Goal: Transaction & Acquisition: Download file/media

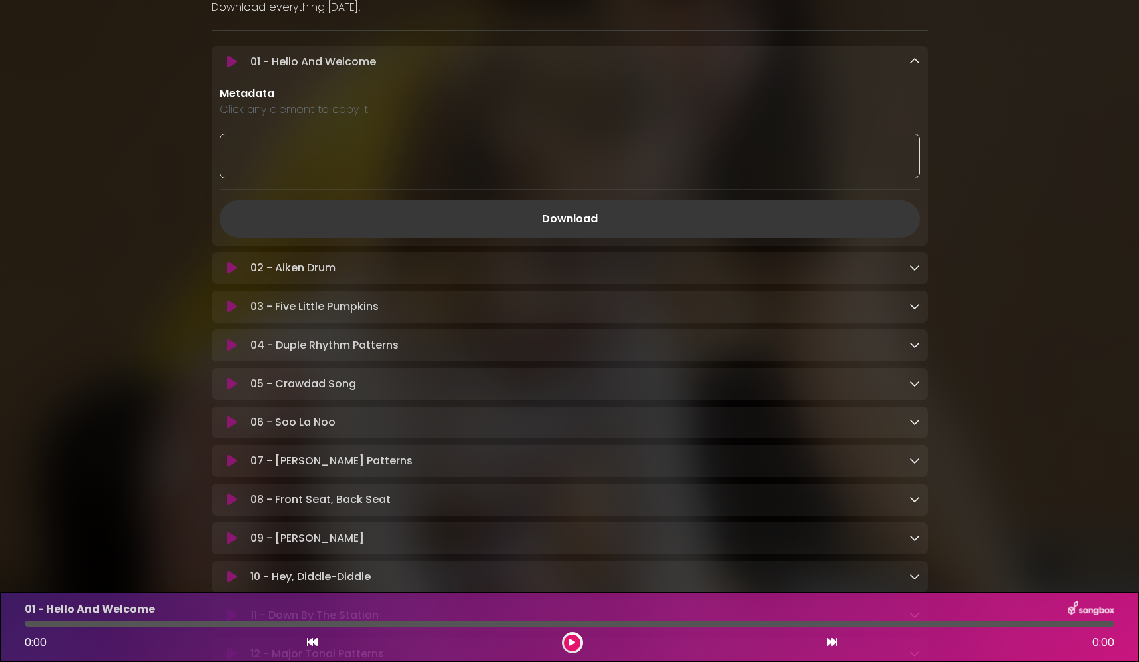
scroll to position [421, 0]
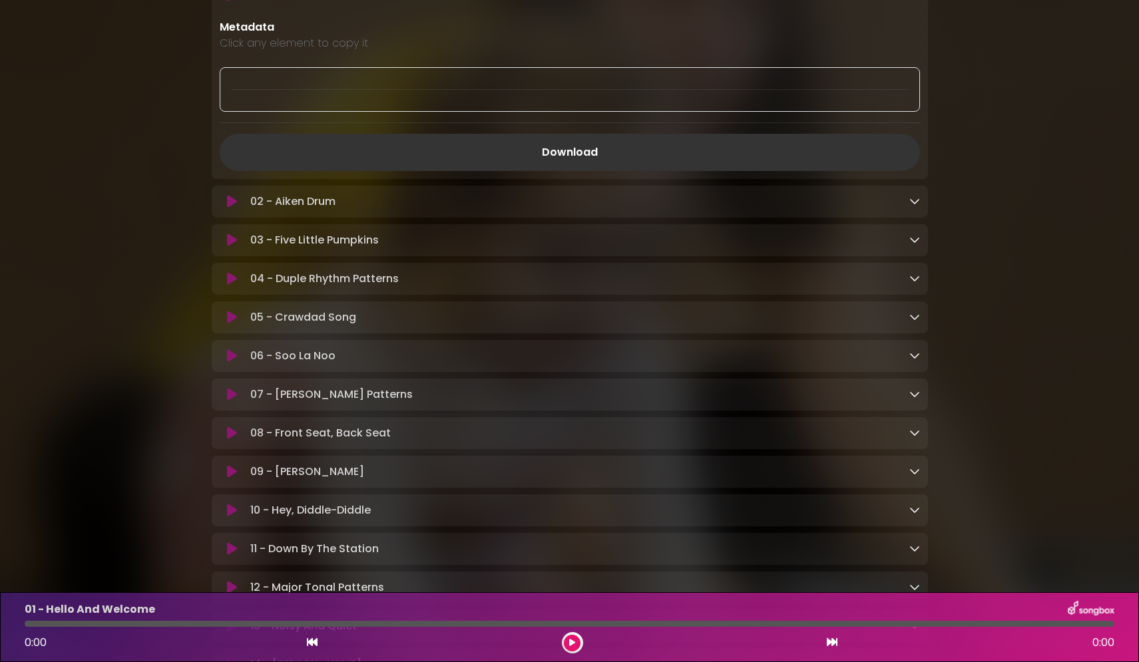
click at [915, 241] on icon at bounding box center [914, 239] width 11 height 11
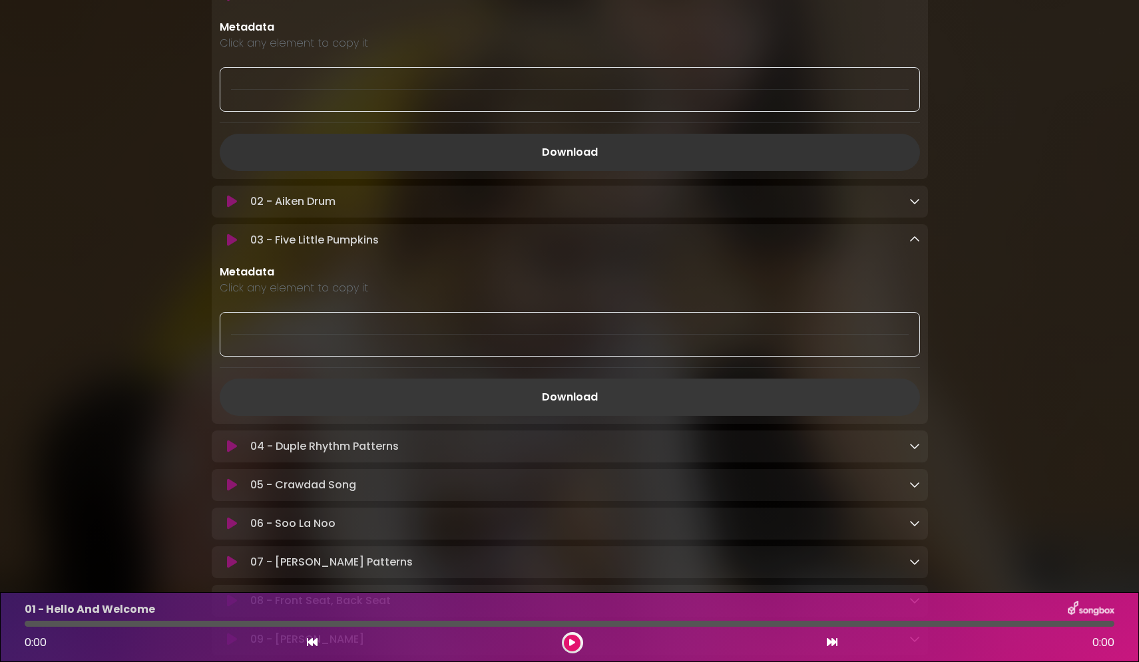
click at [551, 397] on link "Download" at bounding box center [570, 397] width 700 height 37
click at [913, 240] on icon at bounding box center [914, 239] width 11 height 11
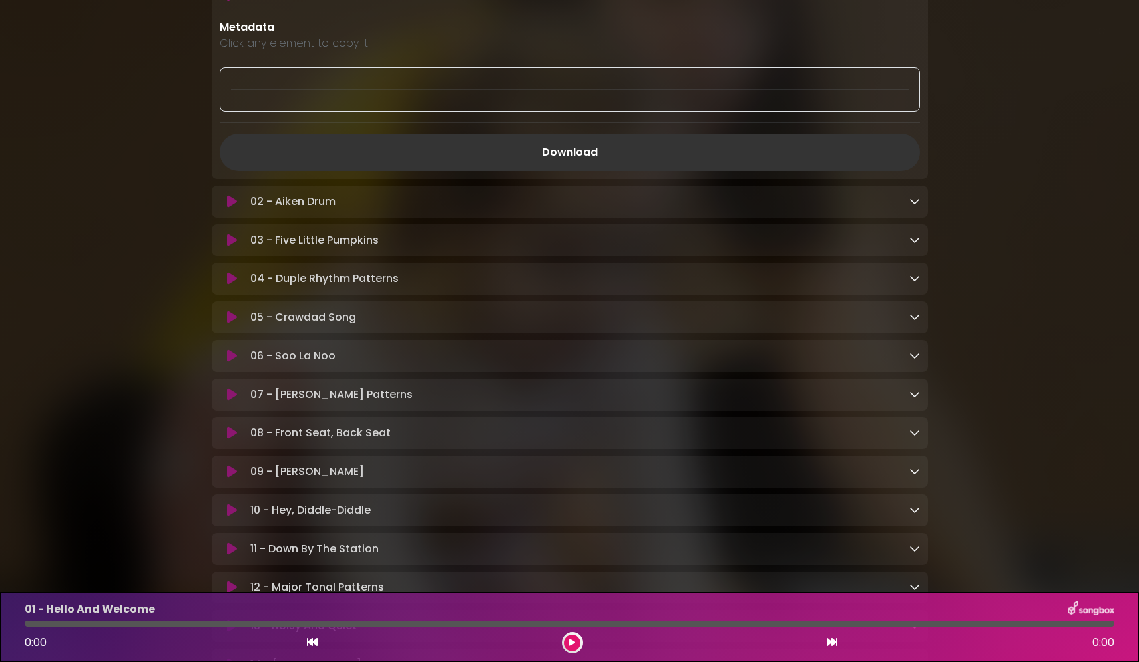
click at [913, 280] on icon at bounding box center [914, 278] width 11 height 11
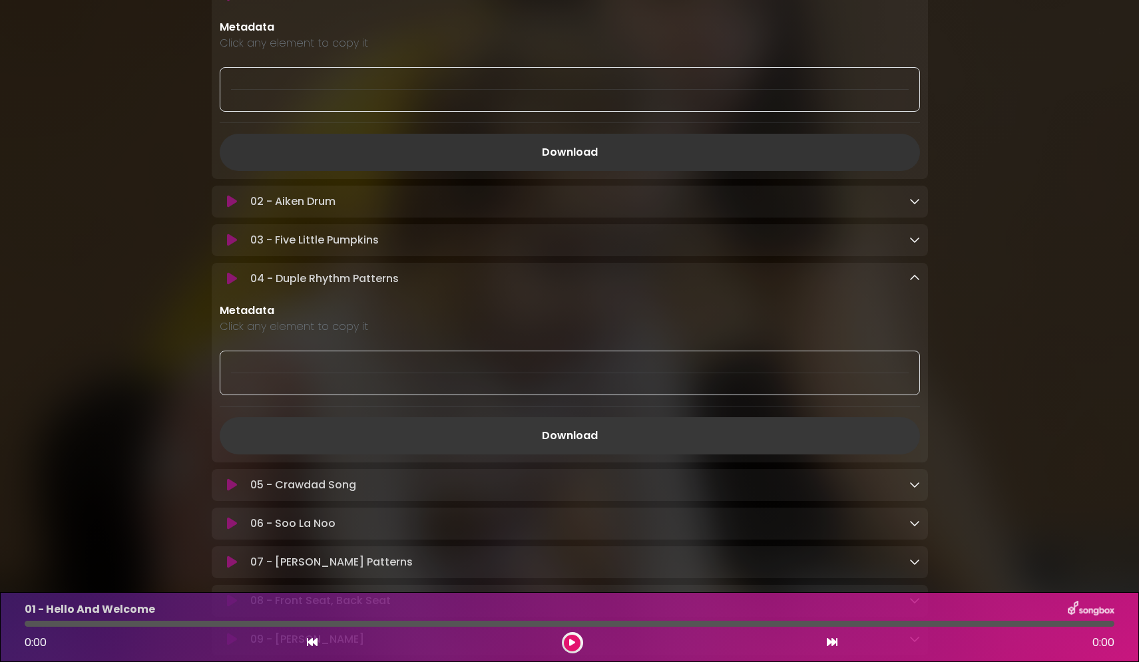
click at [590, 435] on link "Download" at bounding box center [570, 435] width 700 height 37
click at [911, 276] on icon at bounding box center [914, 278] width 11 height 11
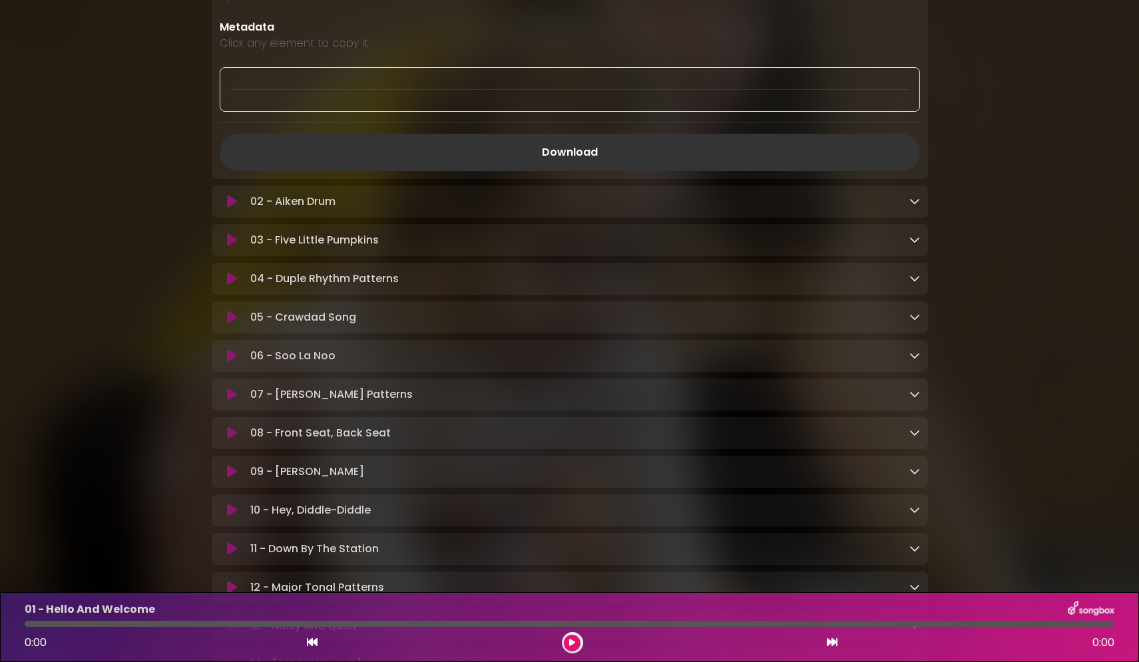
click at [913, 322] on icon at bounding box center [914, 317] width 11 height 11
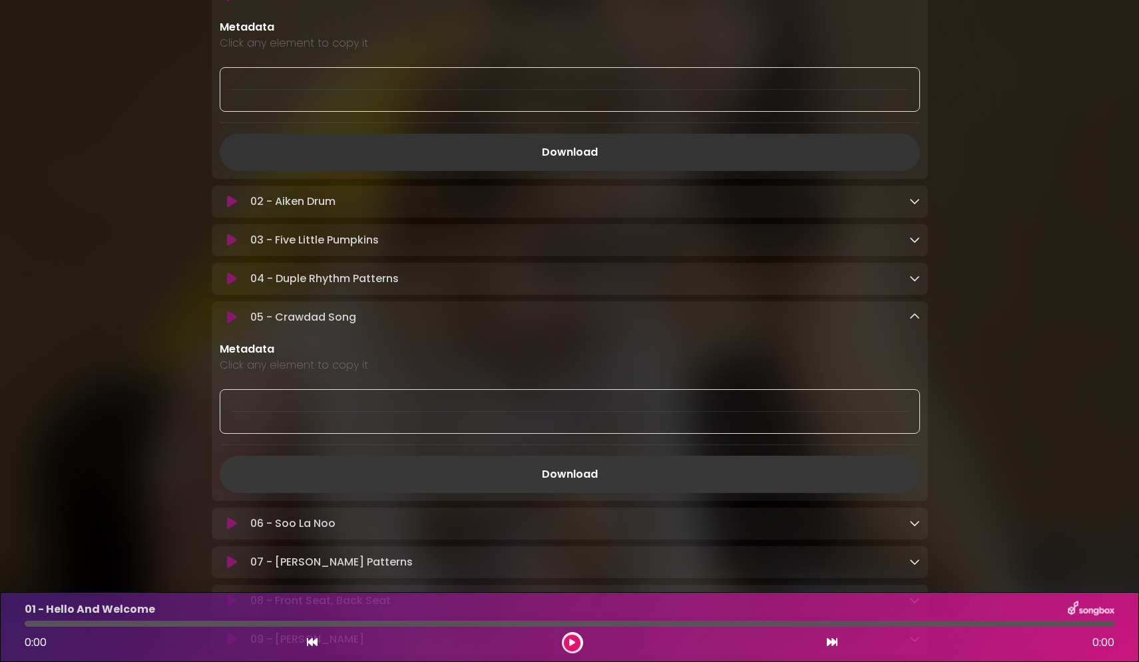
click at [569, 474] on link "Download" at bounding box center [570, 474] width 700 height 37
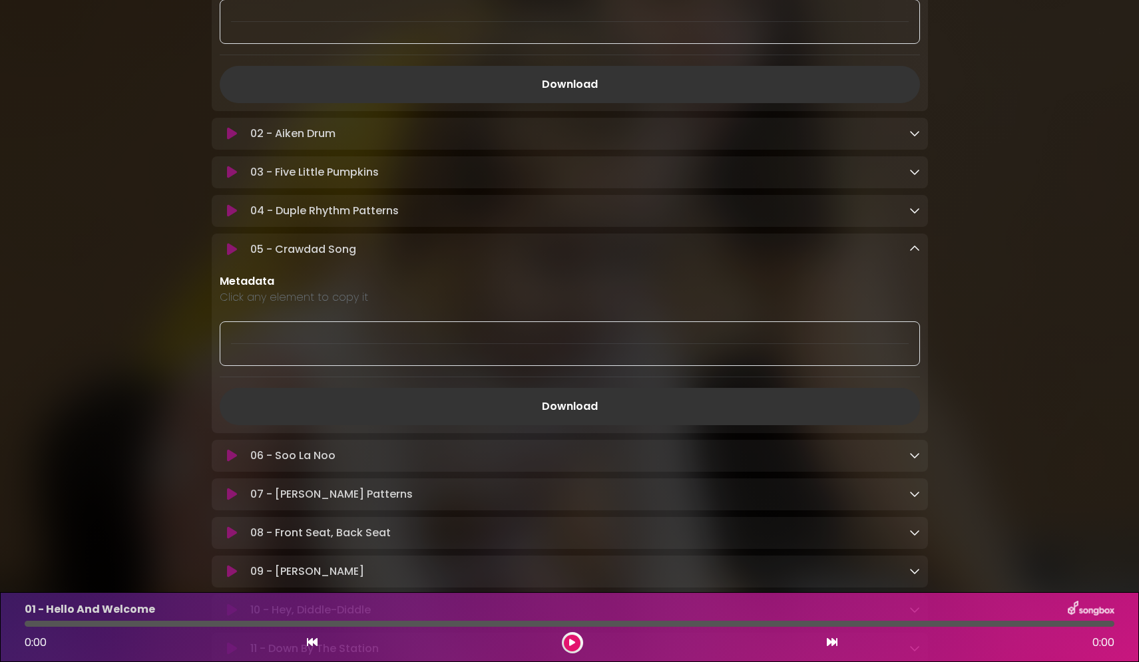
scroll to position [554, 0]
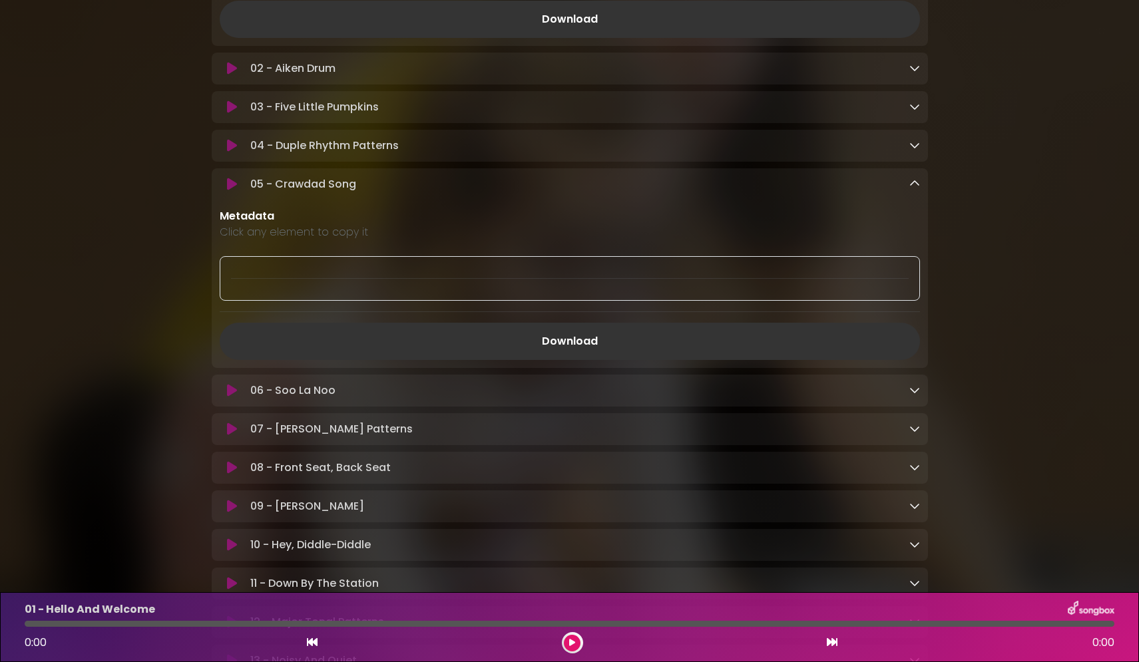
click at [911, 391] on icon at bounding box center [914, 390] width 11 height 11
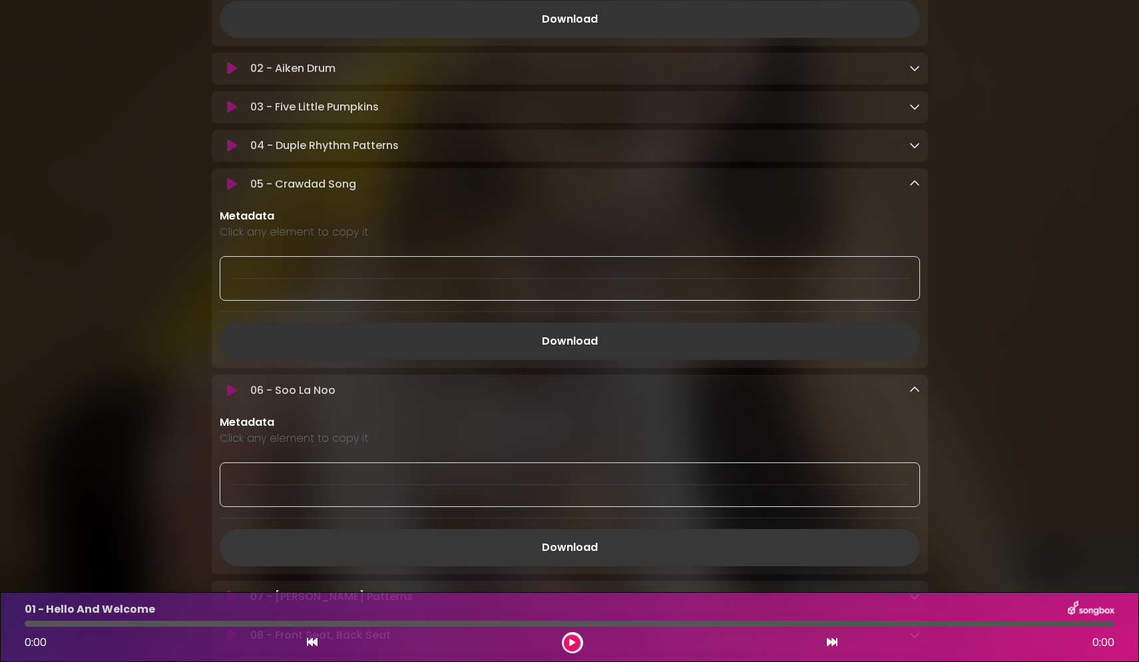
click at [569, 549] on link "Download" at bounding box center [570, 547] width 700 height 37
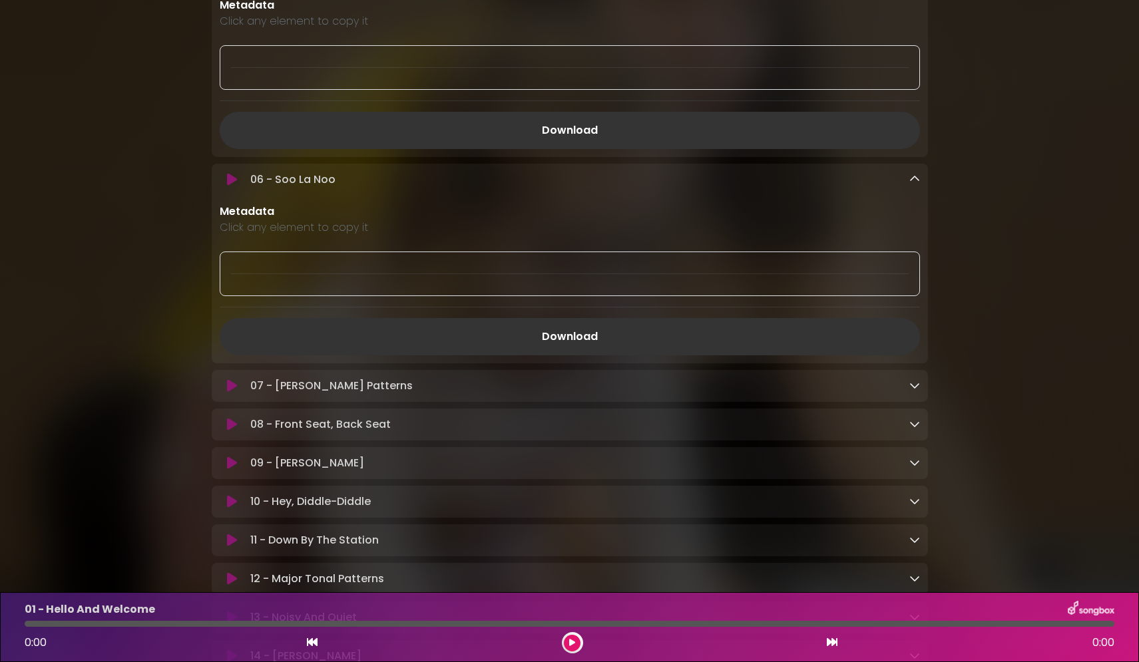
scroll to position [754, 0]
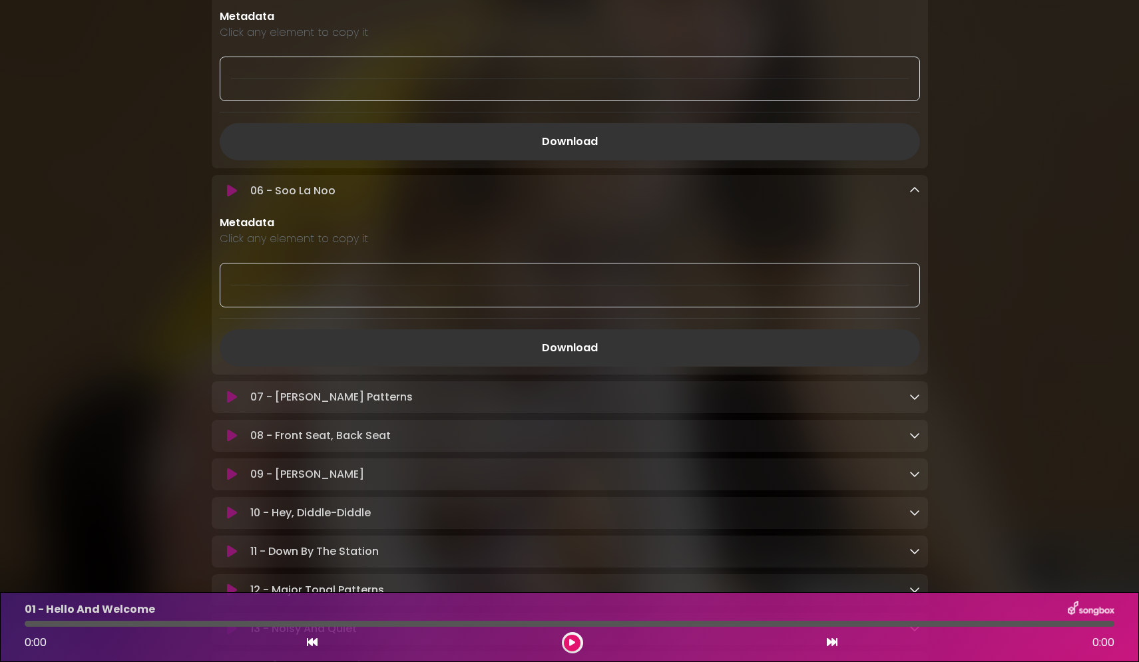
click at [915, 400] on icon at bounding box center [914, 396] width 11 height 11
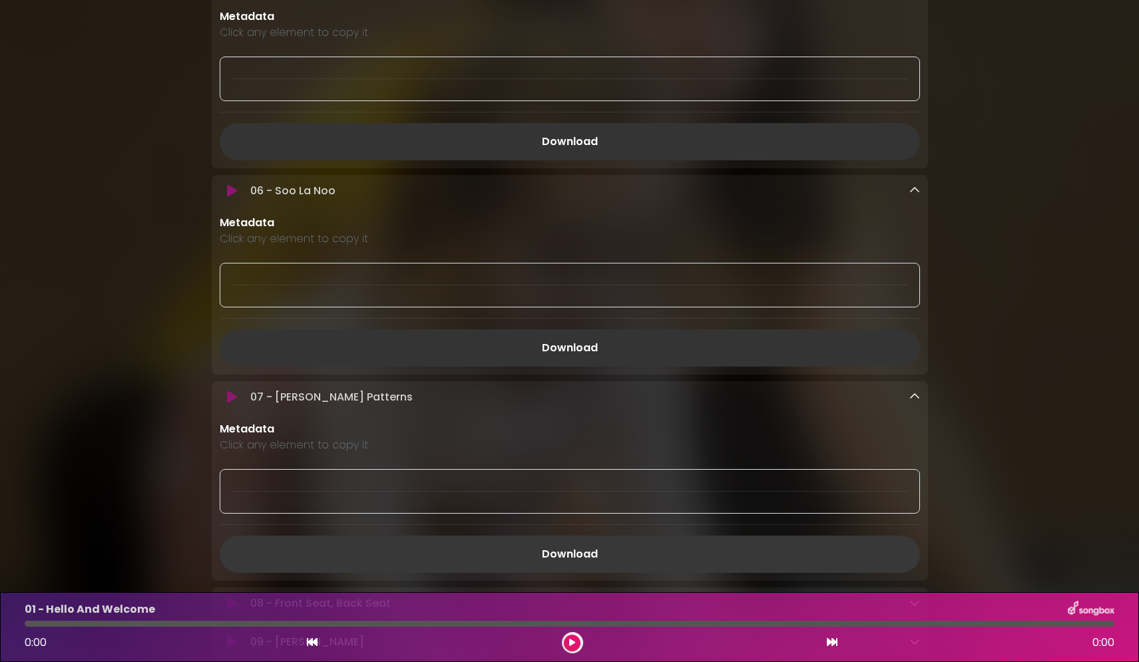
click at [577, 555] on link "Download" at bounding box center [570, 554] width 700 height 37
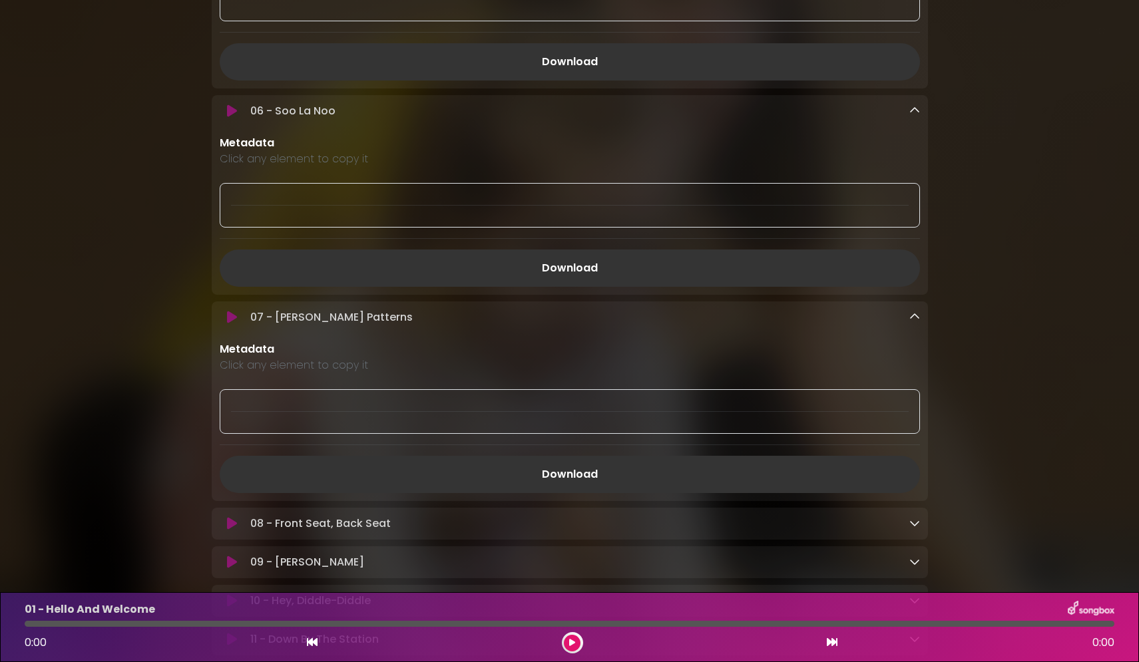
scroll to position [953, 0]
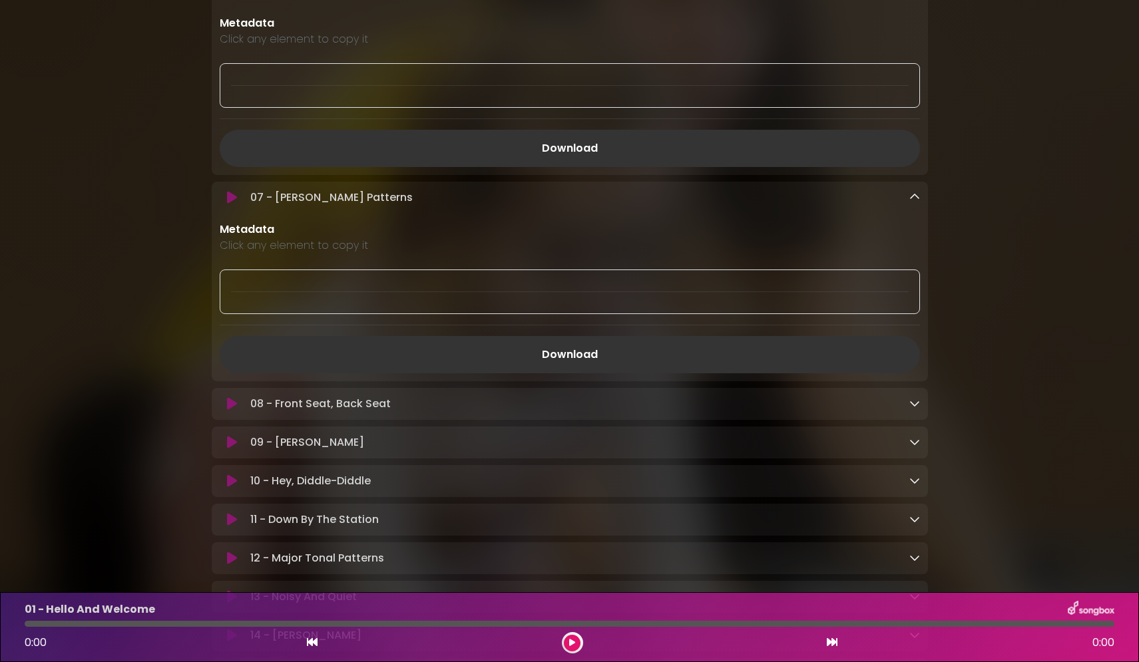
click at [916, 405] on icon at bounding box center [914, 403] width 11 height 11
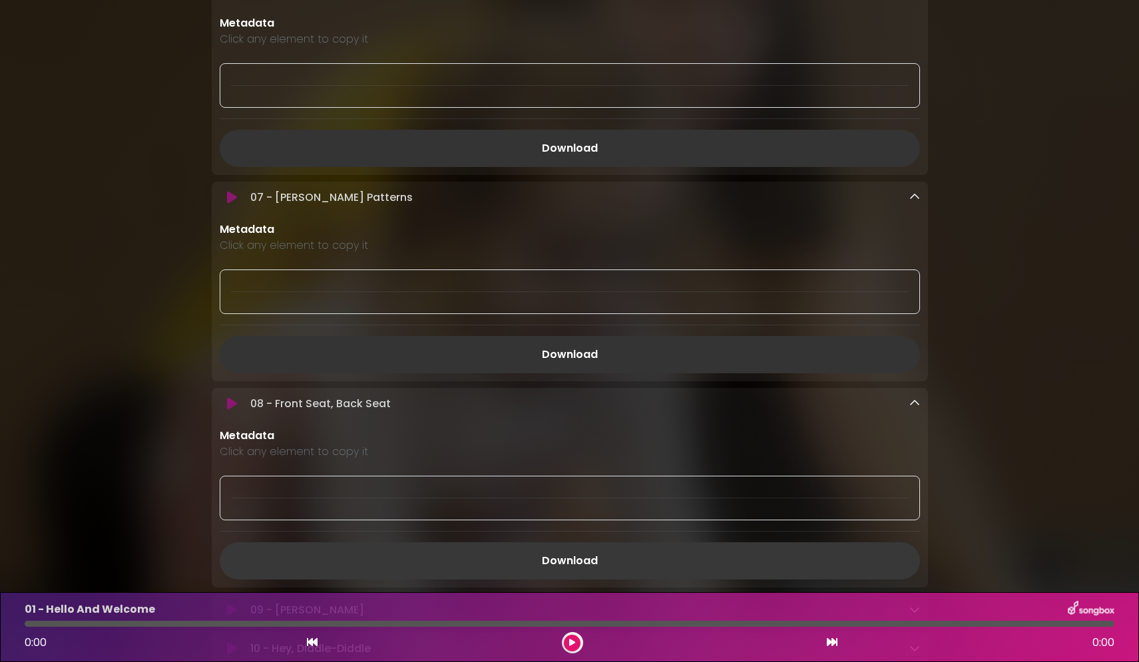
click at [564, 567] on link "Download" at bounding box center [570, 561] width 700 height 37
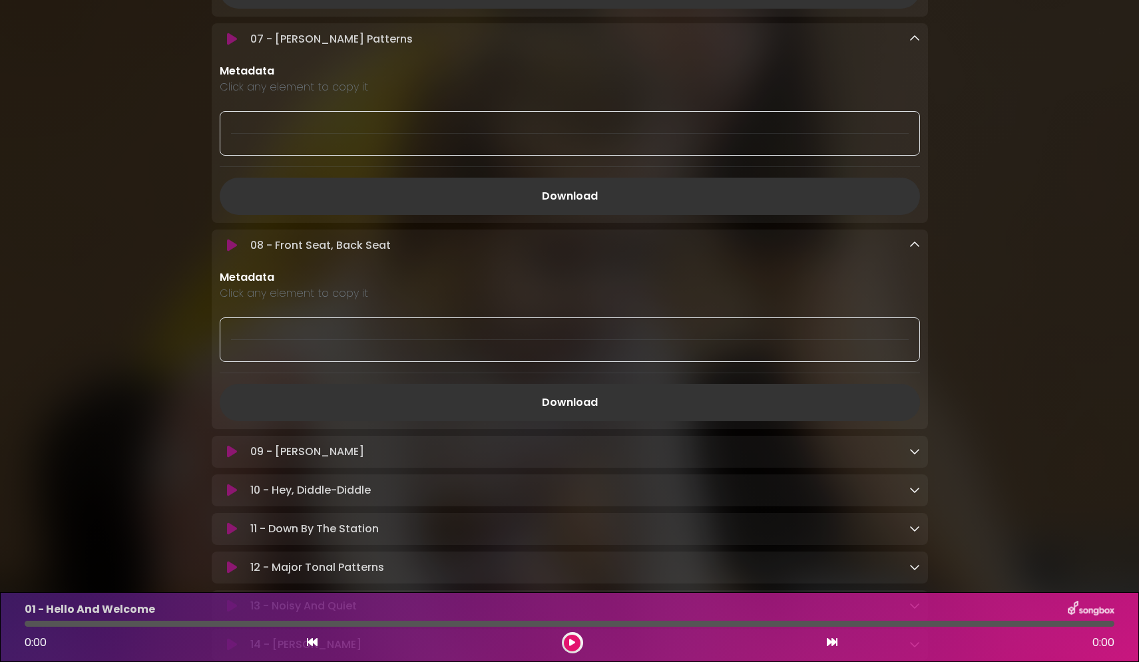
scroll to position [1153, 0]
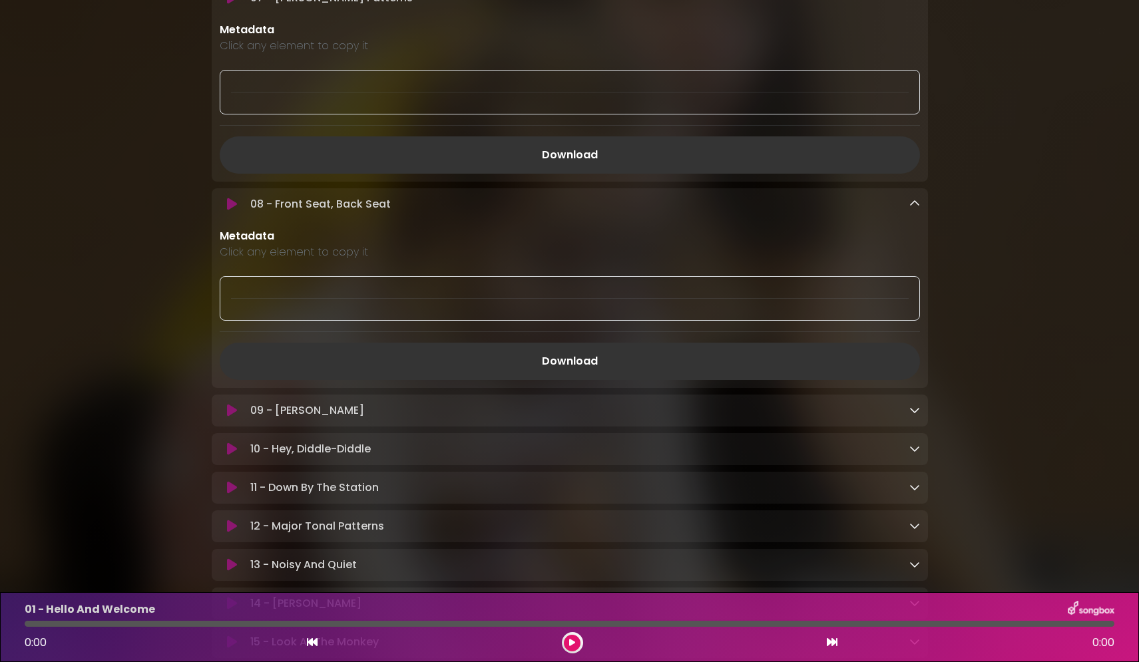
click at [913, 415] on icon at bounding box center [914, 410] width 11 height 11
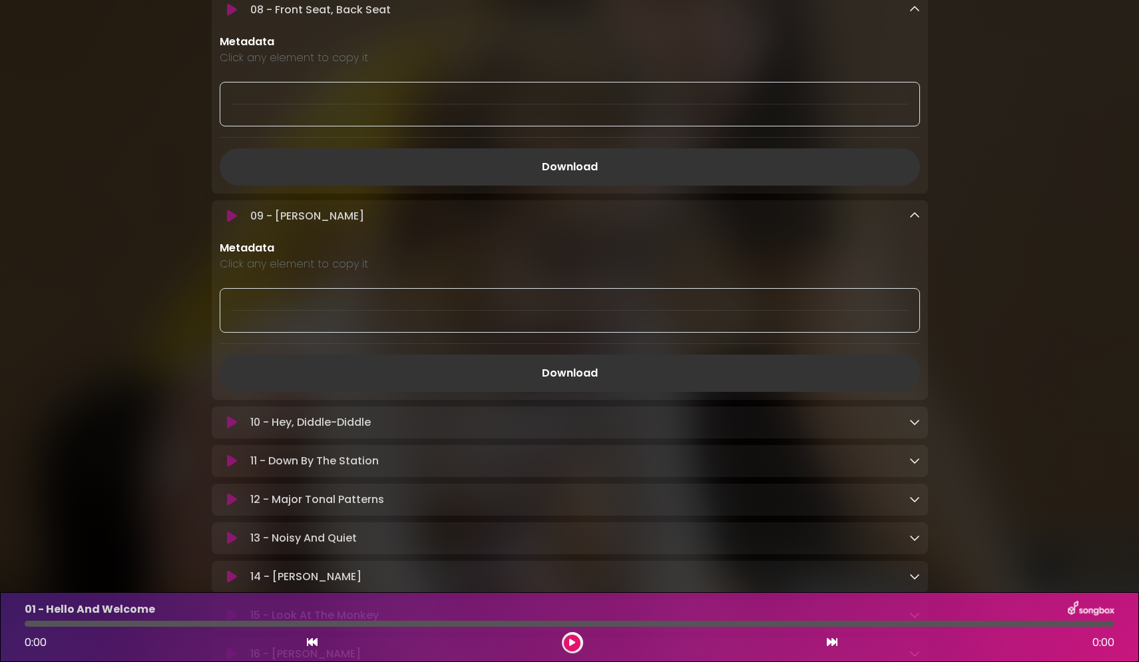
scroll to position [1353, 0]
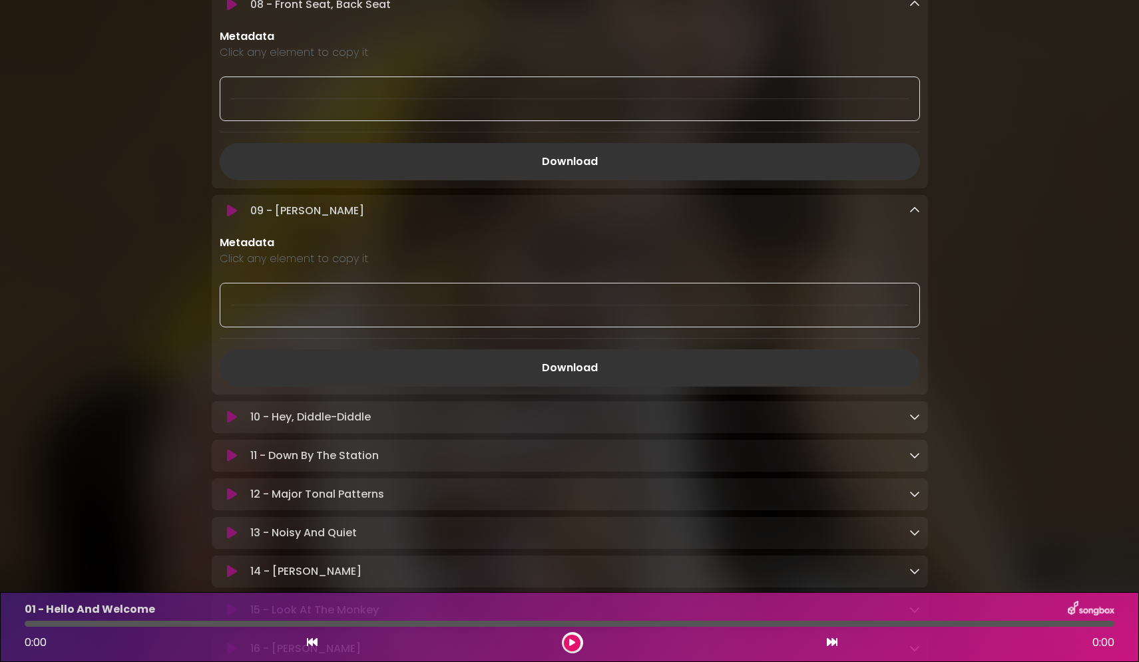
click at [913, 421] on icon at bounding box center [914, 416] width 11 height 11
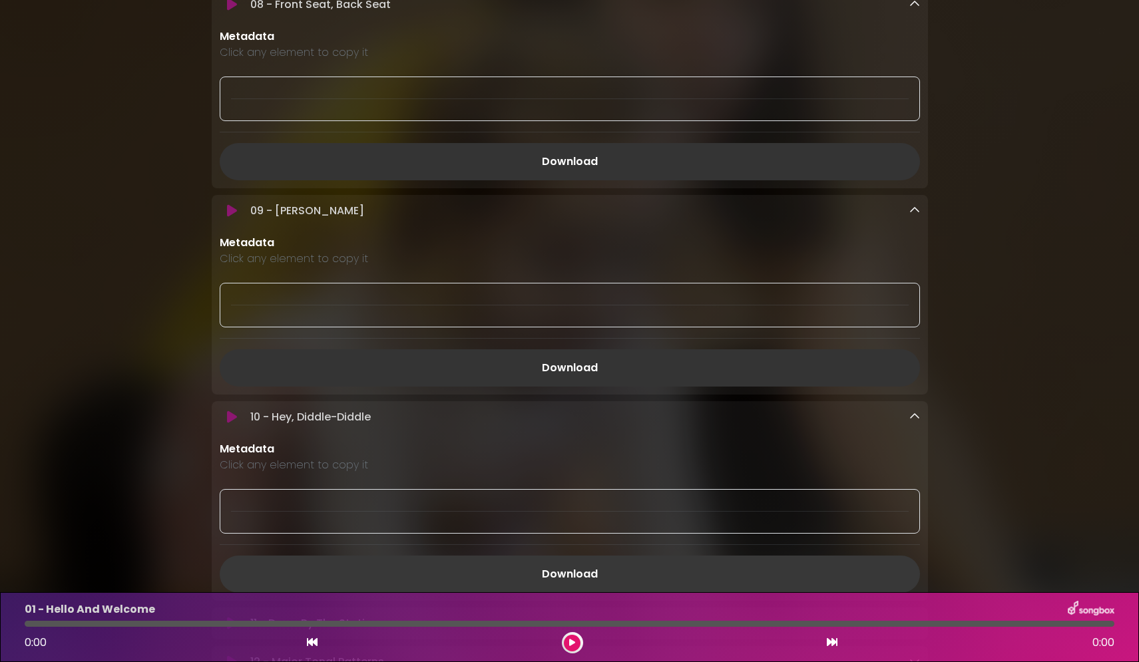
click at [578, 581] on link "Download" at bounding box center [570, 574] width 700 height 37
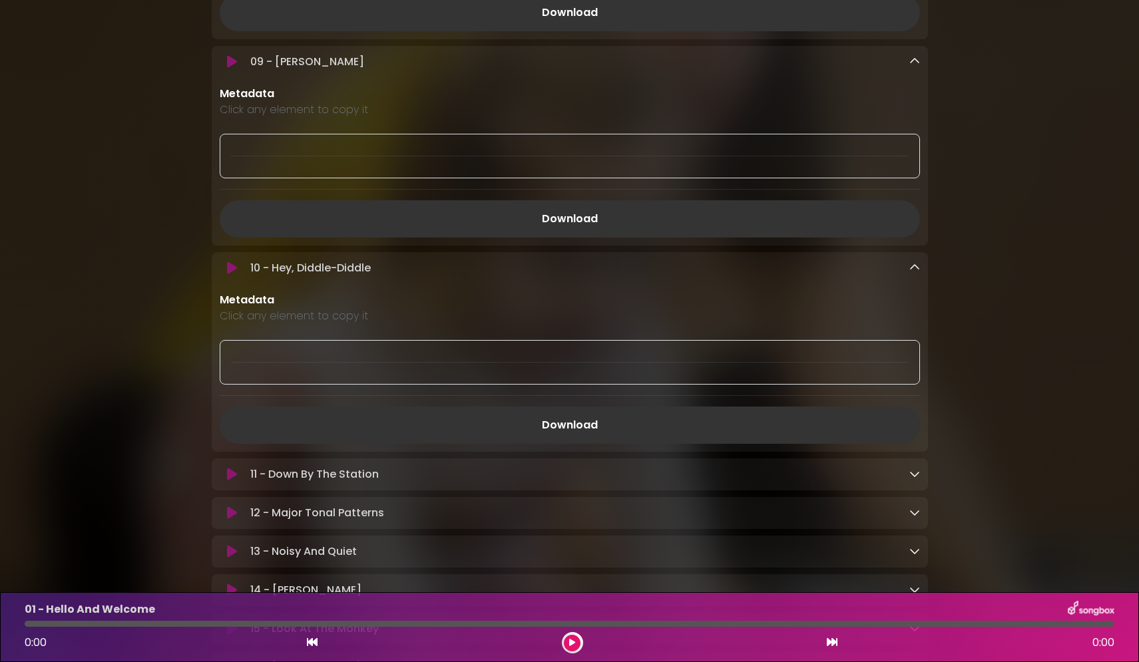
scroll to position [1552, 0]
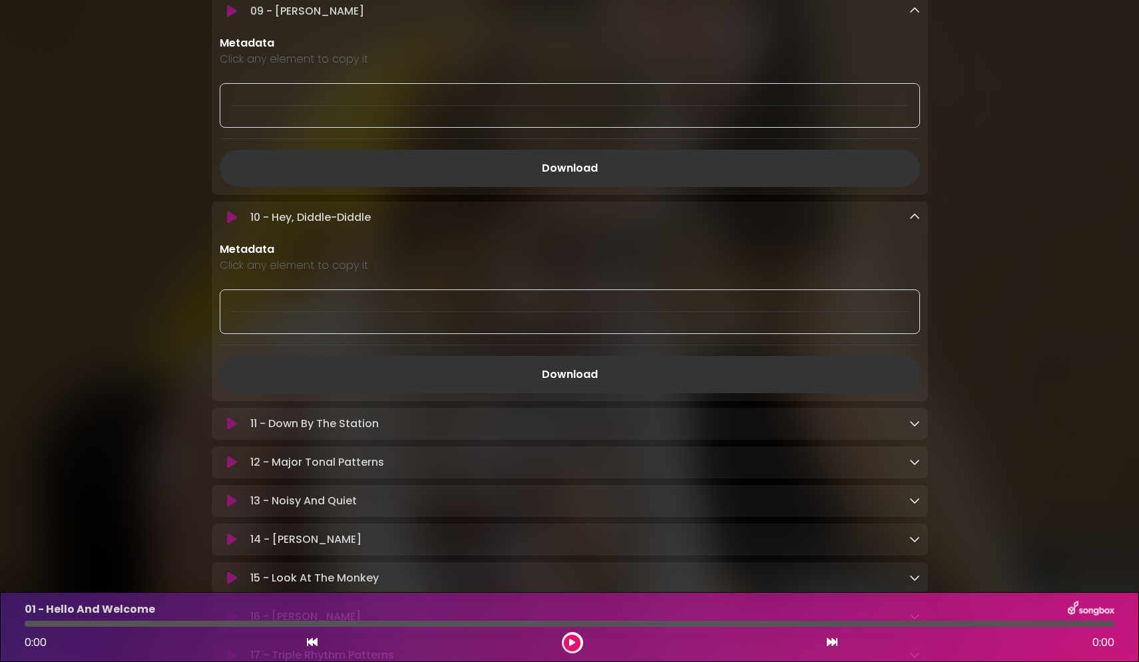
click at [911, 429] on icon at bounding box center [914, 423] width 11 height 11
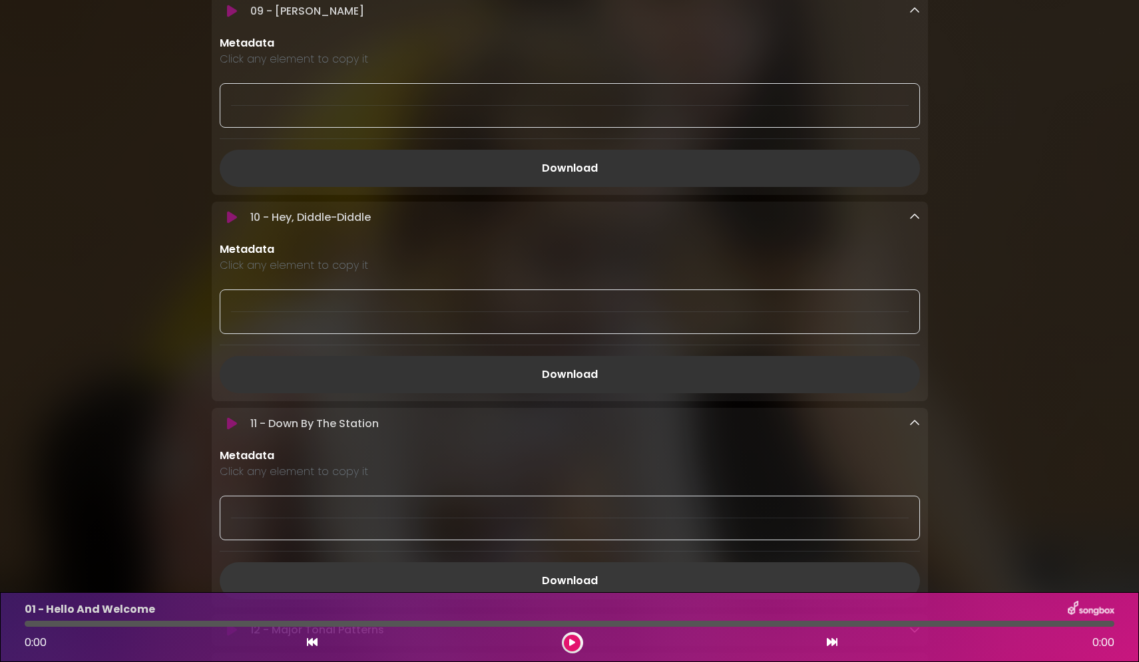
click at [583, 585] on link "Download" at bounding box center [570, 581] width 700 height 37
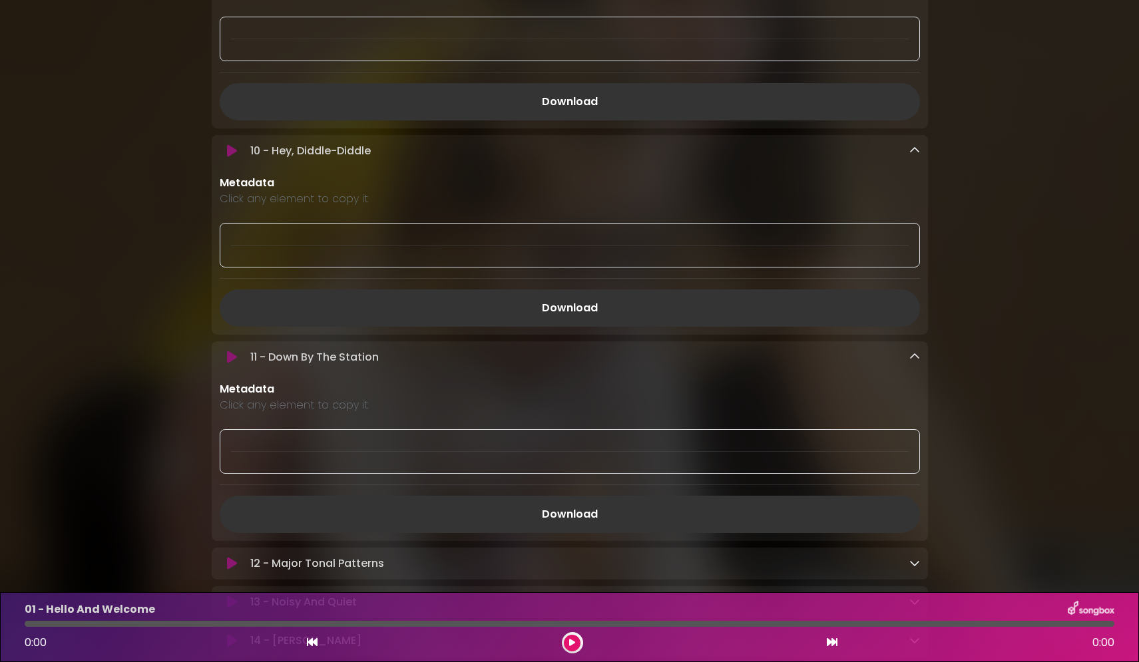
click at [908, 568] on div "12 - Major Tonal Patterns Loading Track..." at bounding box center [582, 564] width 674 height 16
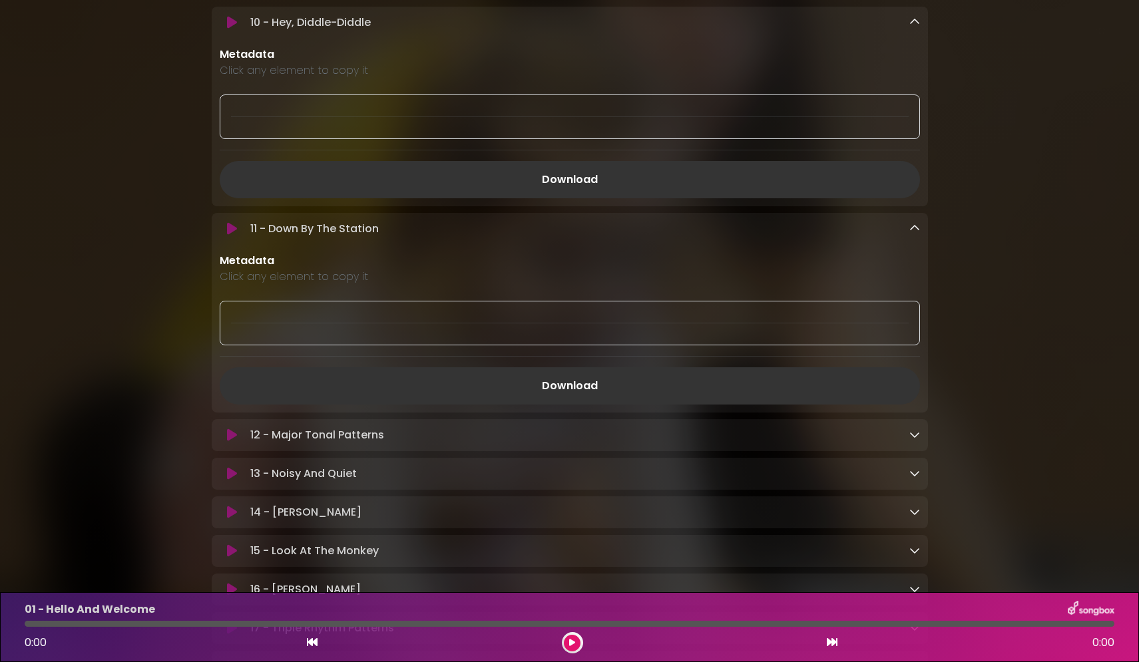
scroll to position [1819, 0]
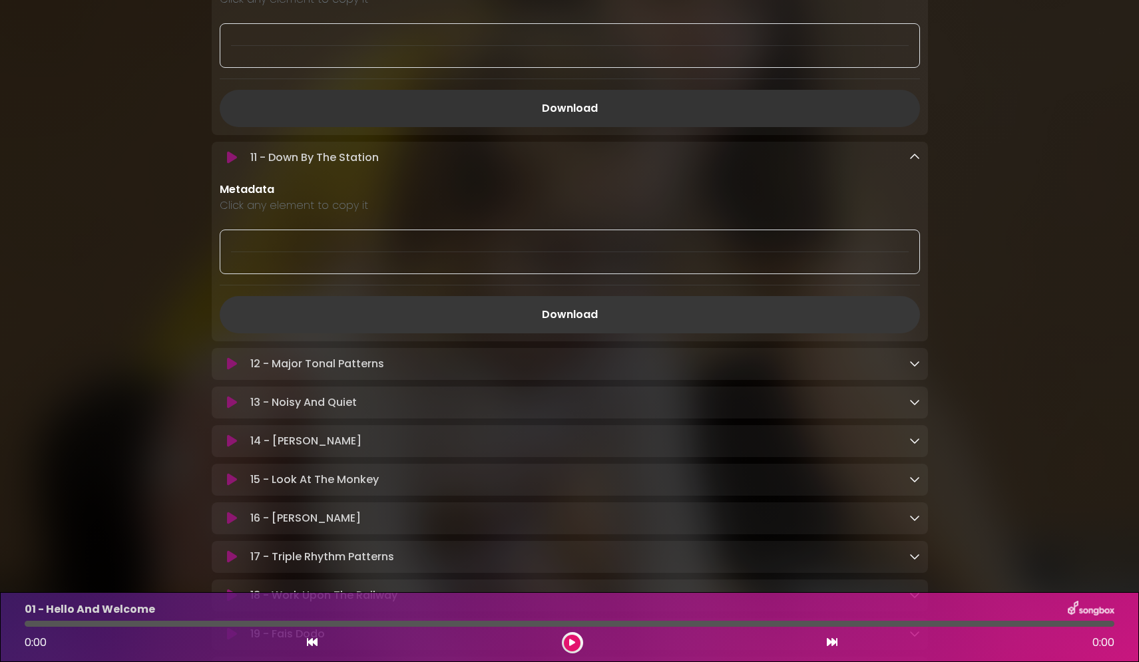
click at [580, 317] on link "Download" at bounding box center [570, 314] width 700 height 37
drag, startPoint x: 992, startPoint y: 462, endPoint x: 991, endPoint y: 451, distance: 11.3
click at [907, 370] on div "12 - Major Tonal Patterns Loading Track..." at bounding box center [582, 364] width 674 height 16
click at [911, 369] on icon at bounding box center [914, 363] width 11 height 11
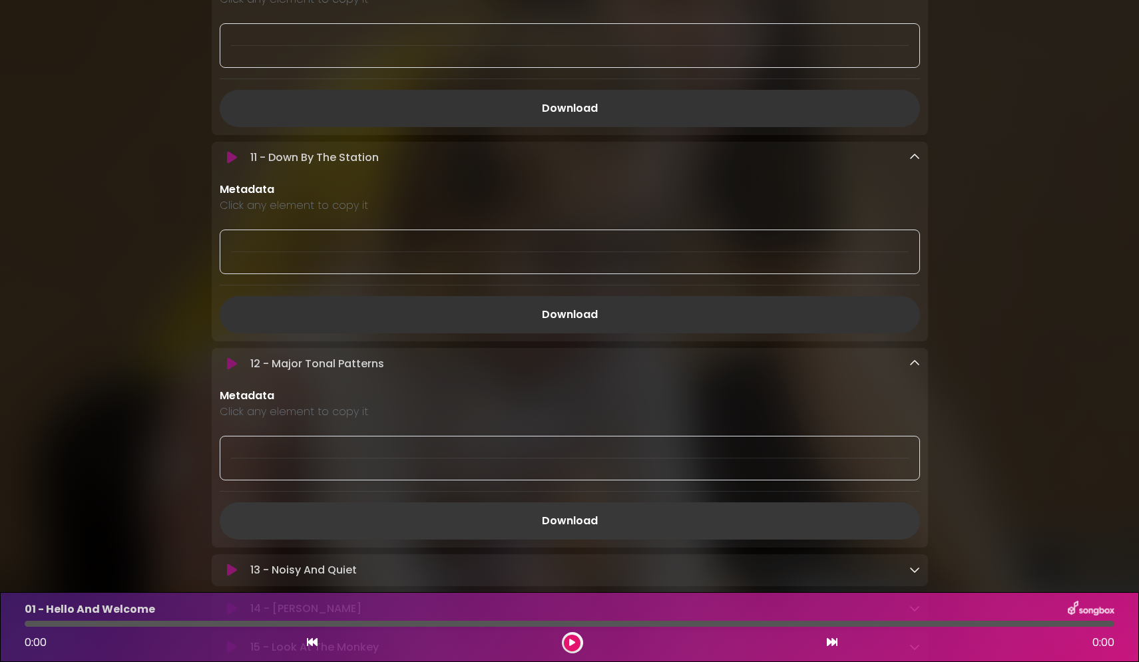
click at [557, 526] on link "Download" at bounding box center [570, 521] width 700 height 37
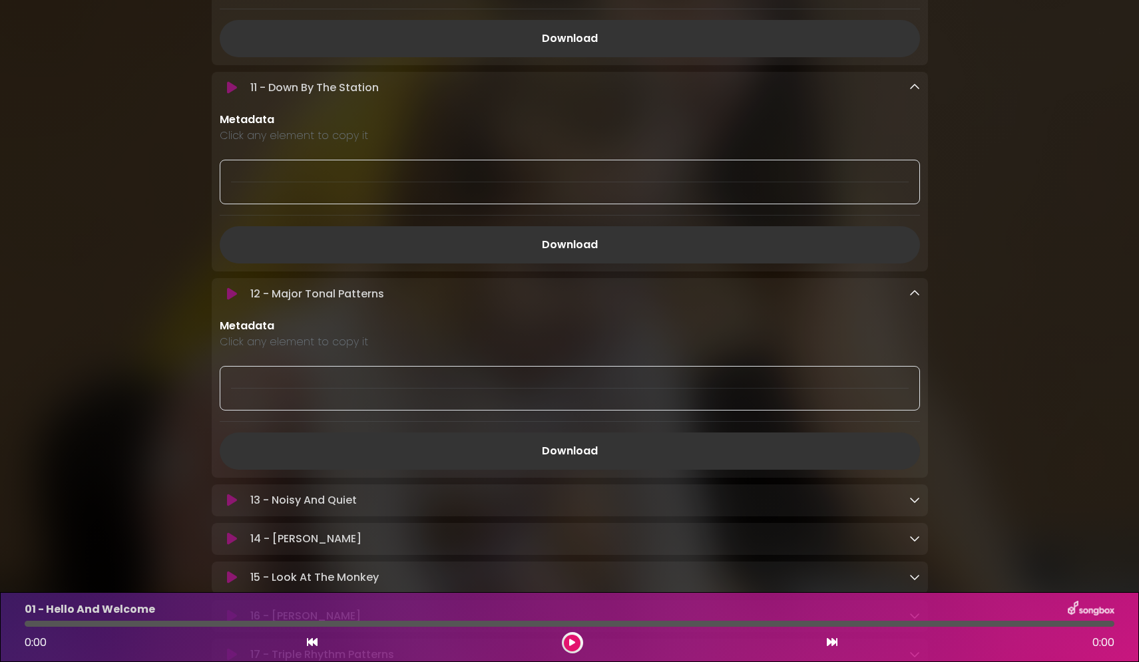
scroll to position [1885, 0]
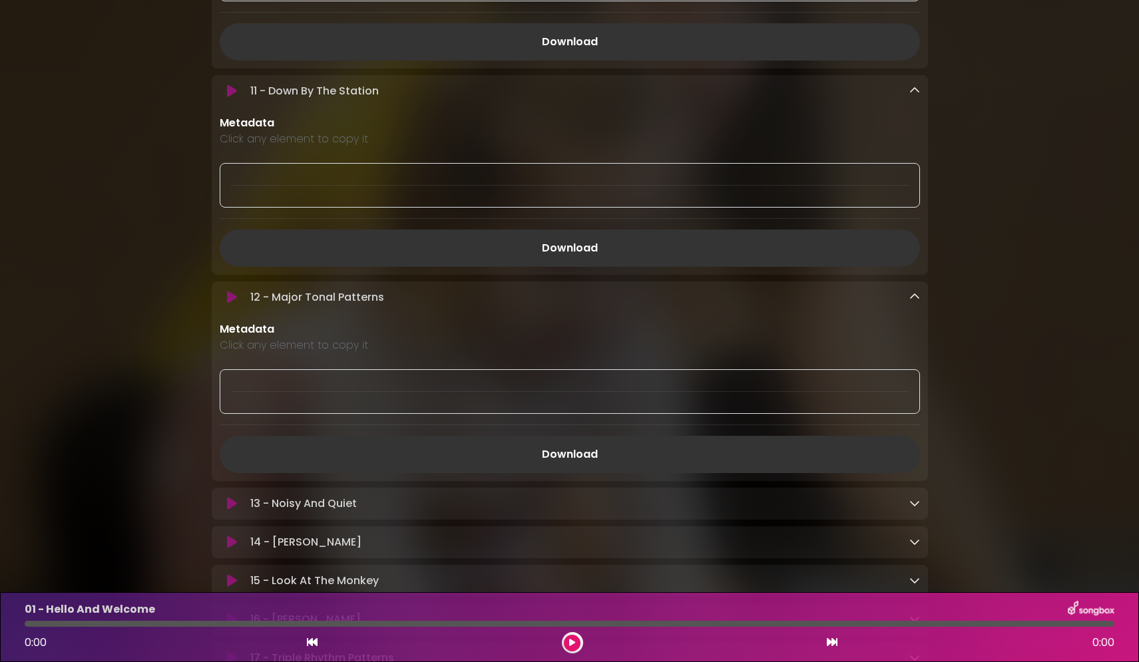
click at [910, 509] on icon at bounding box center [914, 503] width 11 height 11
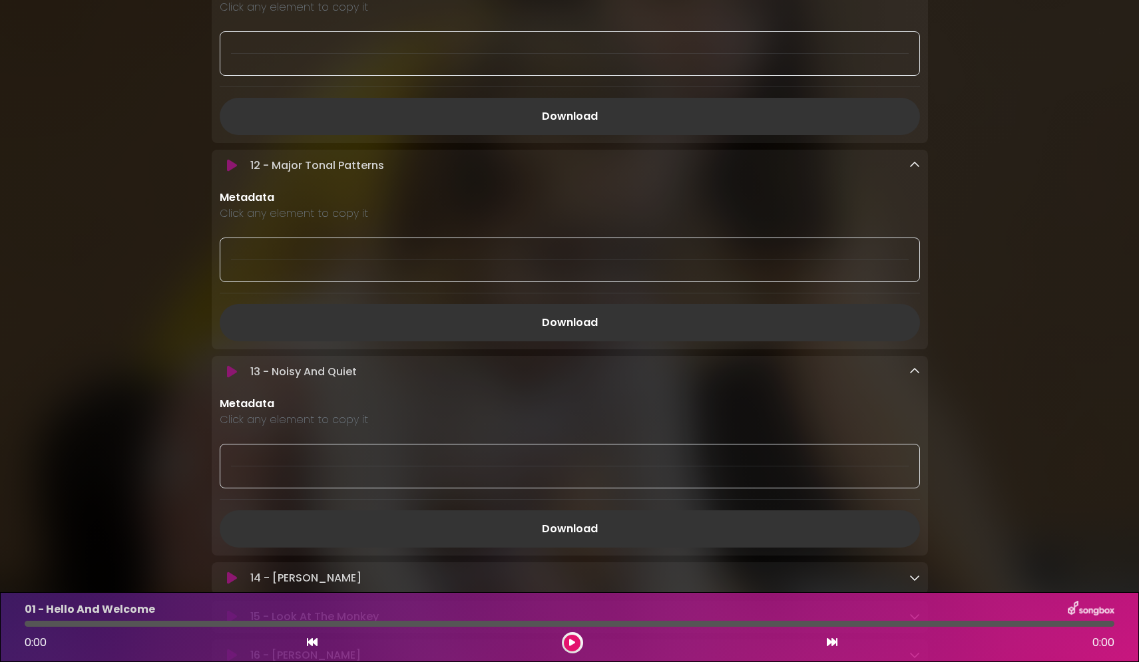
scroll to position [2018, 0]
click at [563, 536] on link "Download" at bounding box center [570, 527] width 700 height 37
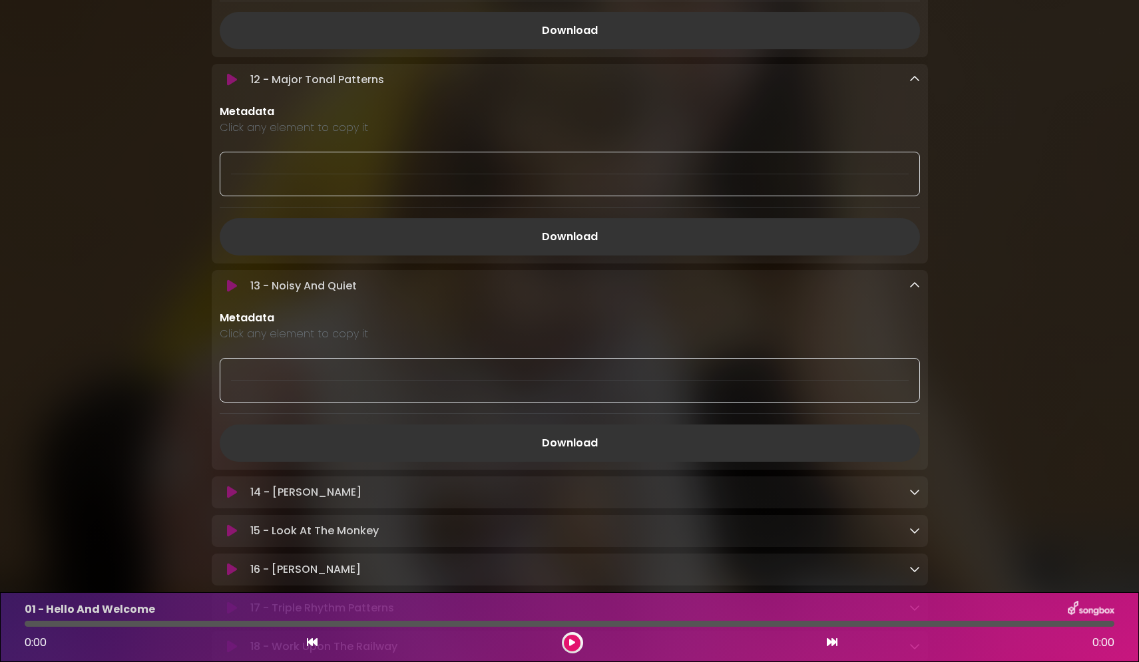
scroll to position [2085, 0]
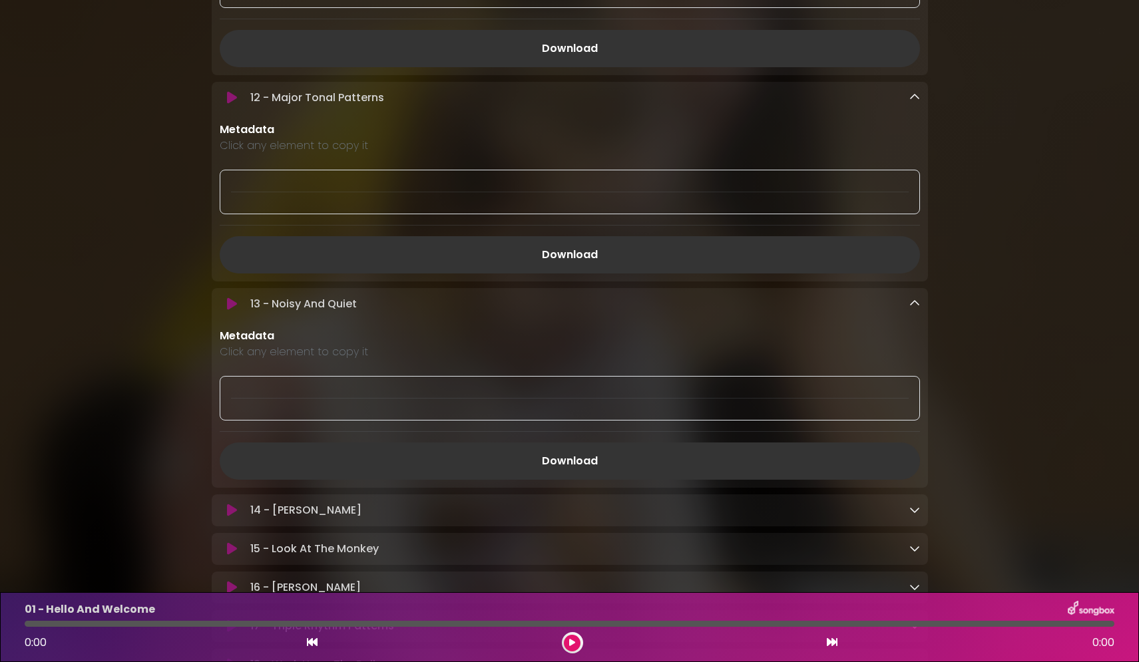
click at [913, 515] on icon at bounding box center [914, 510] width 11 height 11
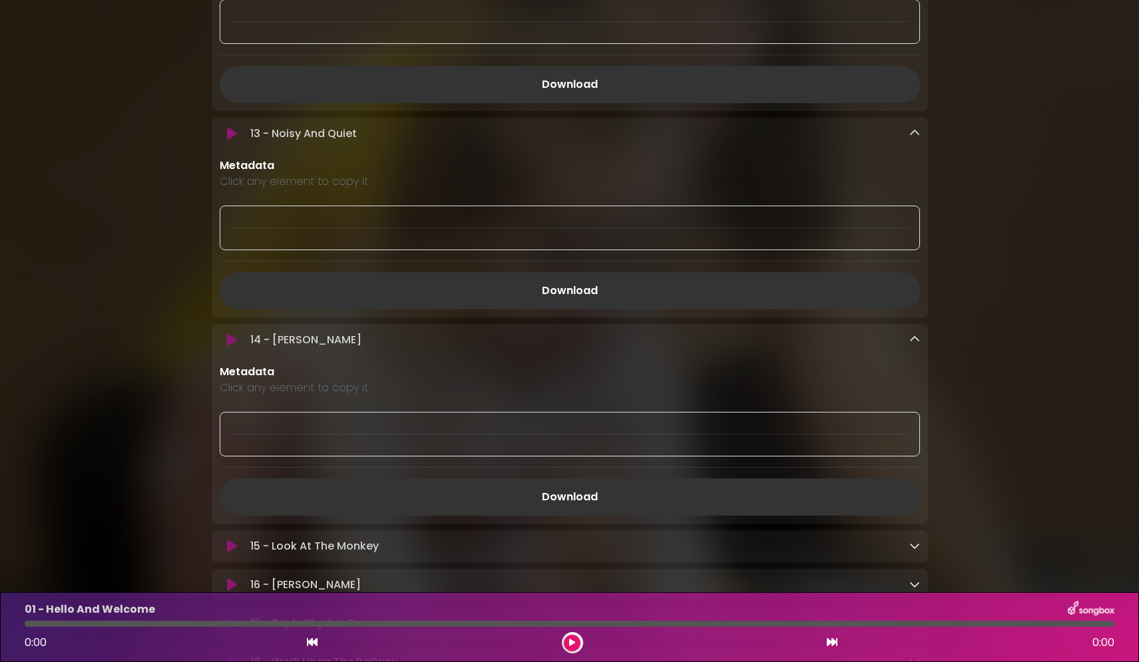
scroll to position [2285, 0]
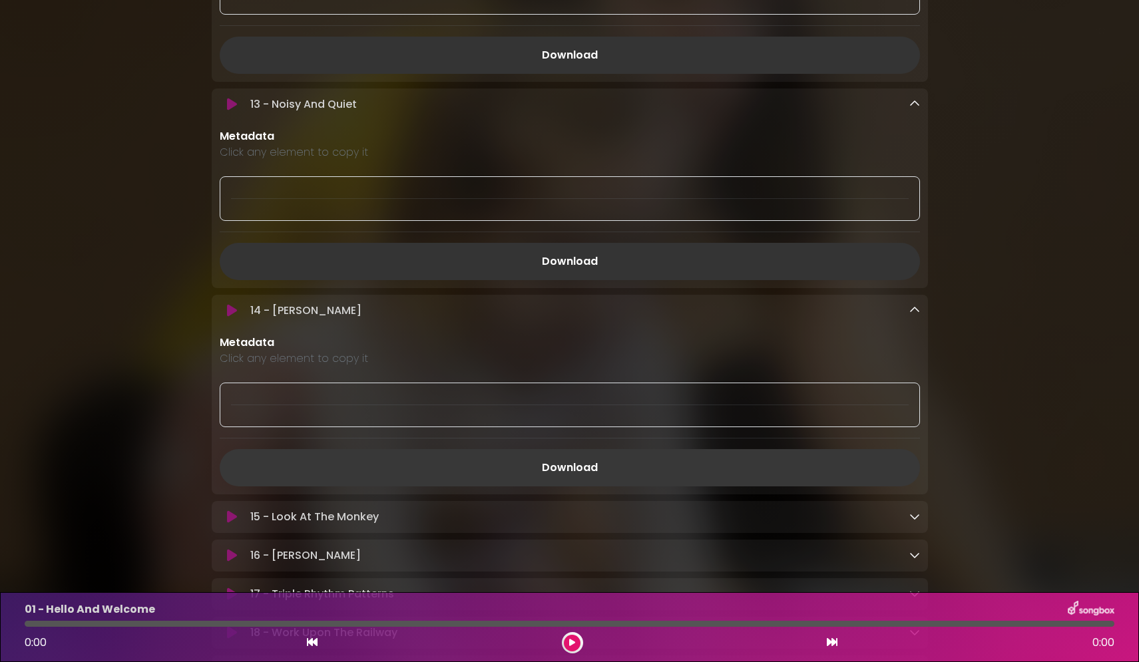
click at [573, 477] on link "Download" at bounding box center [570, 467] width 700 height 37
click at [914, 522] on icon at bounding box center [914, 516] width 11 height 11
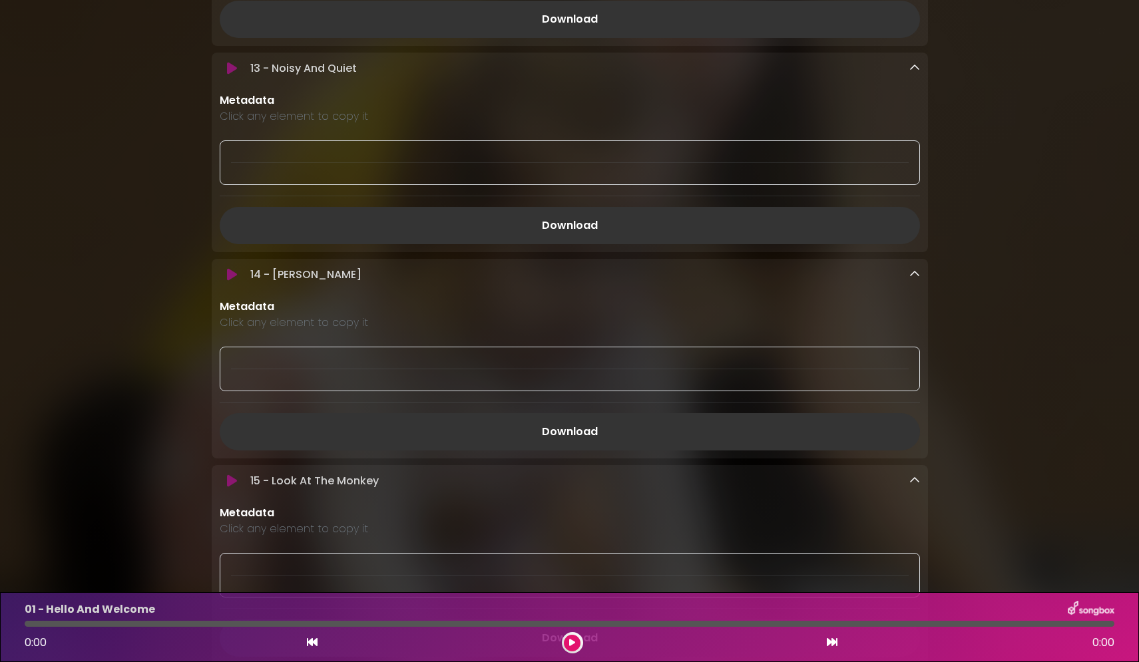
scroll to position [2418, 0]
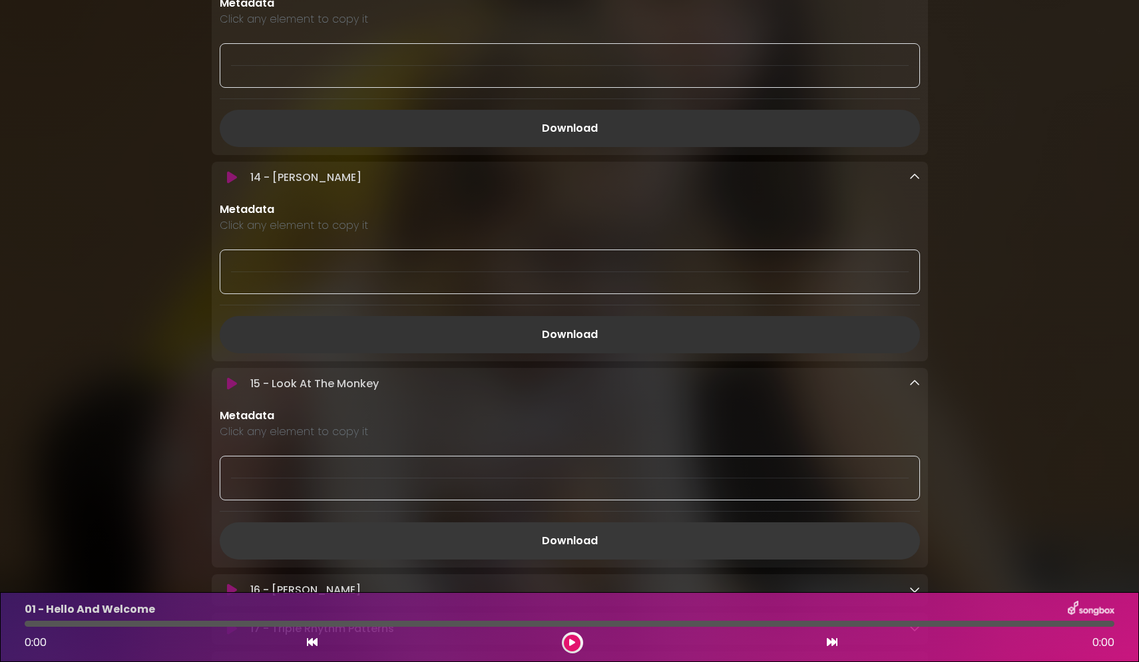
click at [578, 549] on link "Download" at bounding box center [570, 541] width 700 height 37
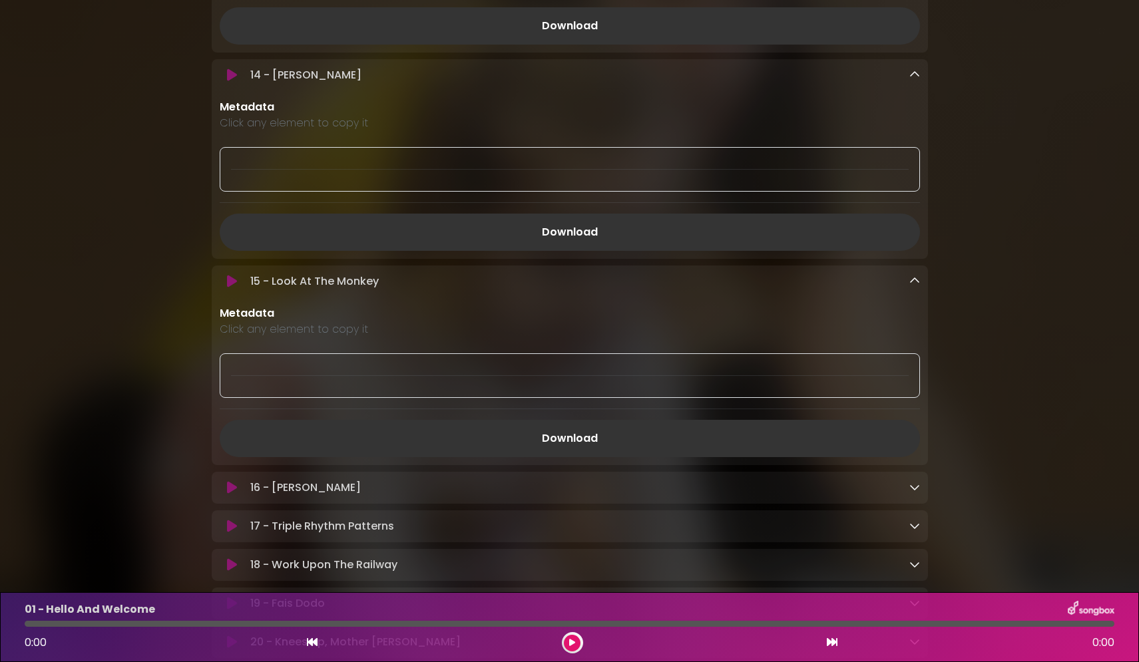
scroll to position [2551, 0]
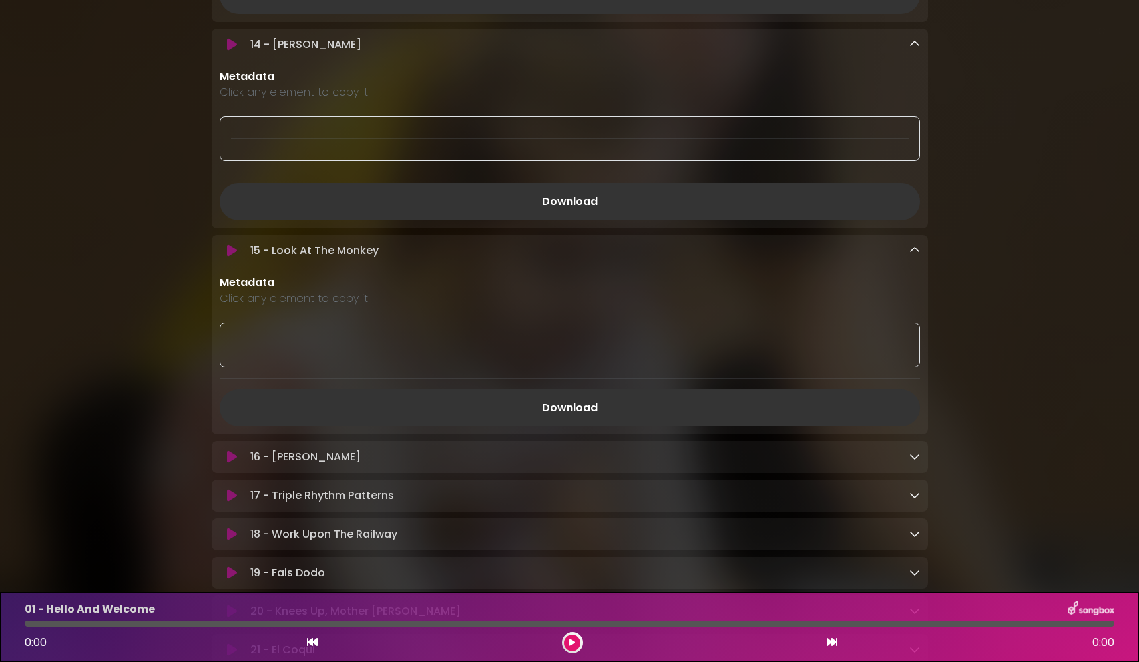
click at [908, 465] on div "16 - [PERSON_NAME] Loading Track..." at bounding box center [582, 457] width 674 height 16
click at [910, 462] on icon at bounding box center [914, 456] width 11 height 11
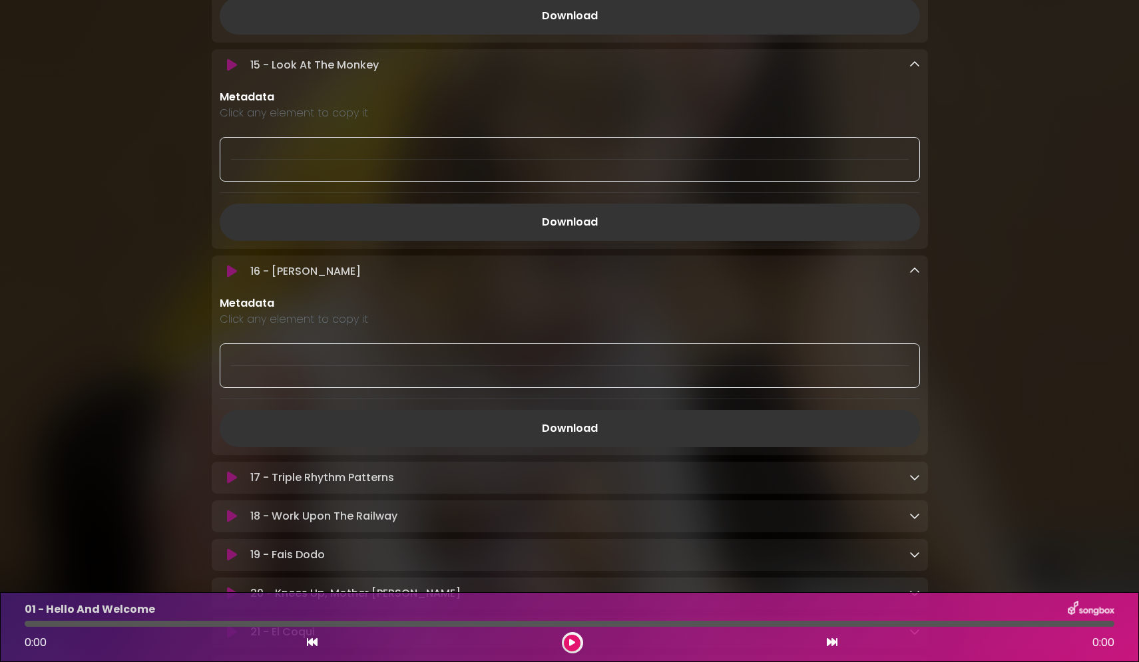
scroll to position [2751, 0]
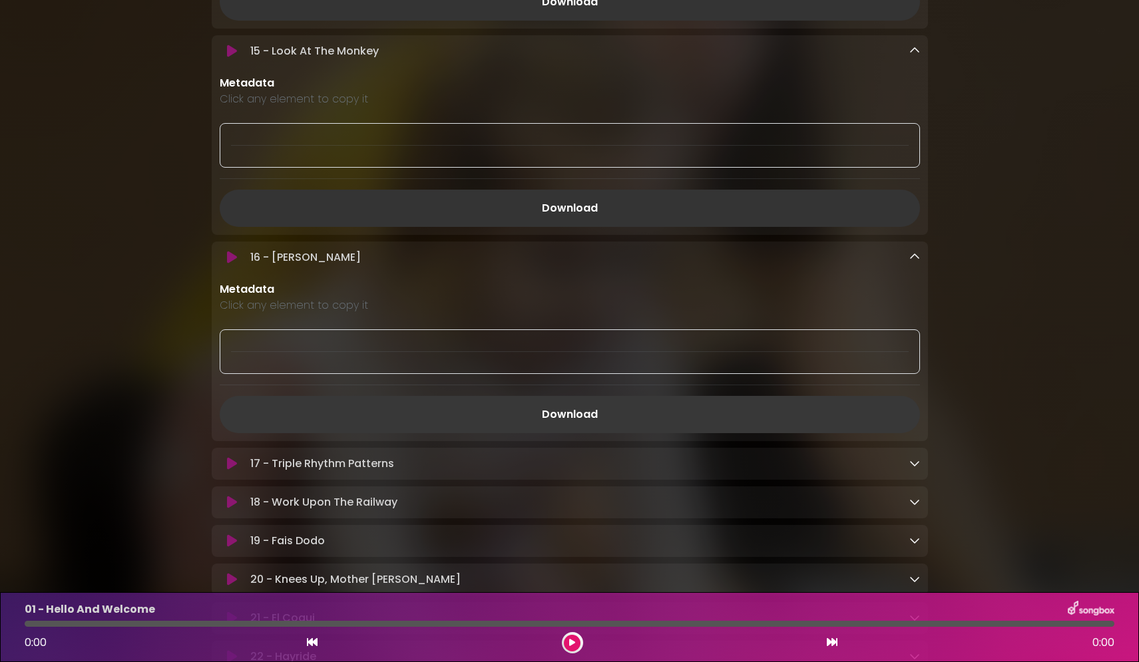
click at [571, 425] on link "Download" at bounding box center [570, 414] width 700 height 37
click at [911, 469] on icon at bounding box center [914, 463] width 11 height 11
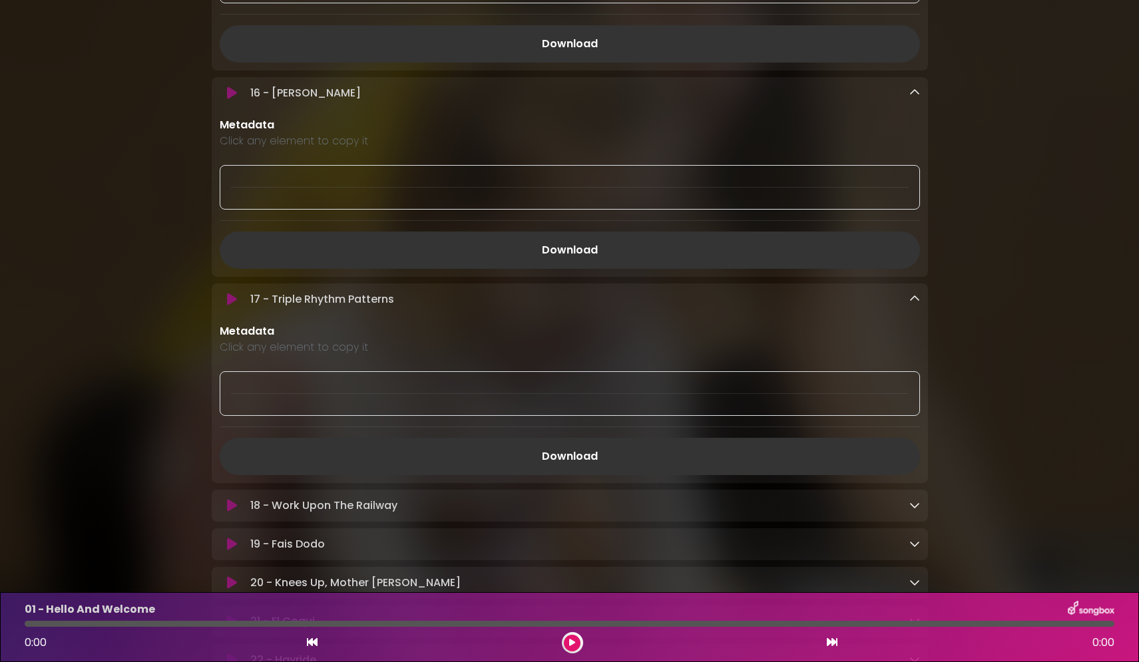
scroll to position [2950, 0]
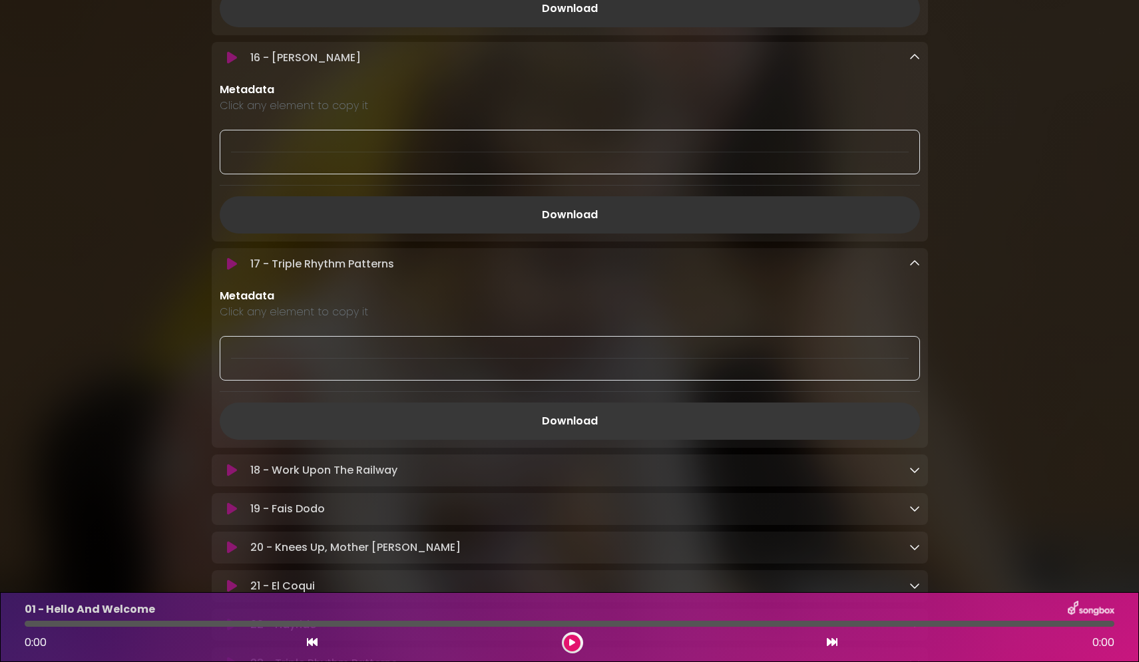
click at [575, 431] on link "Download" at bounding box center [570, 421] width 700 height 37
click at [913, 475] on icon at bounding box center [914, 470] width 11 height 11
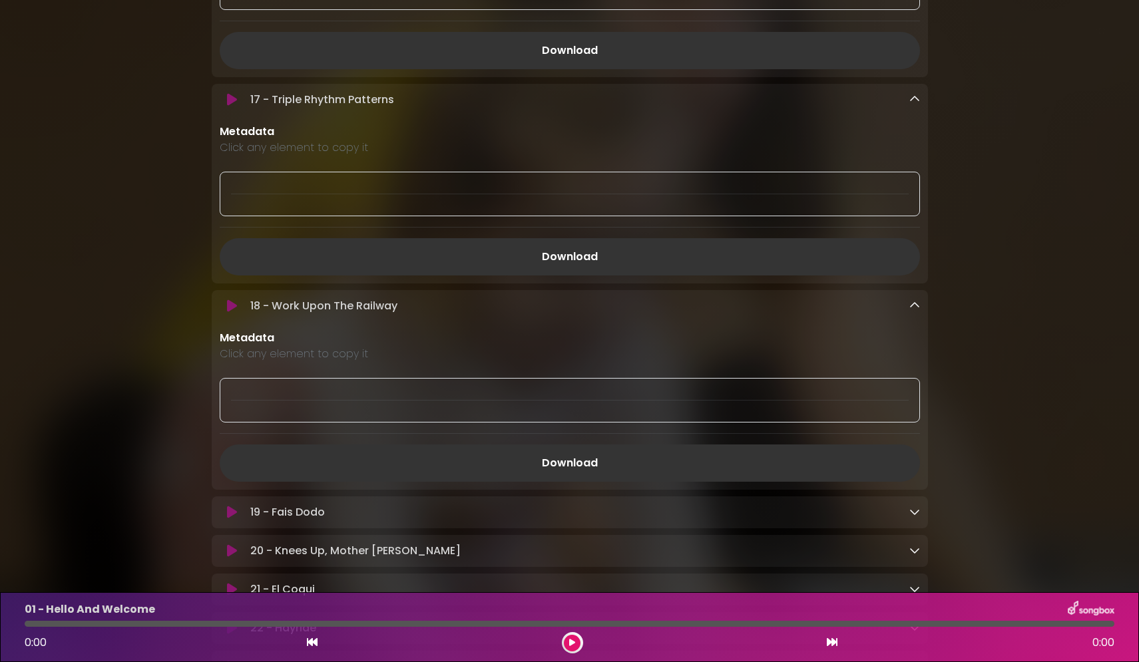
scroll to position [3150, 0]
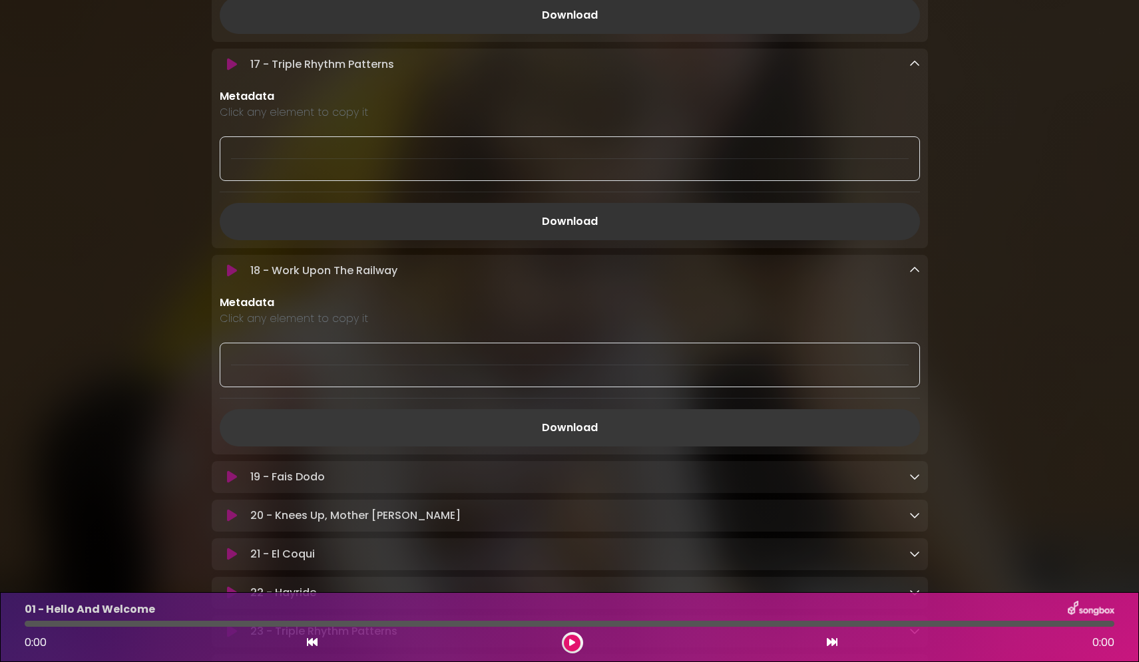
click at [571, 437] on link "Download" at bounding box center [570, 427] width 700 height 37
click at [916, 482] on icon at bounding box center [914, 476] width 11 height 11
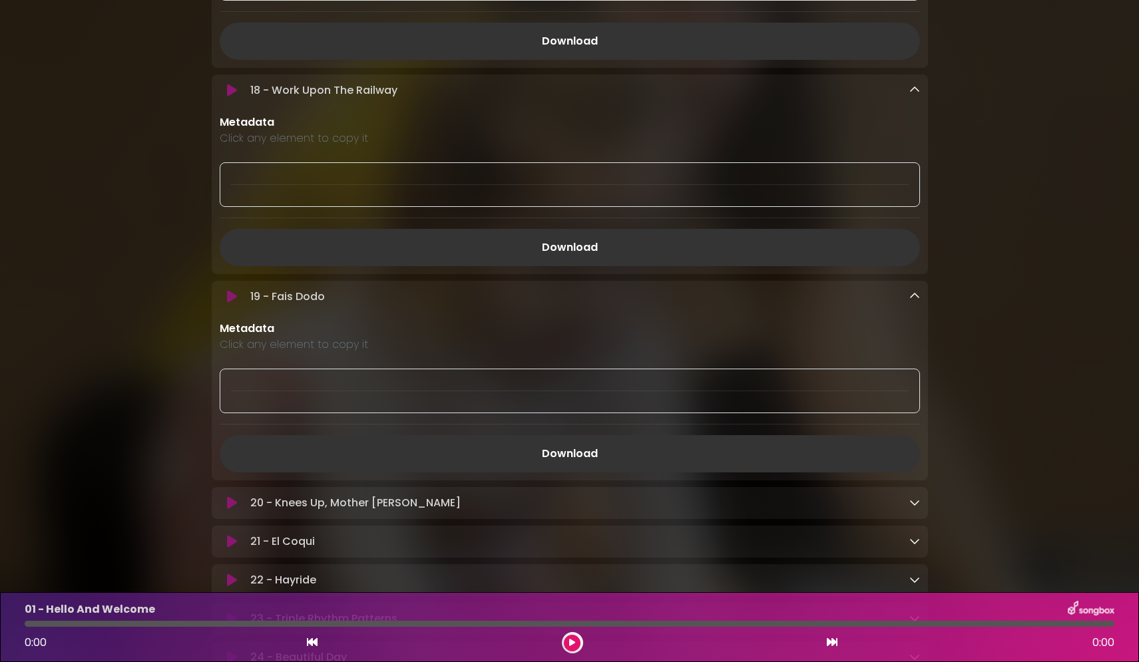
scroll to position [3350, 0]
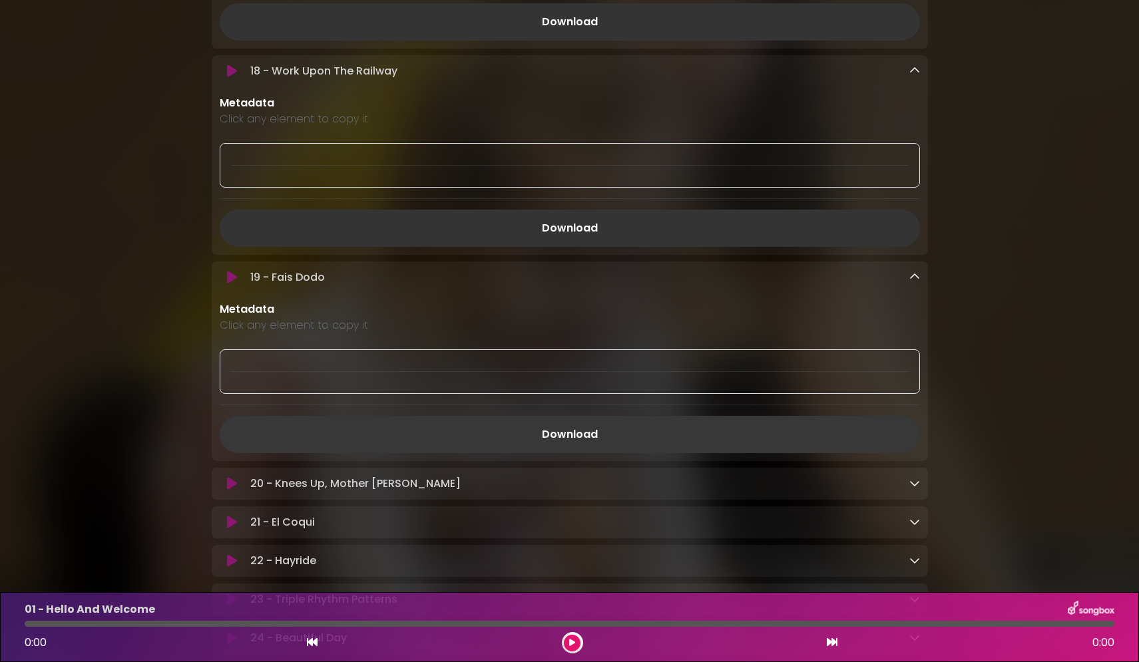
click at [569, 440] on link "Download" at bounding box center [570, 434] width 700 height 37
click at [915, 489] on icon at bounding box center [914, 483] width 11 height 11
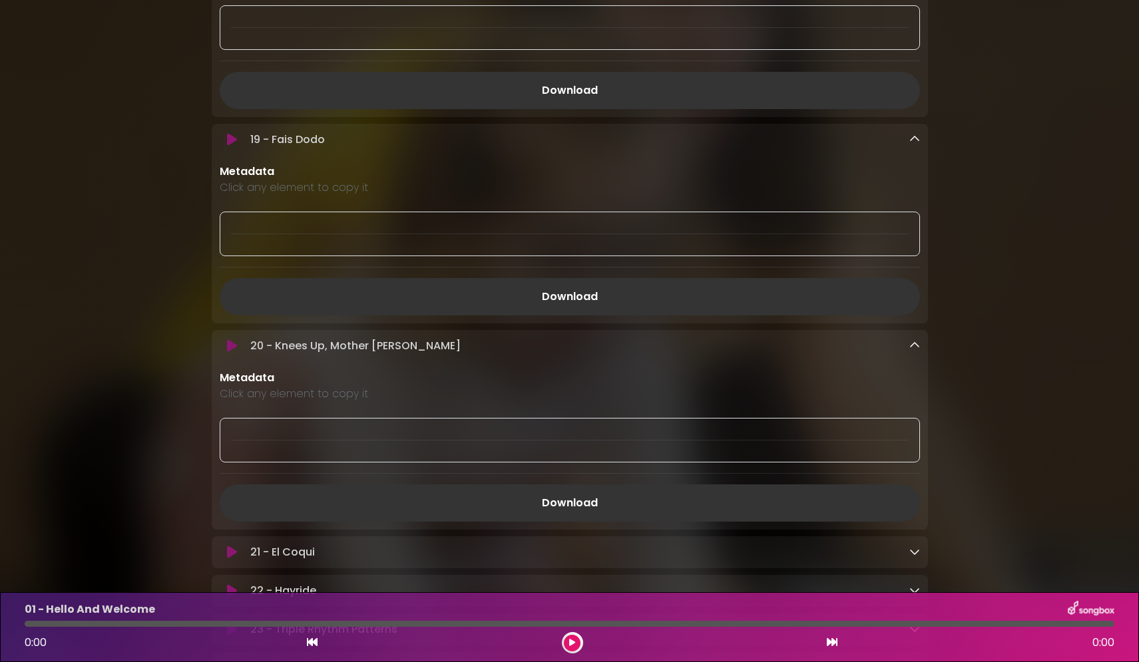
scroll to position [3550, 0]
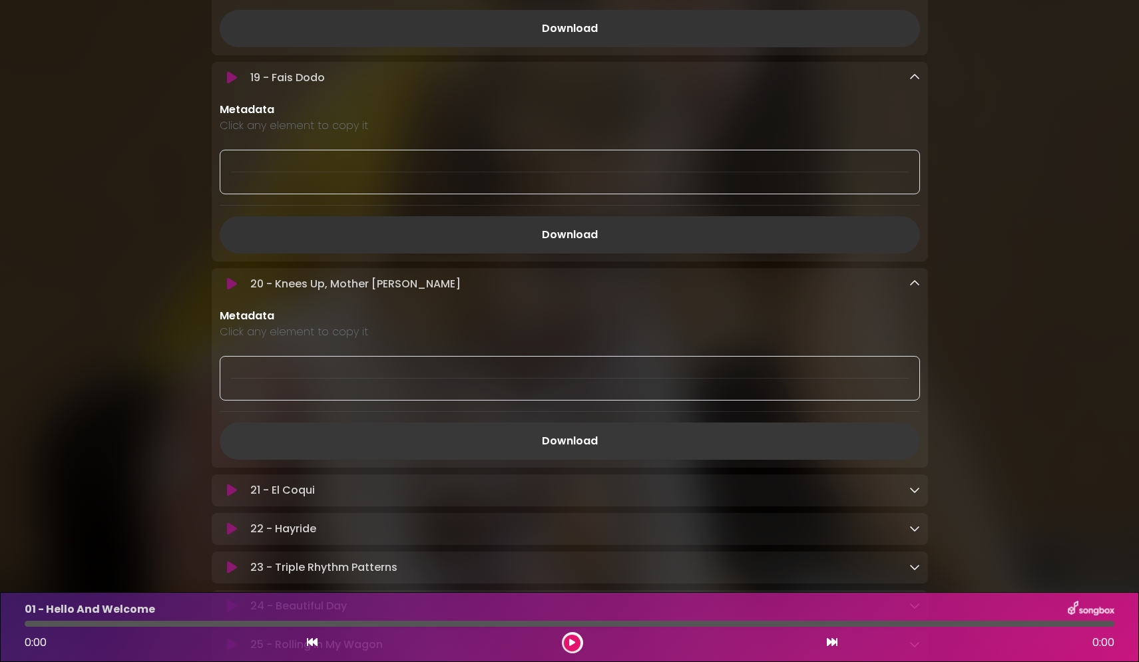
click at [573, 452] on link "Download" at bounding box center [570, 441] width 700 height 37
click at [913, 495] on icon at bounding box center [914, 490] width 11 height 11
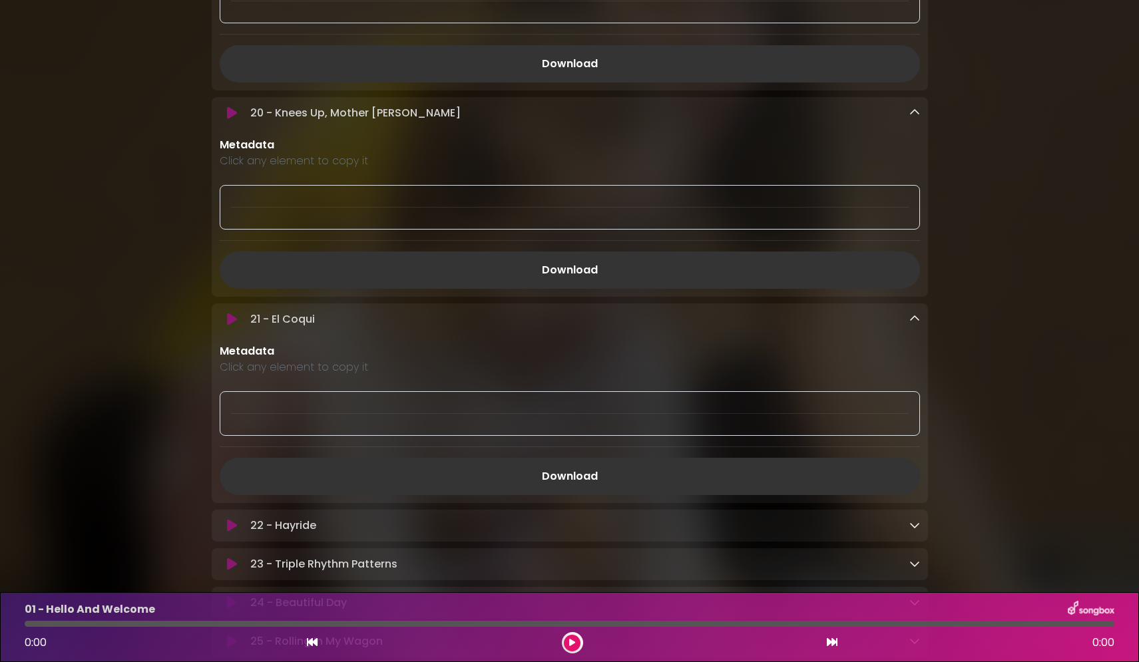
scroll to position [3749, 0]
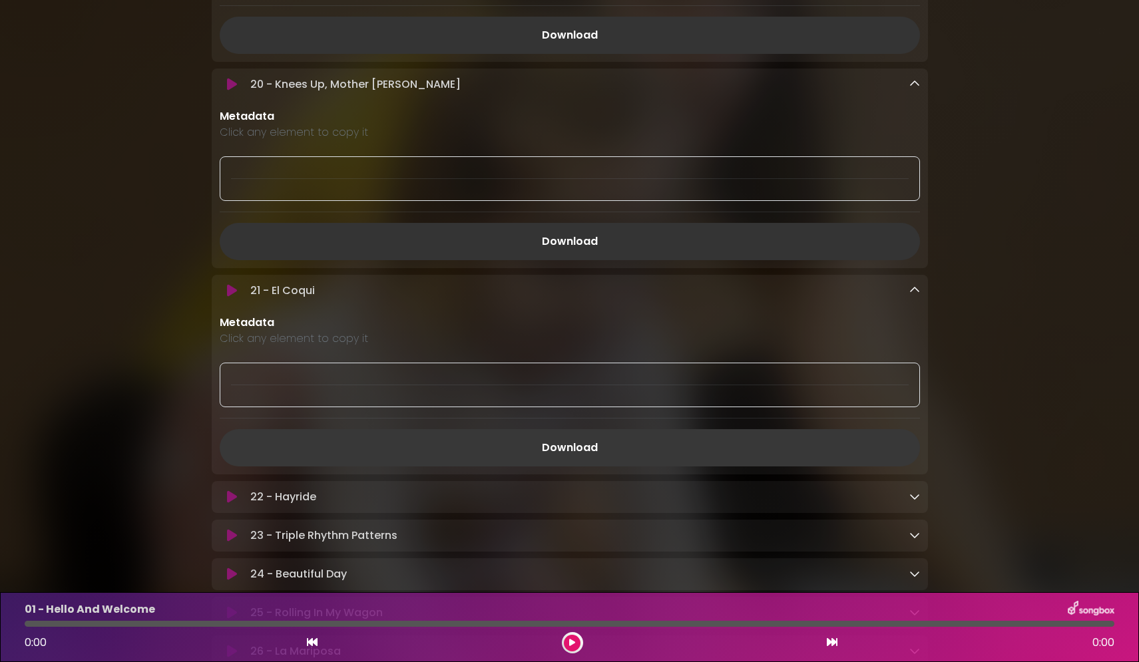
click at [575, 461] on link "Download" at bounding box center [570, 447] width 700 height 37
click at [916, 502] on icon at bounding box center [914, 496] width 11 height 11
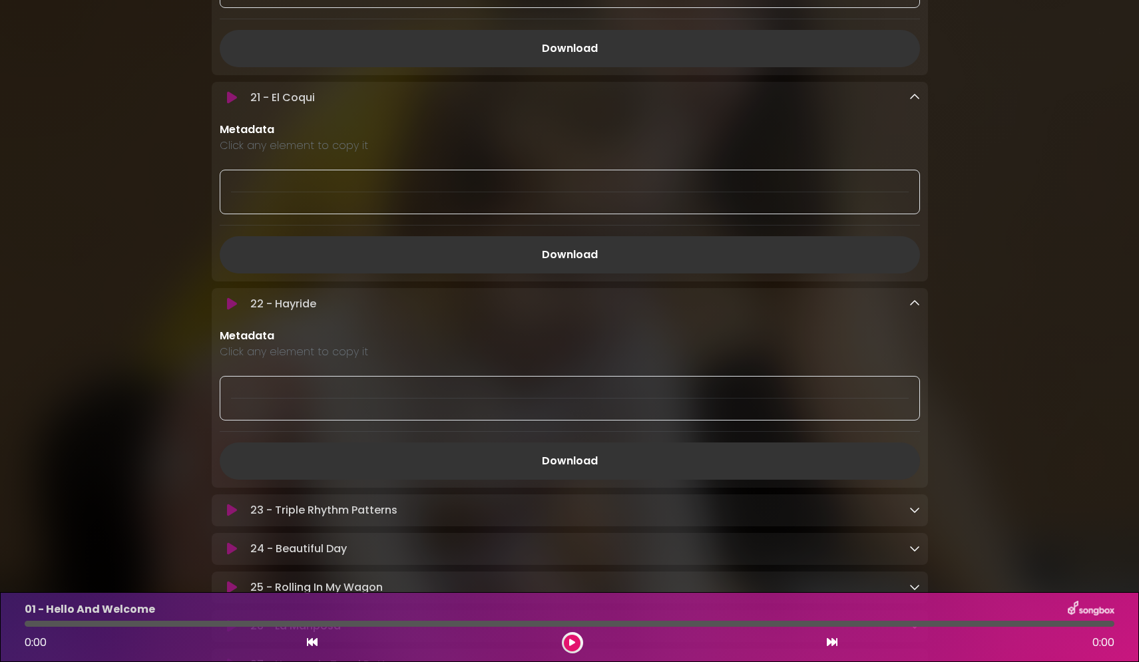
scroll to position [3949, 0]
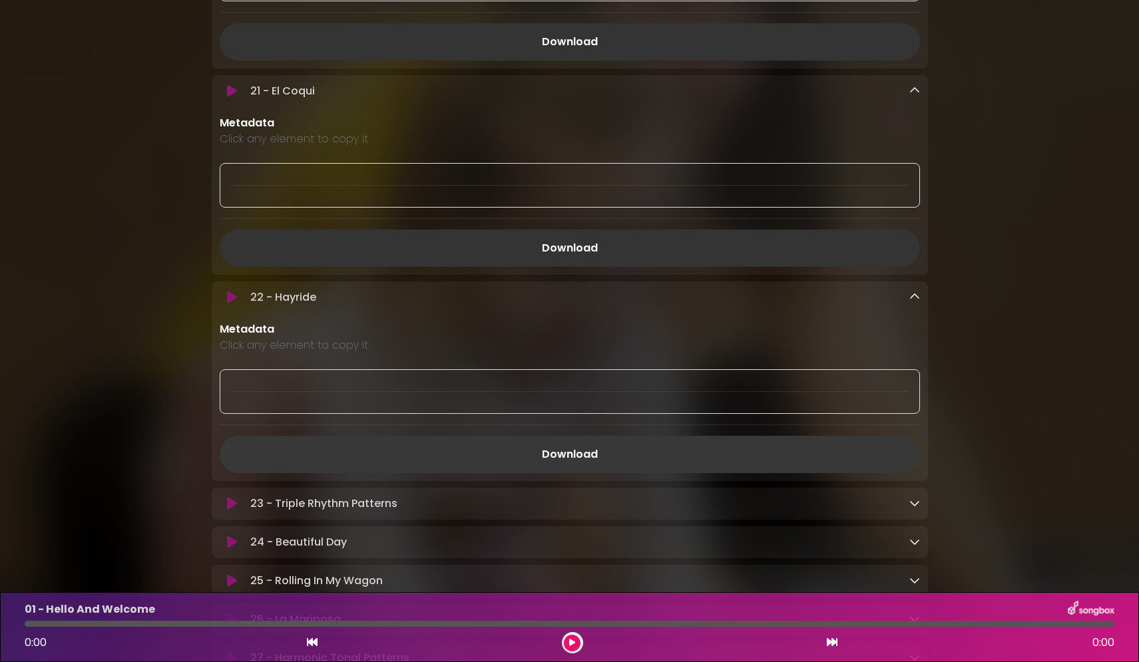
click at [558, 470] on link "Download" at bounding box center [570, 454] width 700 height 37
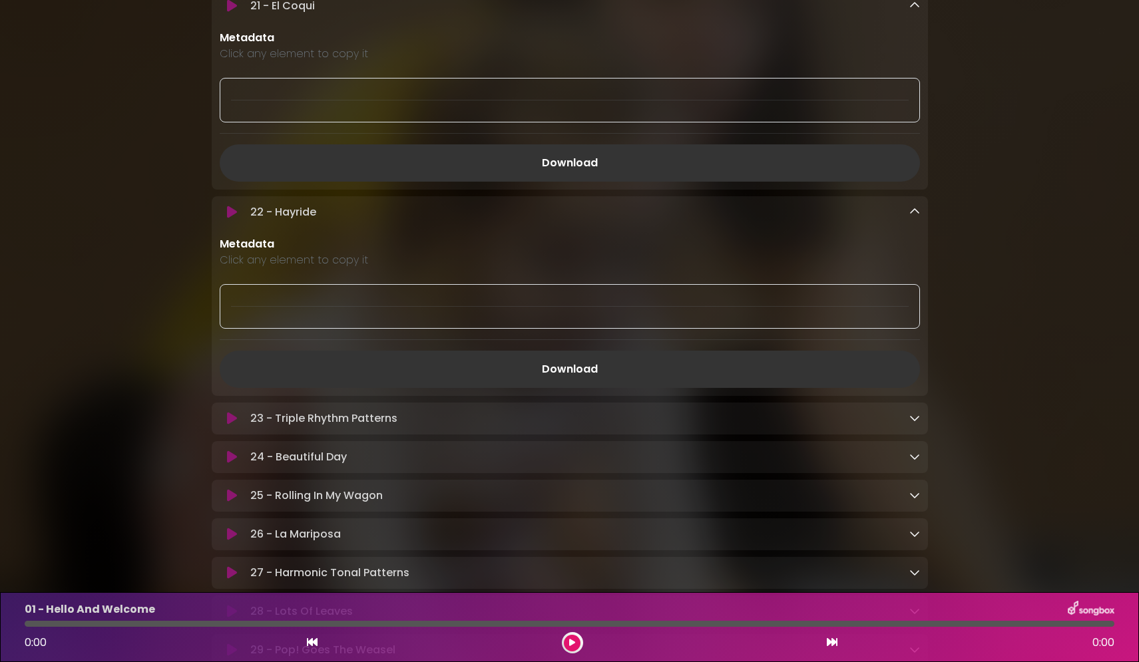
scroll to position [4016, 0]
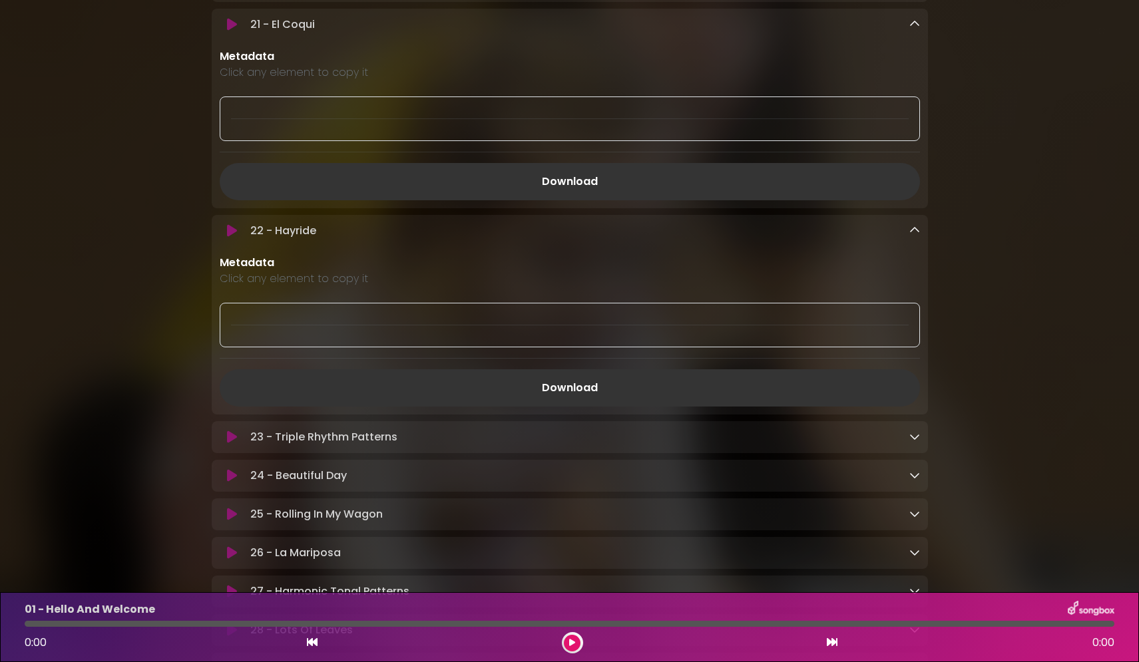
click at [913, 442] on icon at bounding box center [914, 436] width 11 height 11
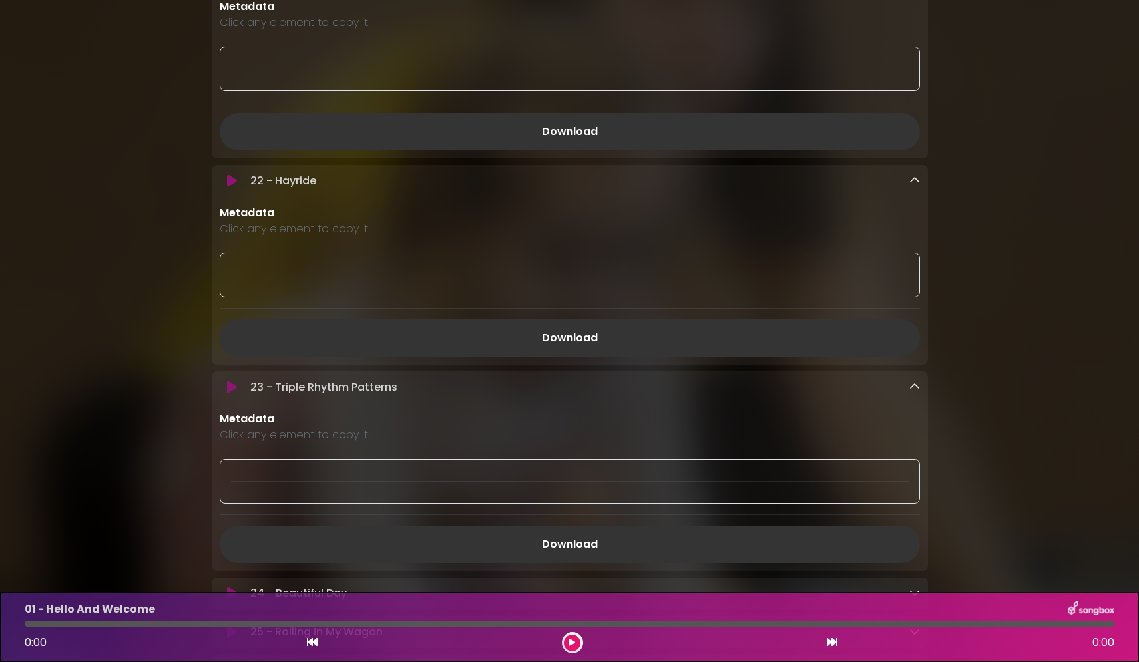
scroll to position [4149, 0]
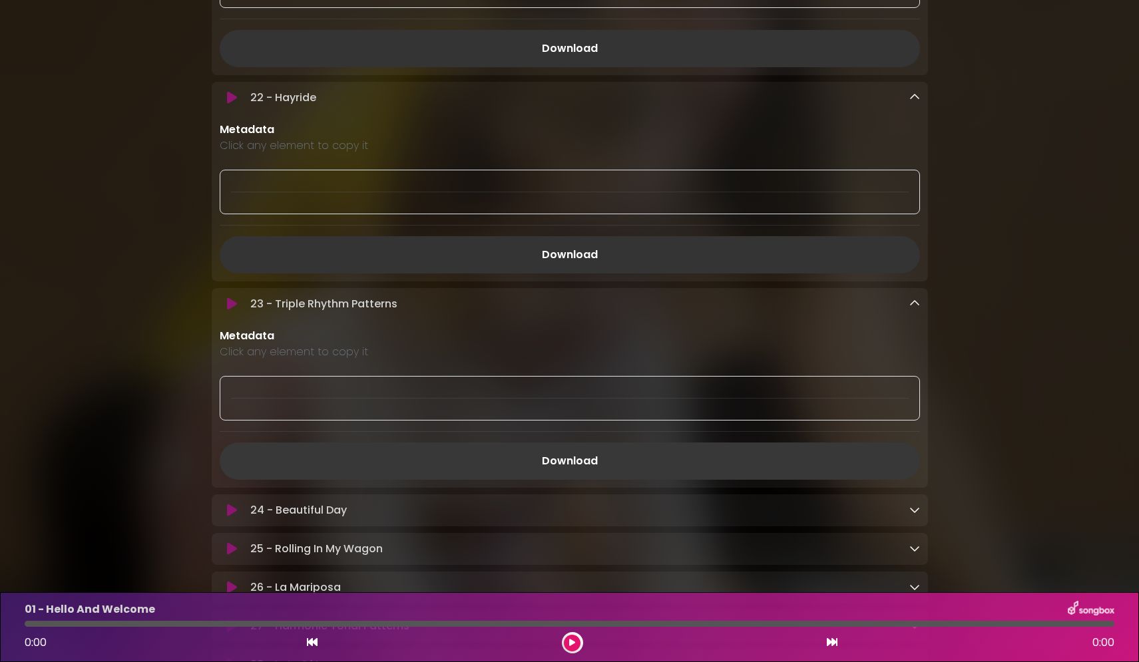
click at [571, 474] on link "Download" at bounding box center [570, 461] width 700 height 37
click at [909, 515] on icon at bounding box center [914, 510] width 11 height 11
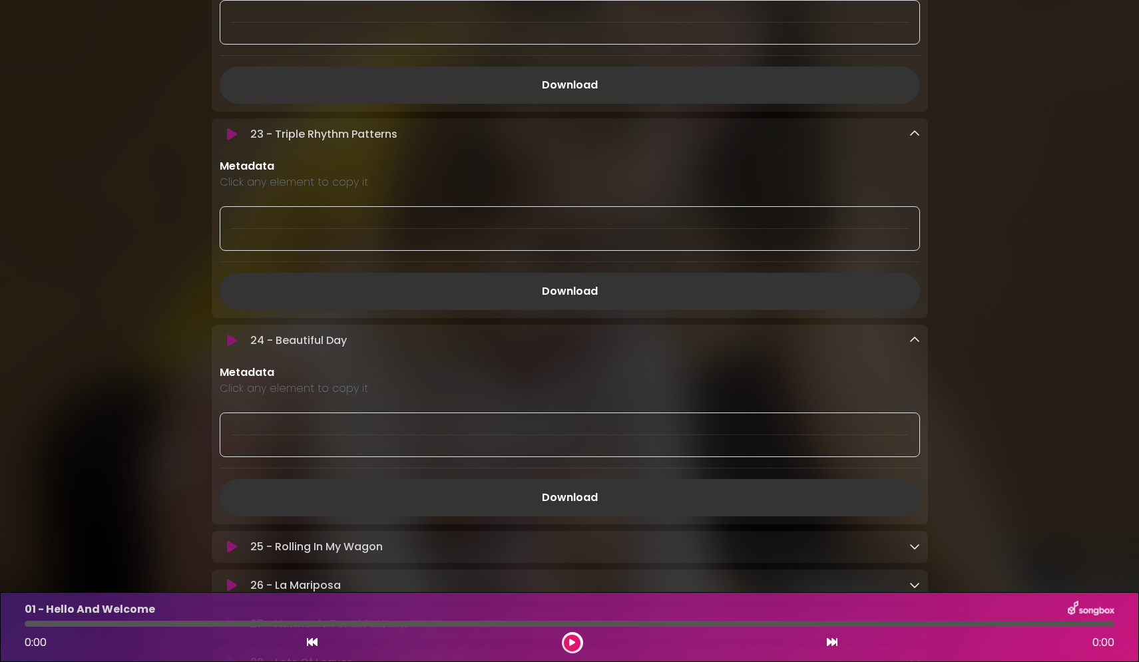
scroll to position [4349, 0]
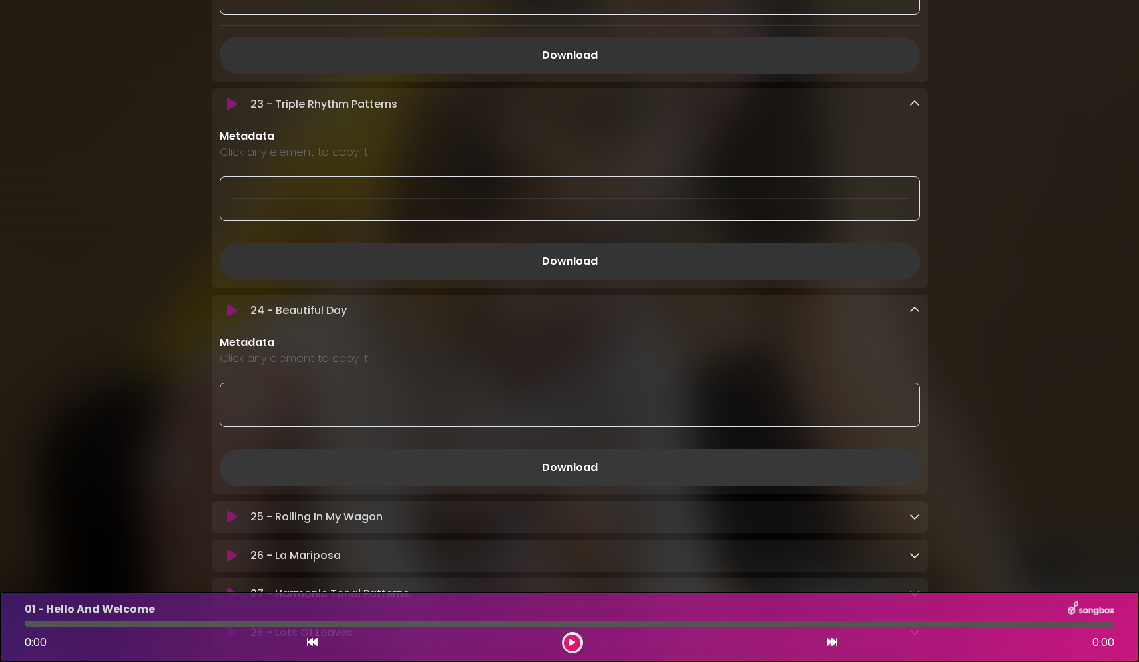
click at [575, 480] on link "Download" at bounding box center [570, 467] width 700 height 37
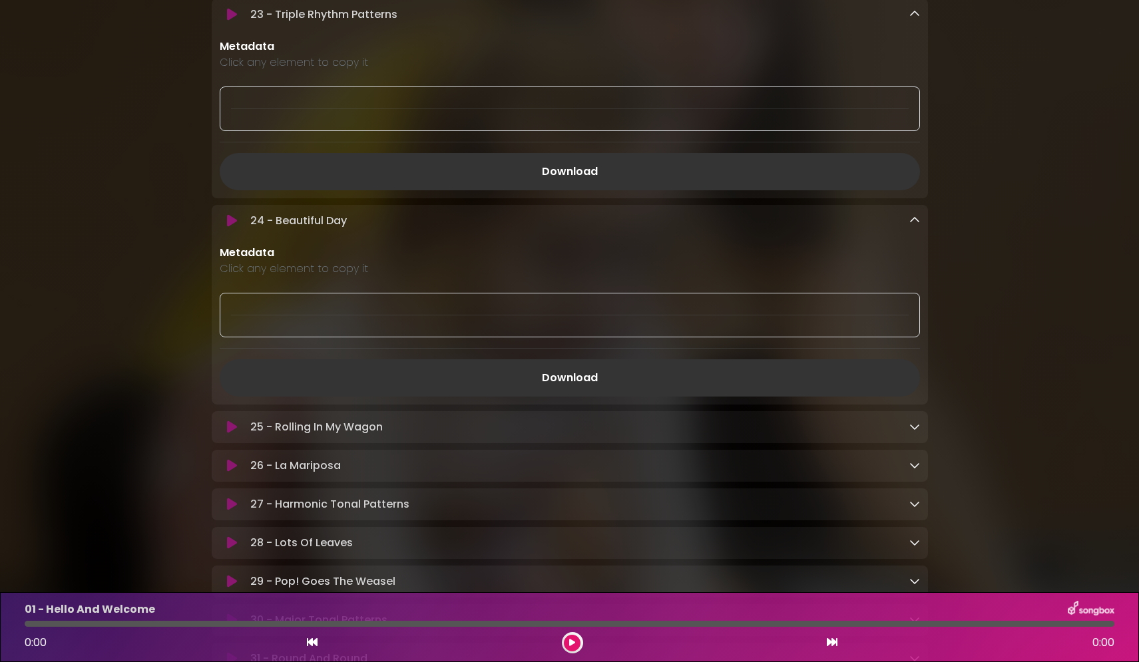
scroll to position [4415, 0]
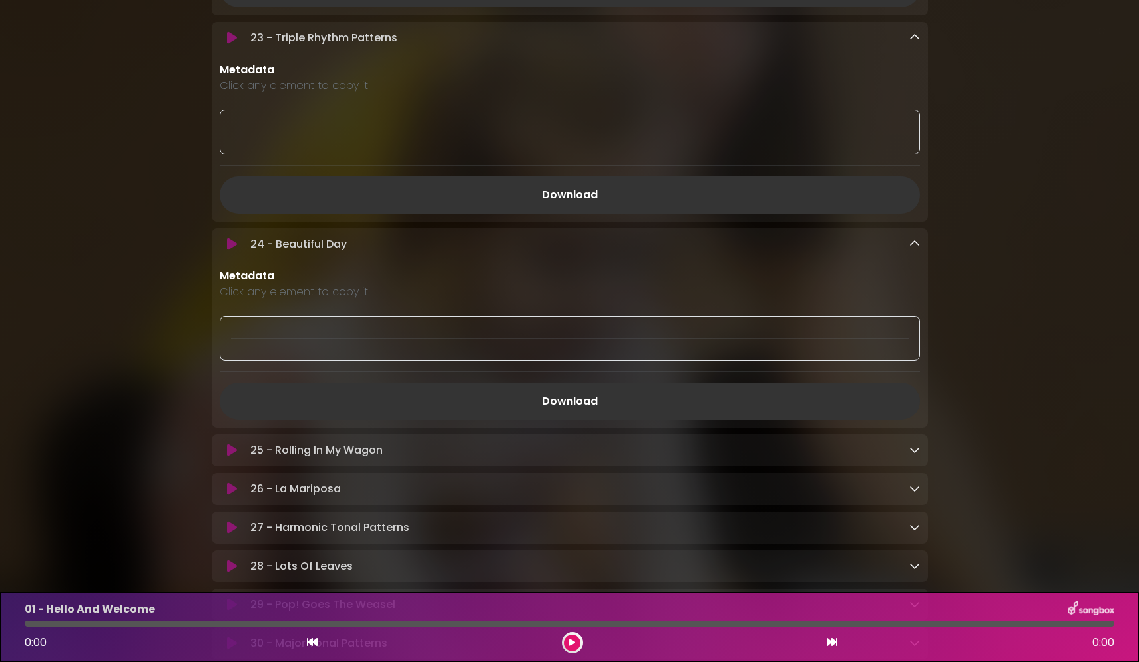
click at [917, 455] on icon at bounding box center [914, 450] width 11 height 11
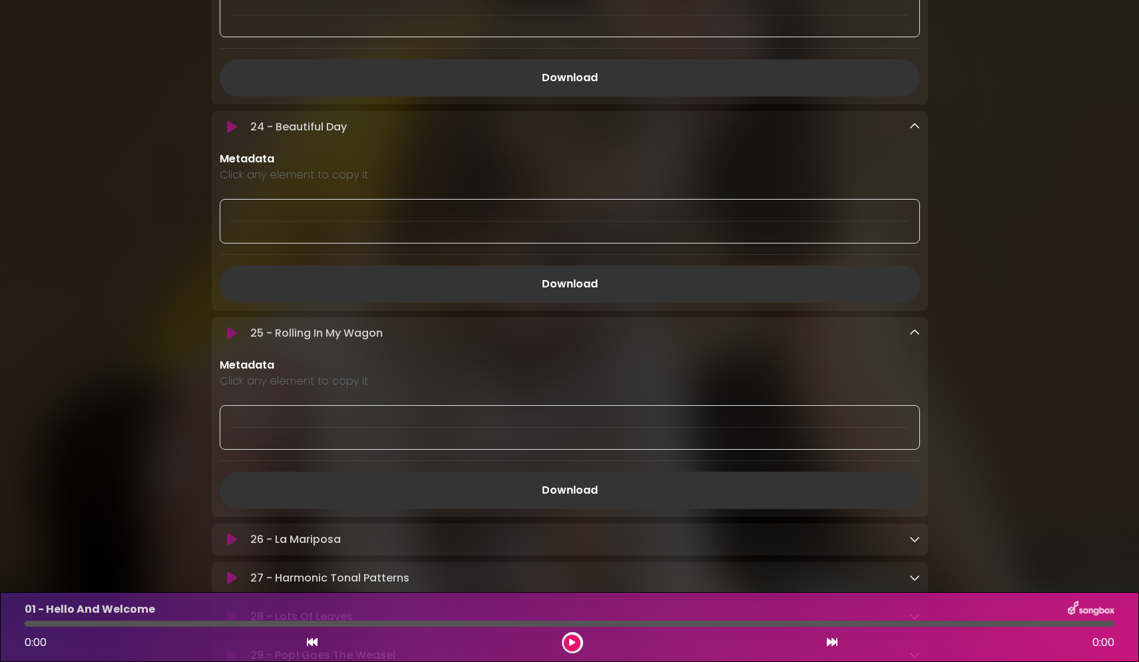
scroll to position [4548, 0]
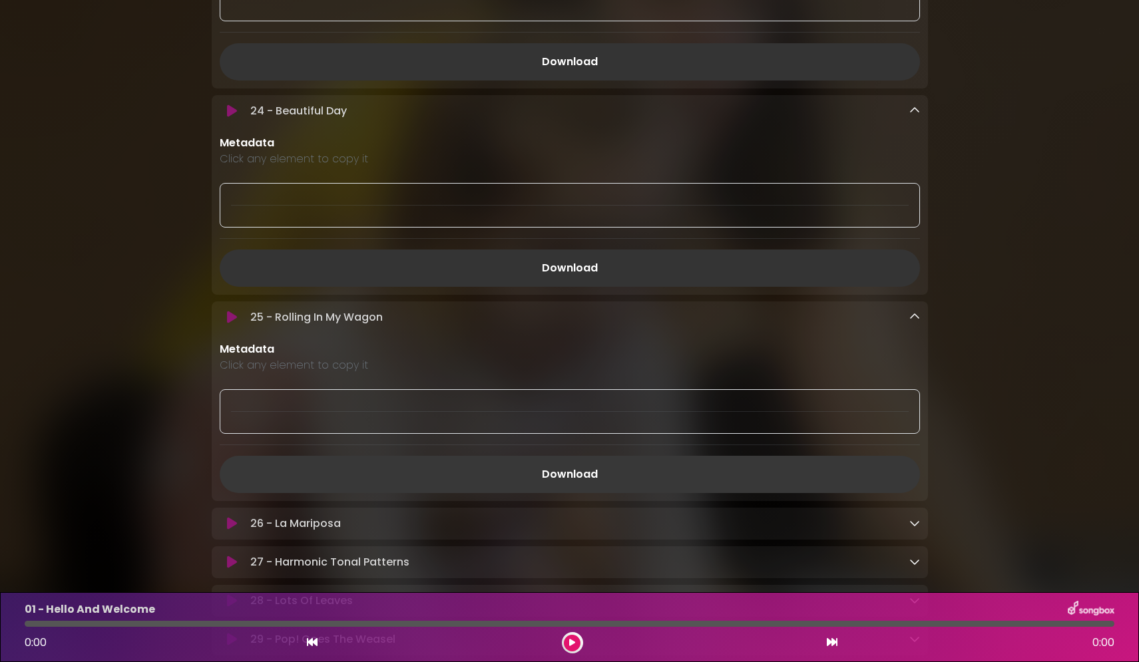
click at [553, 489] on link "Download" at bounding box center [570, 474] width 700 height 37
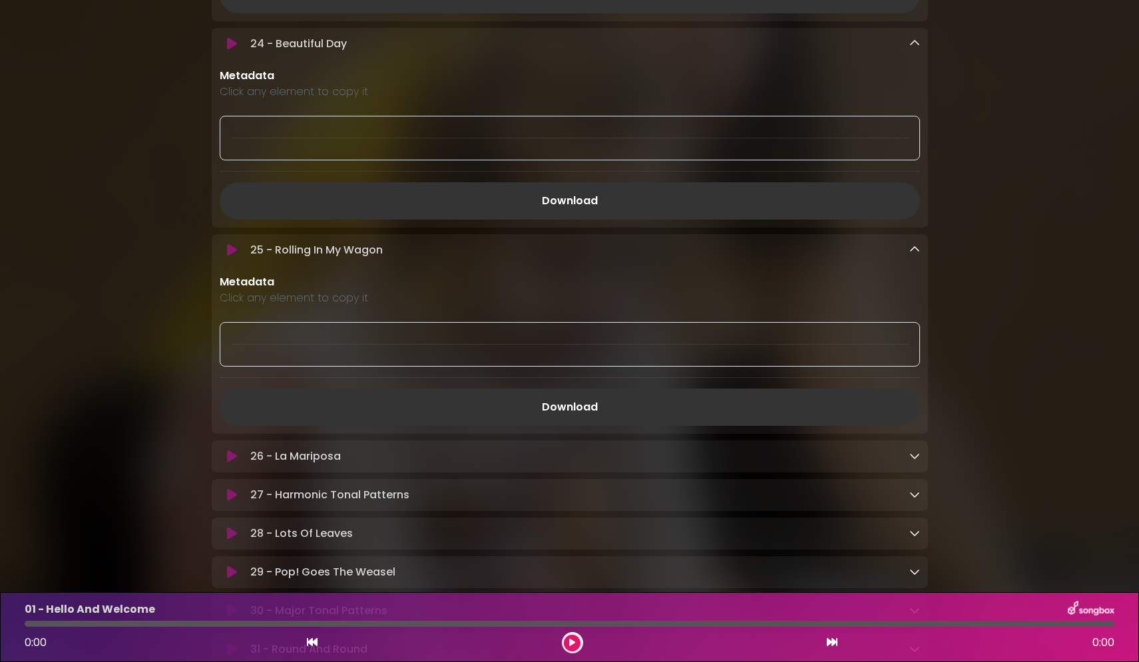
scroll to position [4615, 0]
click at [913, 462] on icon at bounding box center [914, 456] width 11 height 11
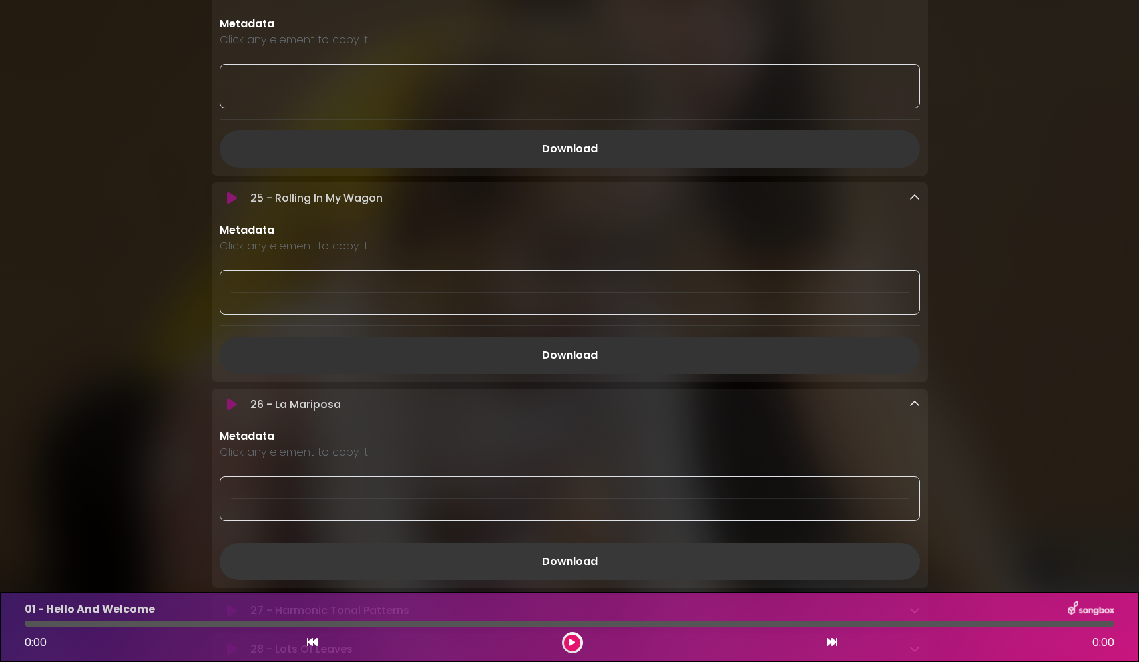
scroll to position [4748, 0]
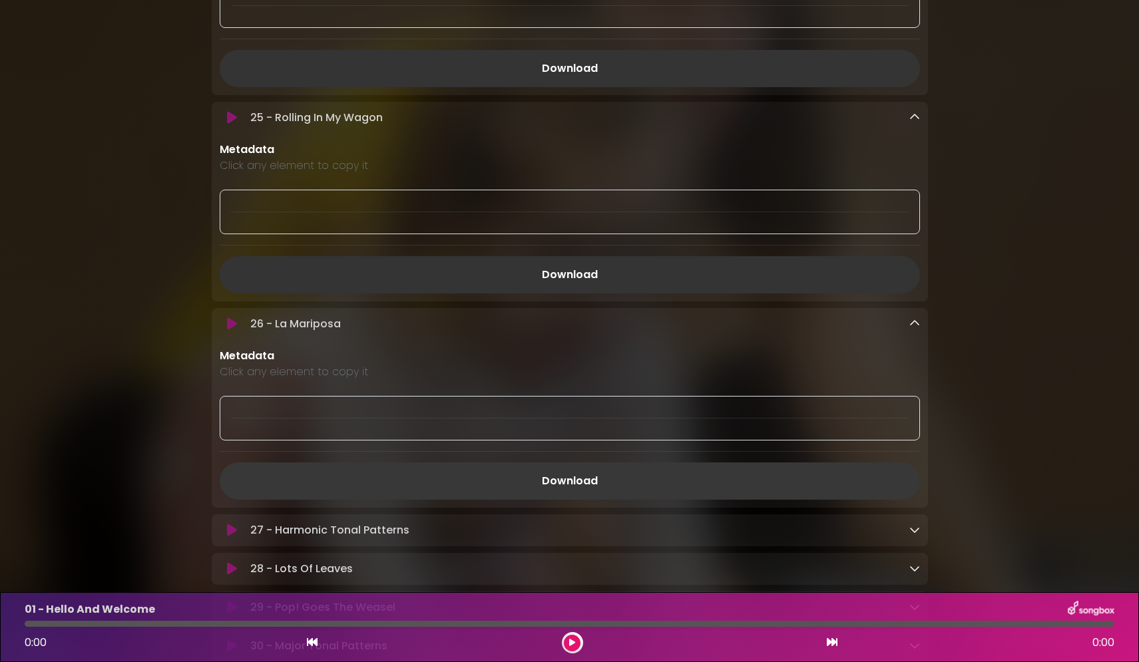
click at [567, 495] on link "Download" at bounding box center [570, 481] width 700 height 37
click at [915, 535] on icon at bounding box center [914, 530] width 11 height 11
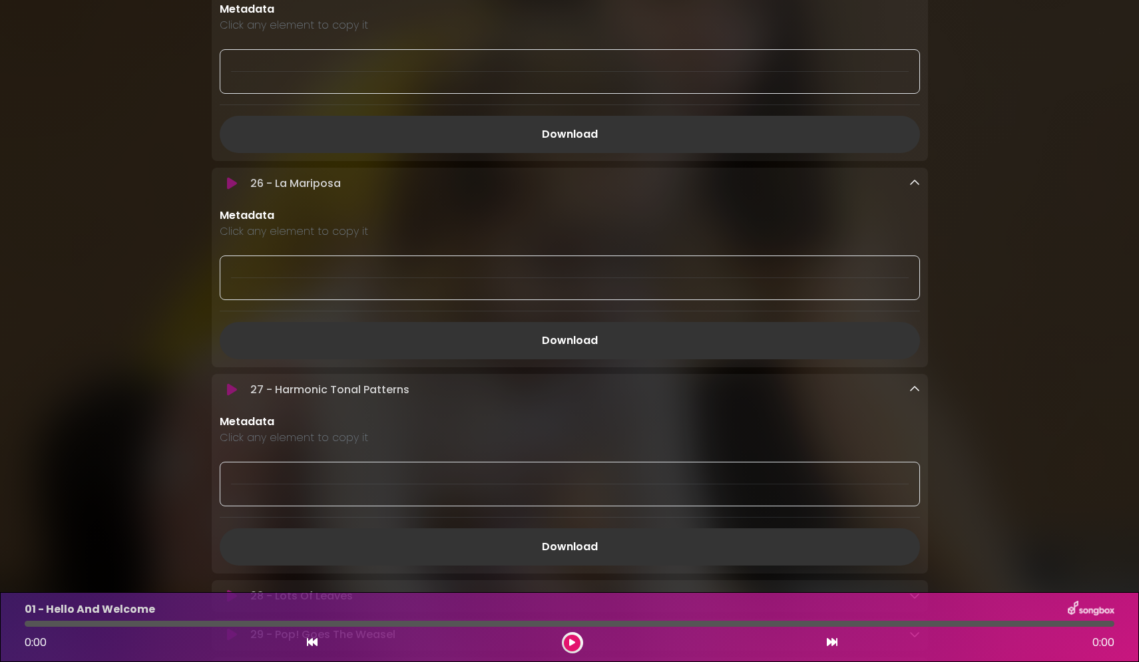
scroll to position [4948, 0]
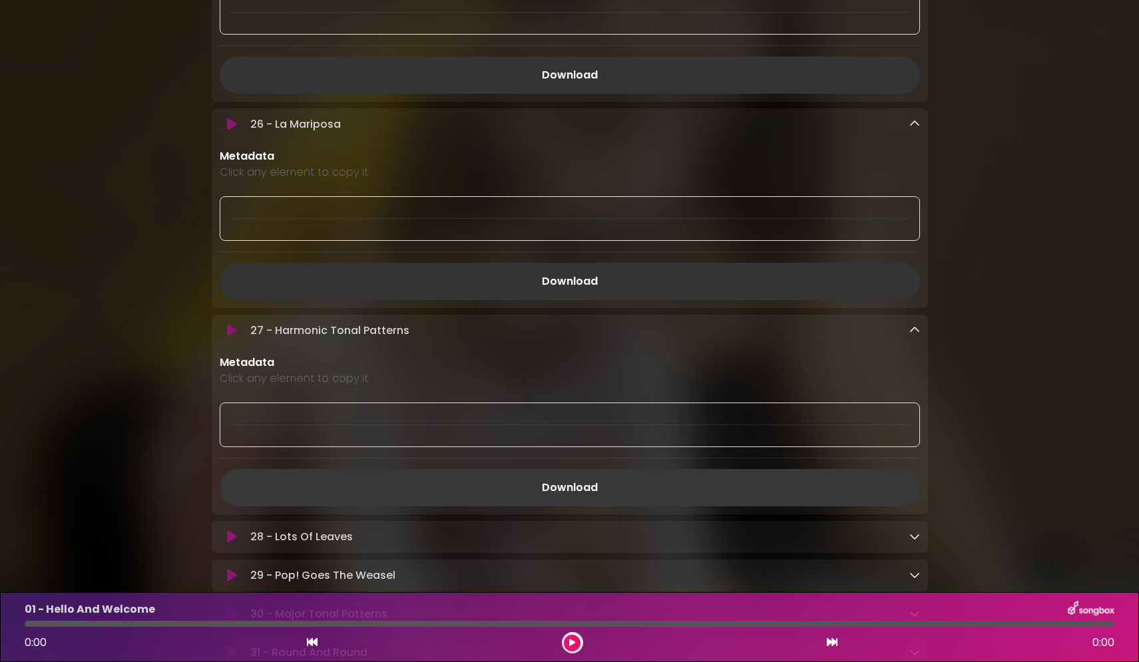
click at [555, 504] on link "Download" at bounding box center [570, 487] width 700 height 37
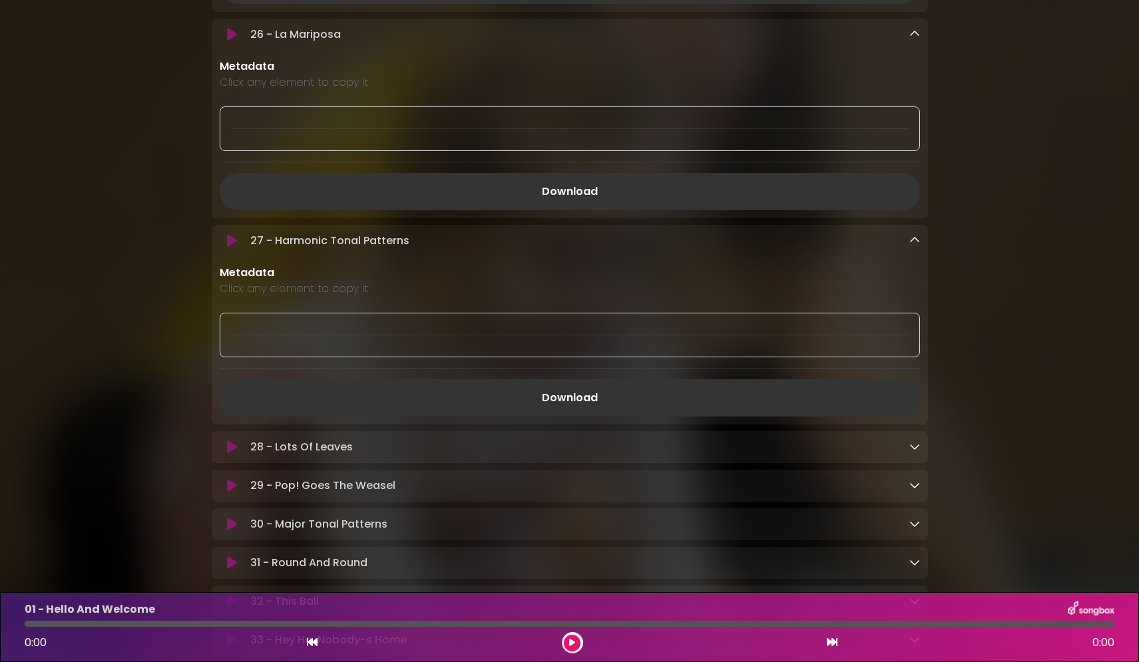
scroll to position [5014, 0]
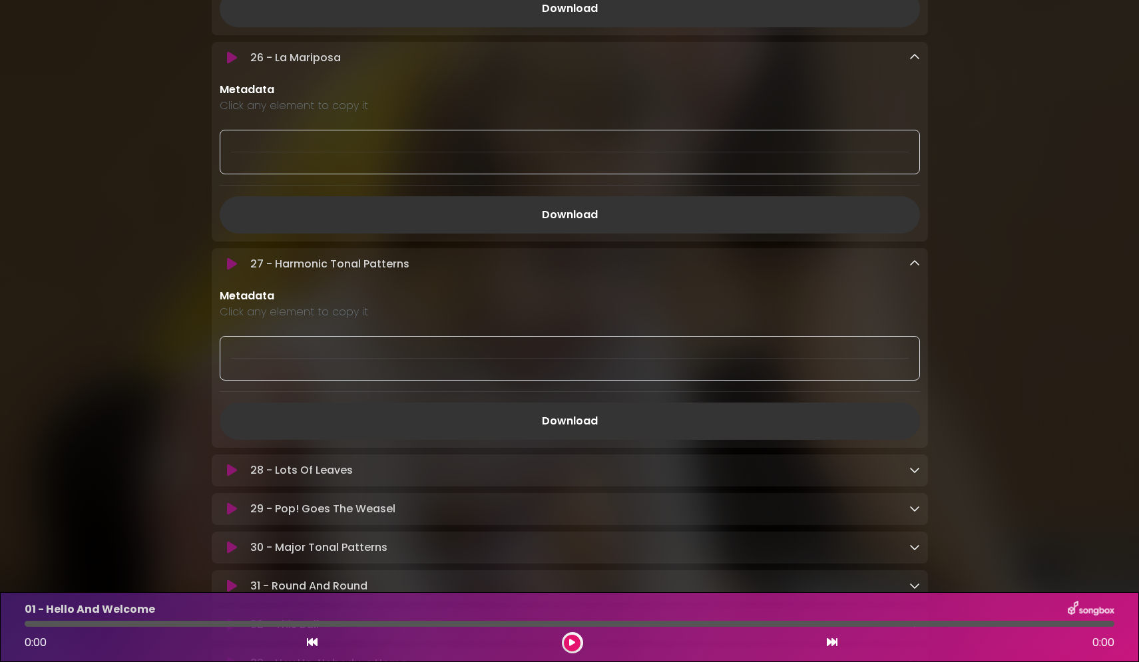
click at [909, 475] on icon at bounding box center [914, 470] width 11 height 11
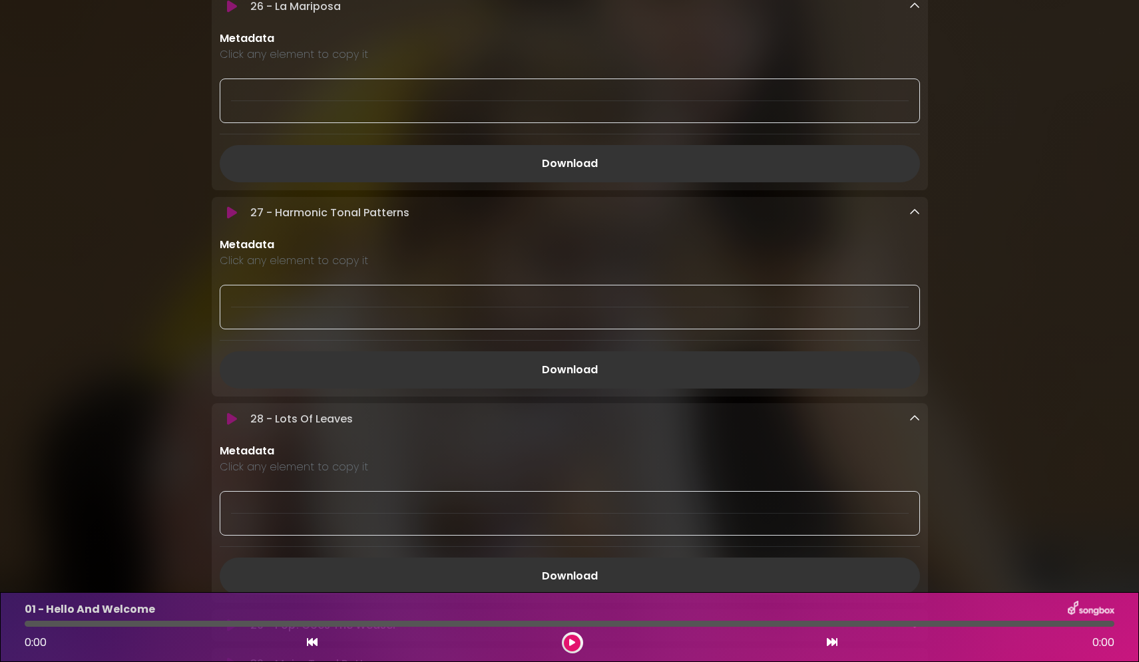
scroll to position [5214, 0]
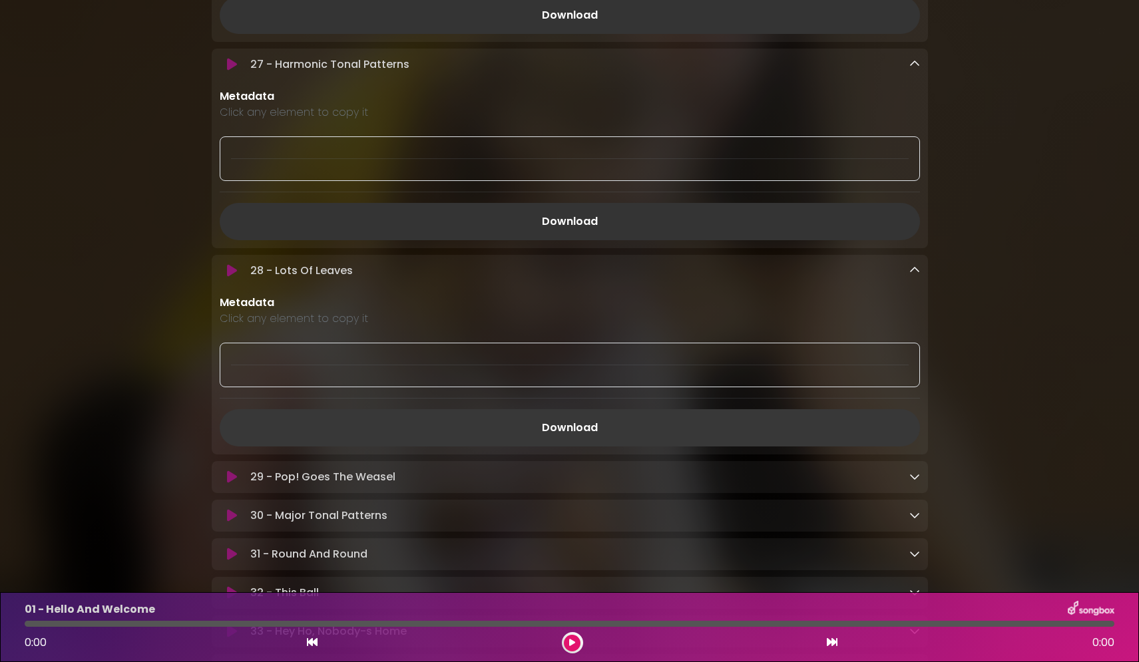
click at [555, 447] on link "Download" at bounding box center [570, 427] width 700 height 37
click at [916, 482] on icon at bounding box center [914, 476] width 11 height 11
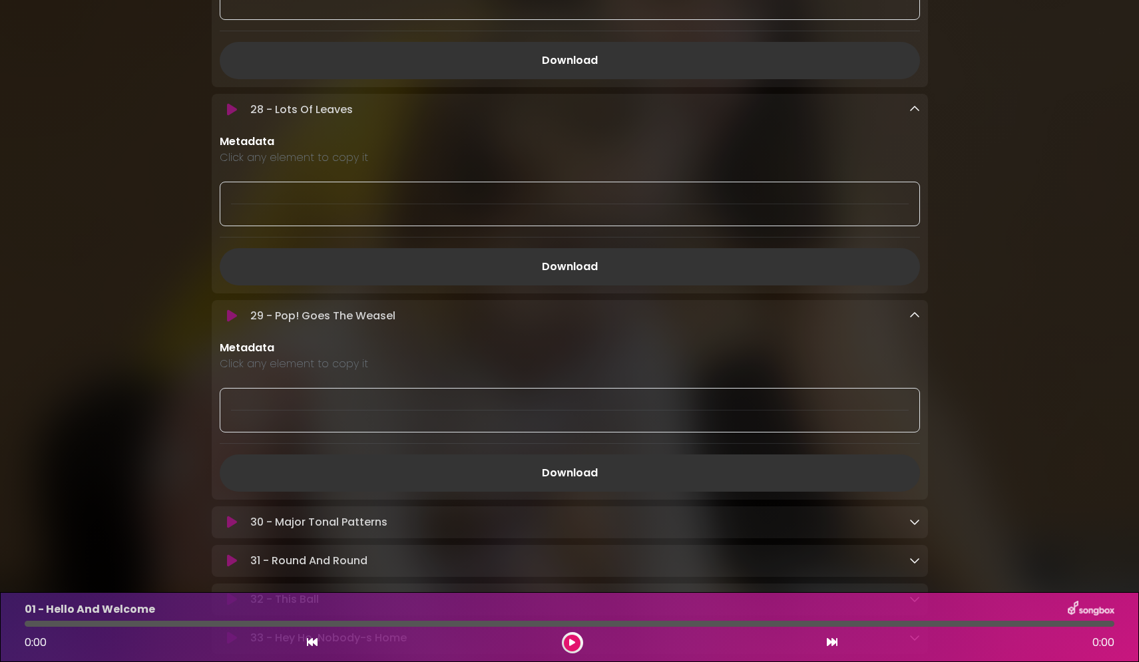
scroll to position [5414, 0]
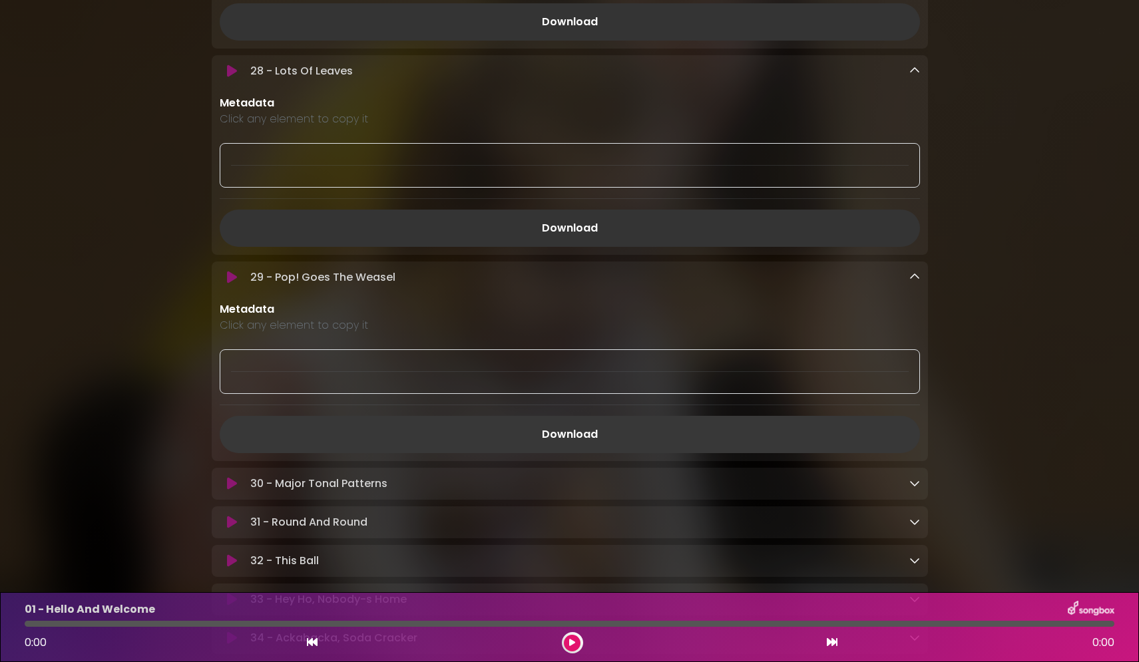
click at [573, 450] on link "Download" at bounding box center [570, 434] width 700 height 37
click at [913, 489] on icon at bounding box center [914, 483] width 11 height 11
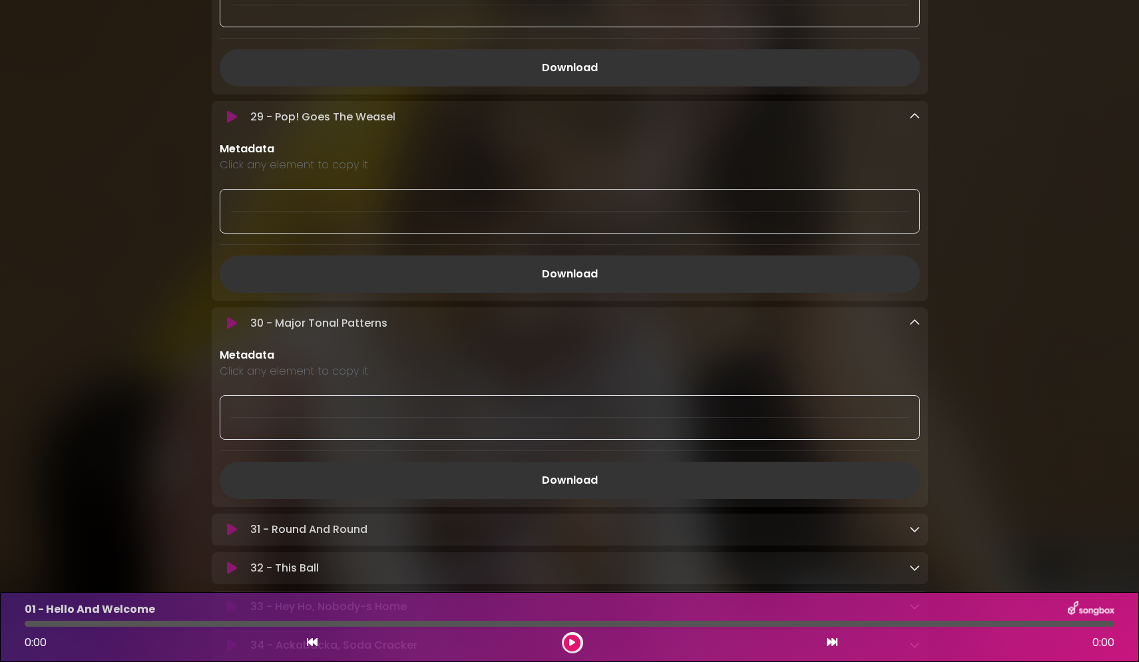
scroll to position [5613, 0]
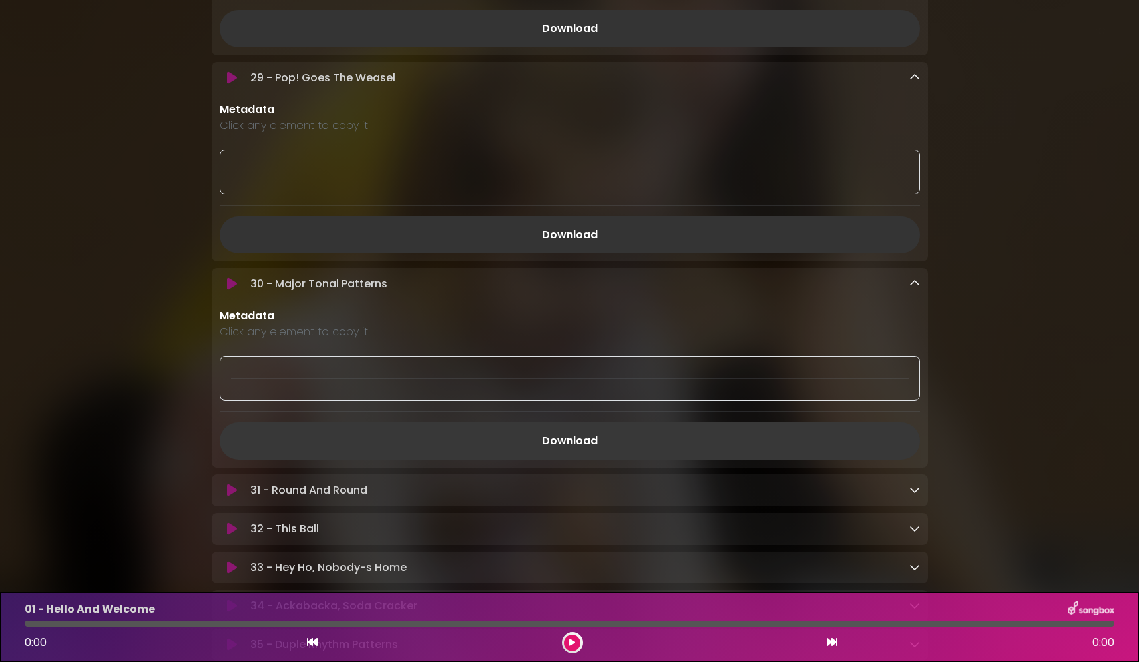
click at [577, 457] on link "Download" at bounding box center [570, 441] width 700 height 37
click at [913, 495] on icon at bounding box center [914, 490] width 11 height 11
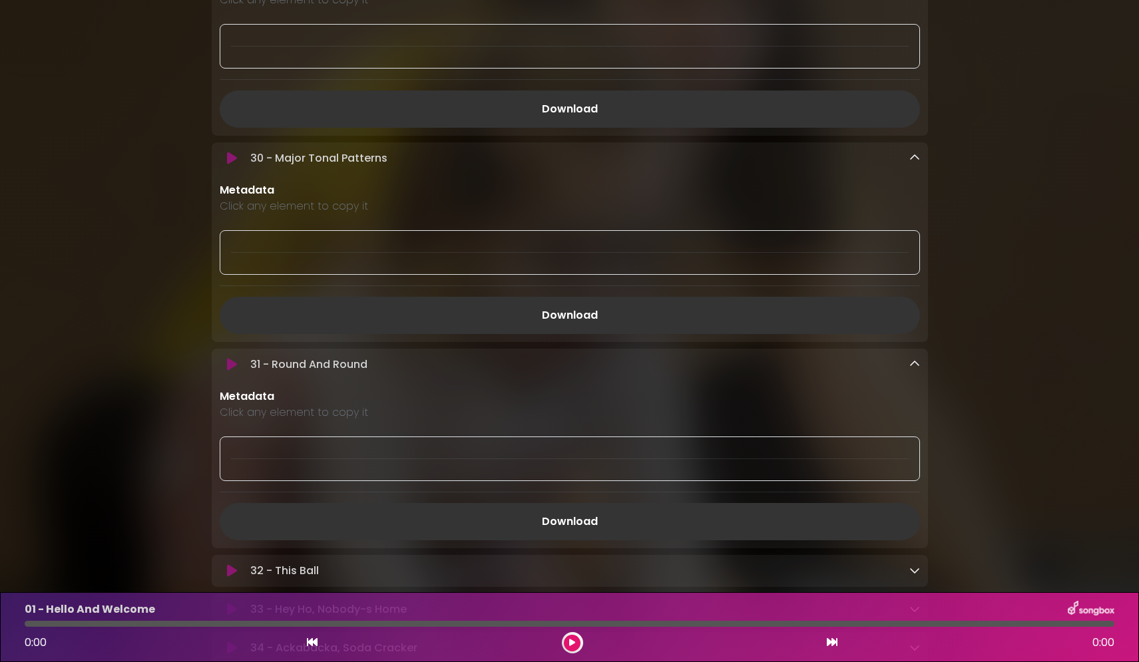
scroll to position [5813, 0]
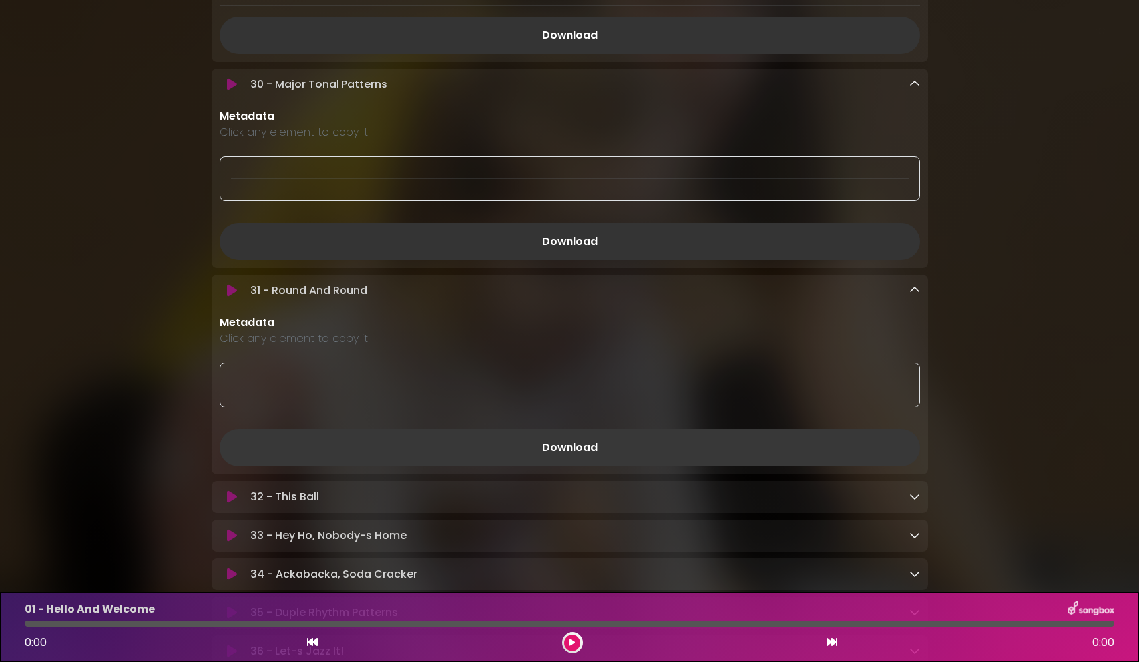
click at [559, 465] on link "Download" at bounding box center [570, 447] width 700 height 37
click at [911, 502] on icon at bounding box center [914, 496] width 11 height 11
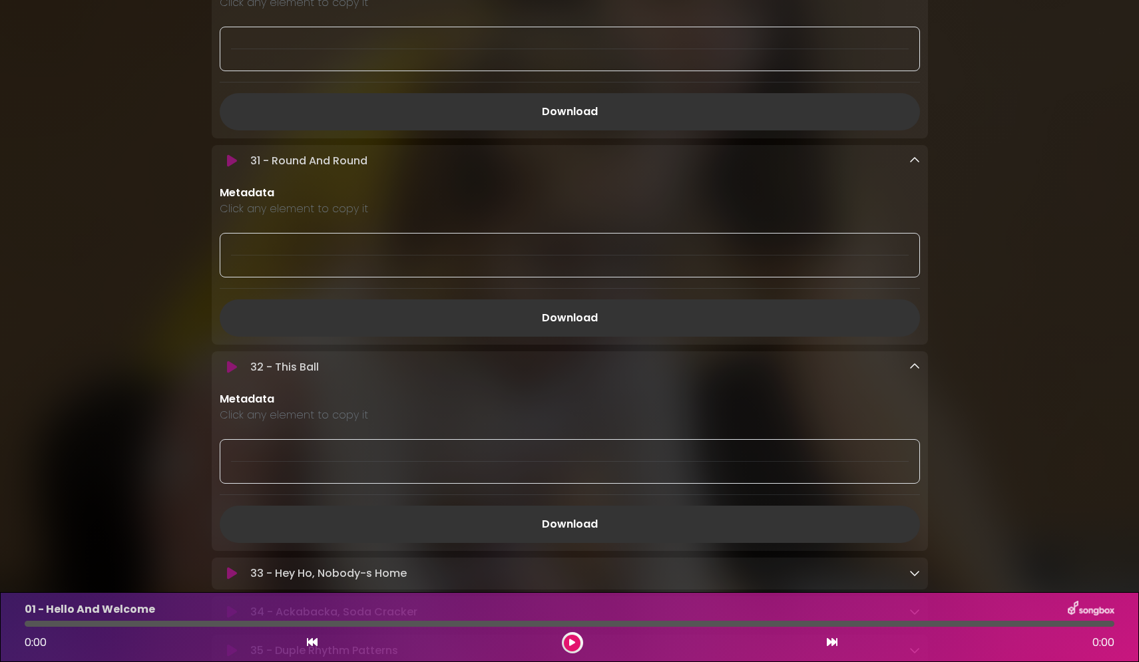
scroll to position [5946, 0]
click at [579, 540] on link "Download" at bounding box center [570, 521] width 700 height 37
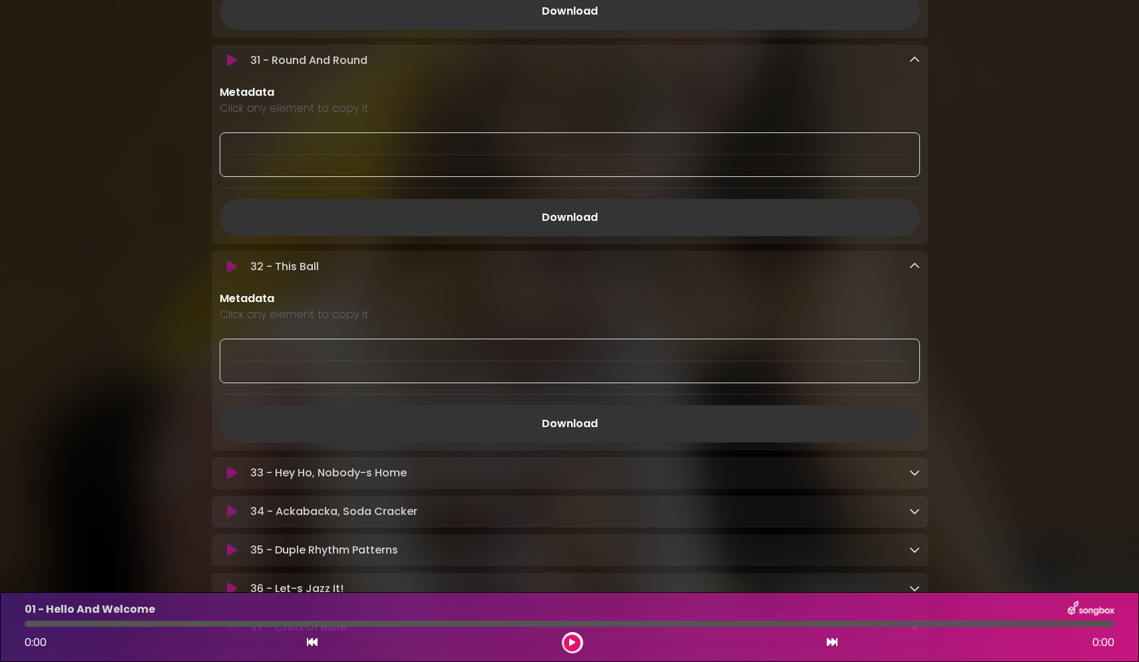
scroll to position [6013, 0]
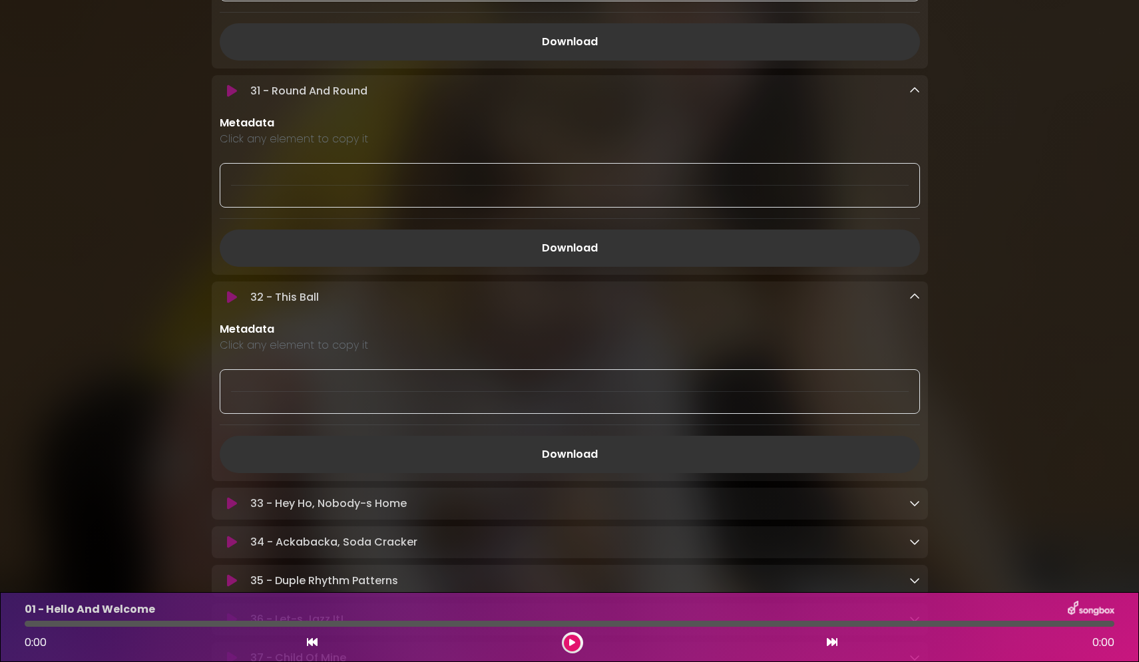
click at [916, 509] on icon at bounding box center [914, 503] width 11 height 11
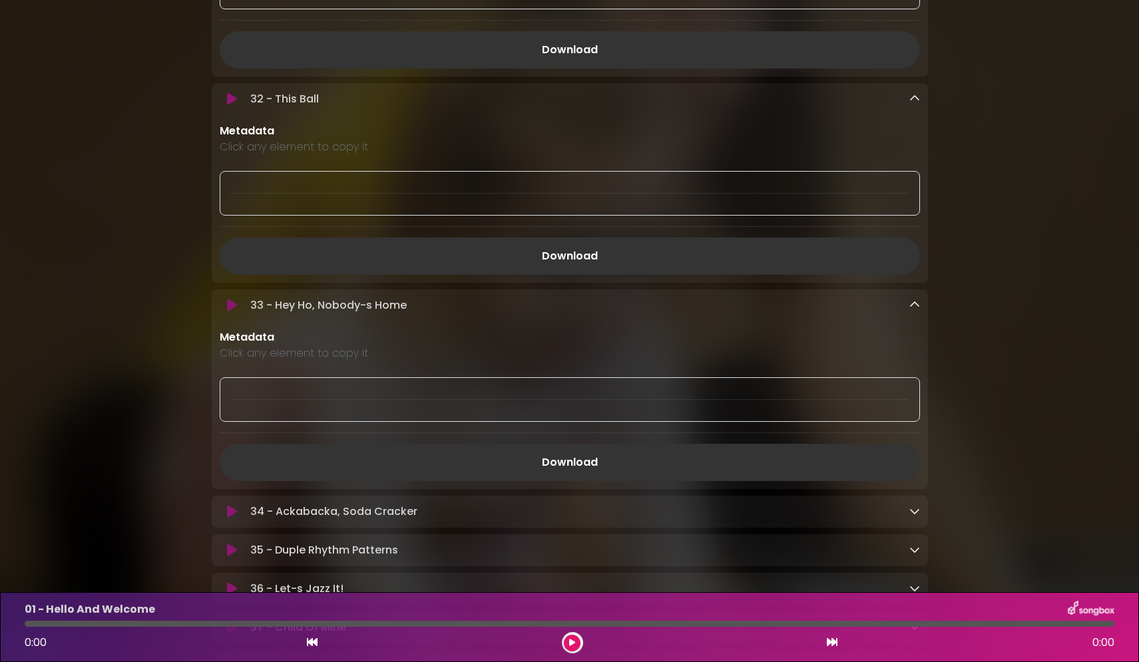
scroll to position [6213, 0]
click at [580, 480] on link "Download" at bounding box center [570, 461] width 700 height 37
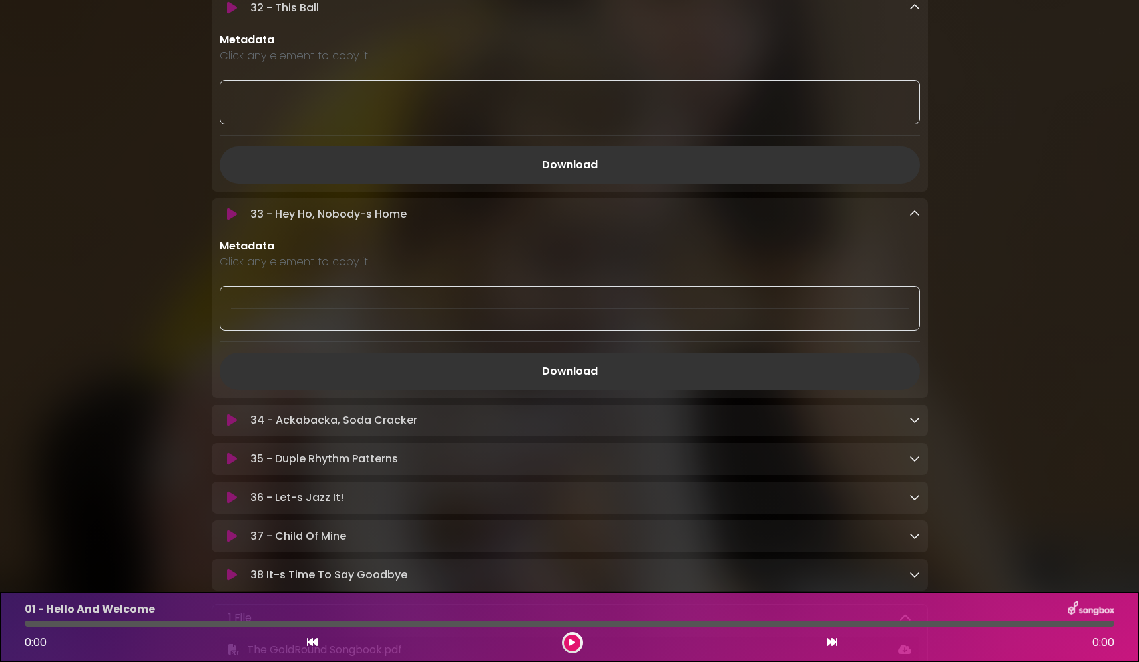
scroll to position [6279, 0]
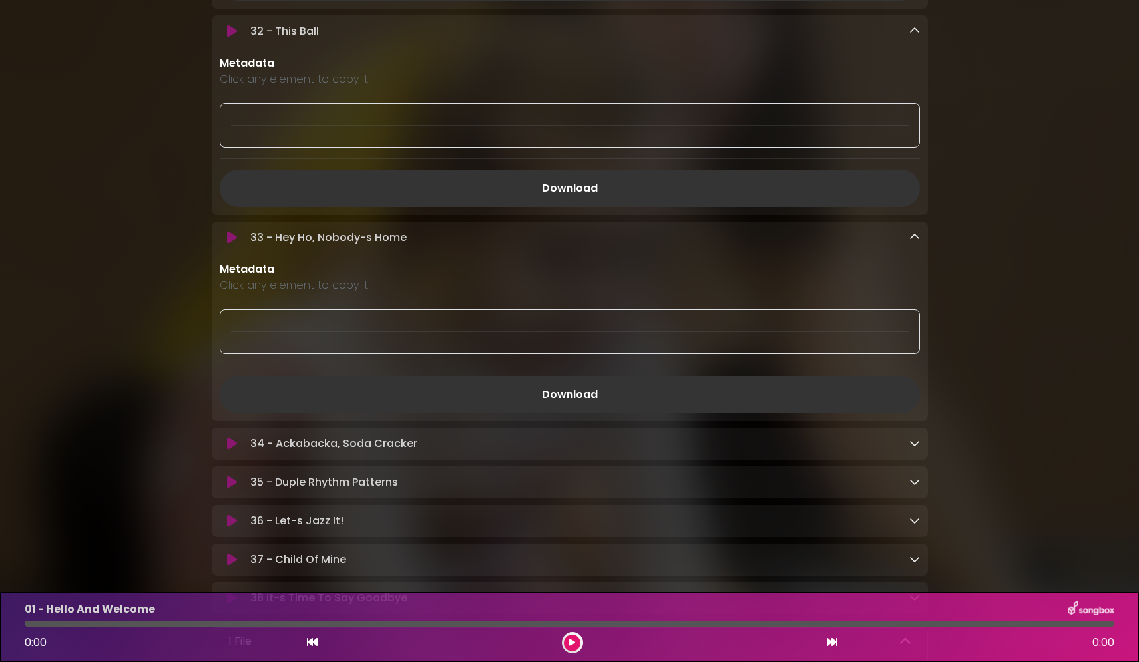
click at [916, 449] on icon at bounding box center [914, 443] width 11 height 11
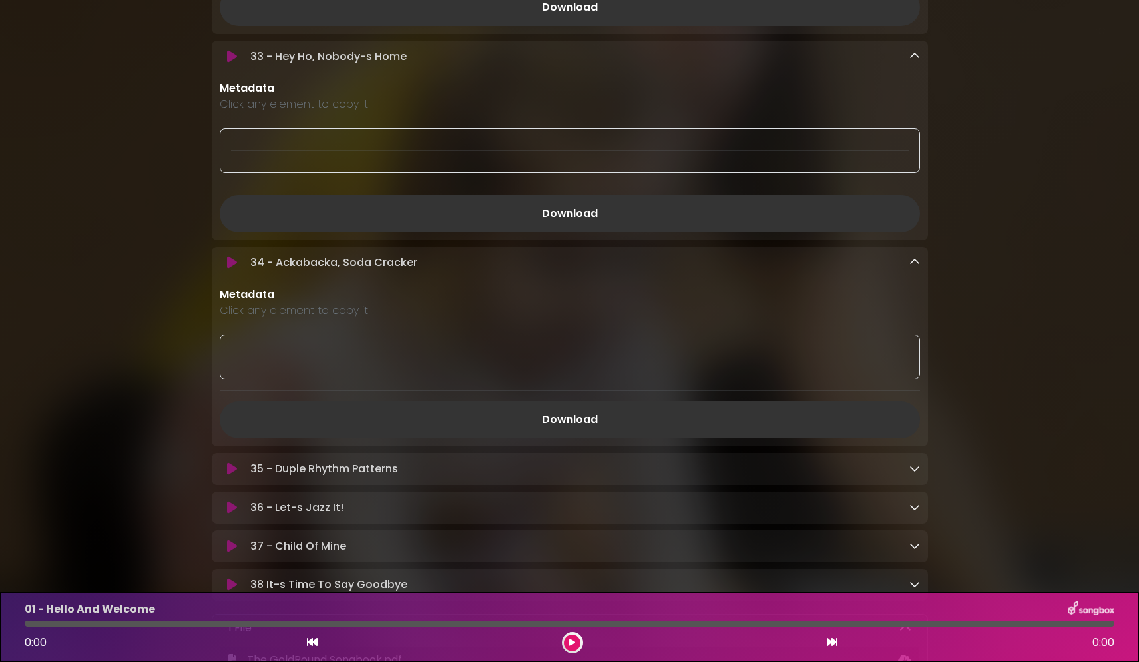
scroll to position [6479, 0]
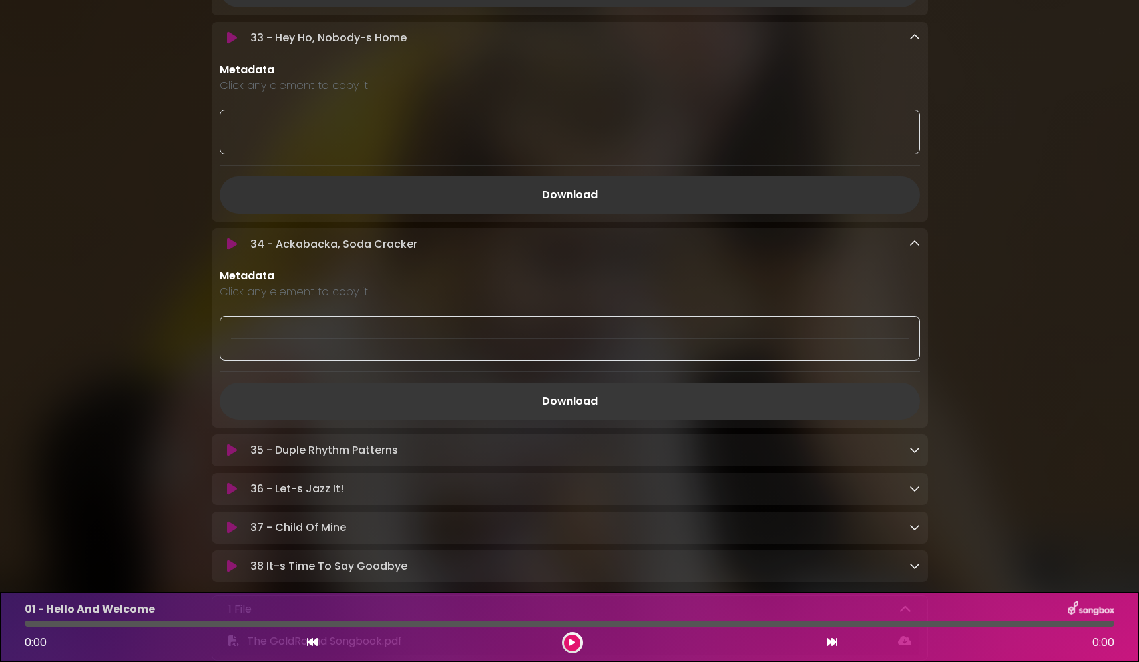
click at [556, 420] on link "Download" at bounding box center [570, 401] width 700 height 37
click at [914, 455] on icon at bounding box center [914, 450] width 11 height 11
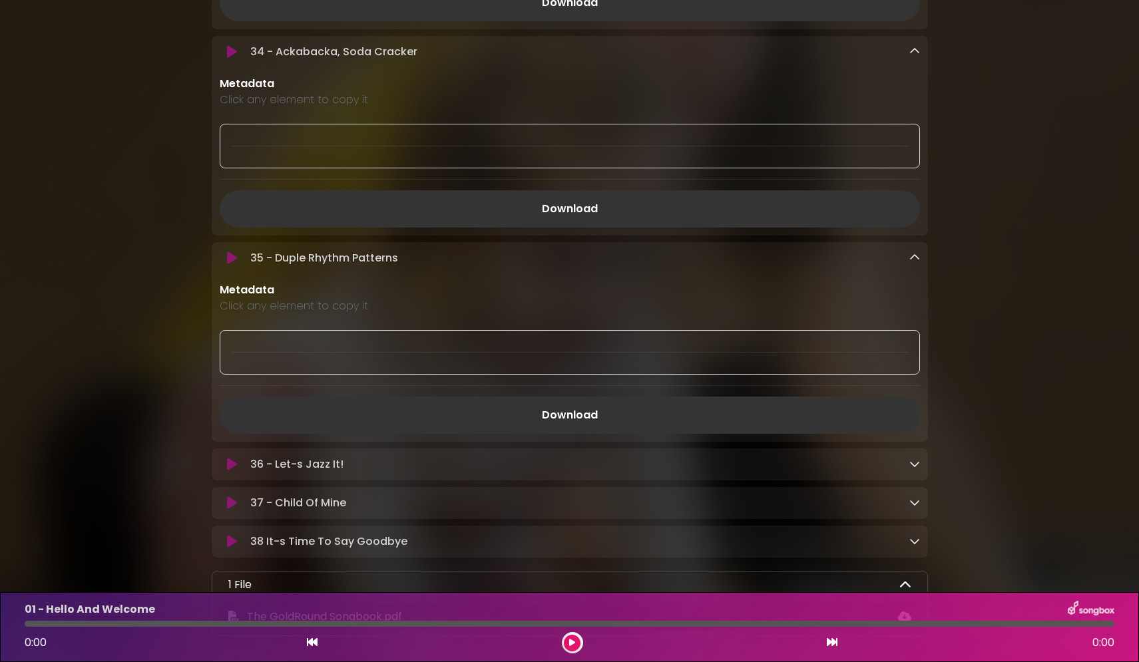
scroll to position [6679, 0]
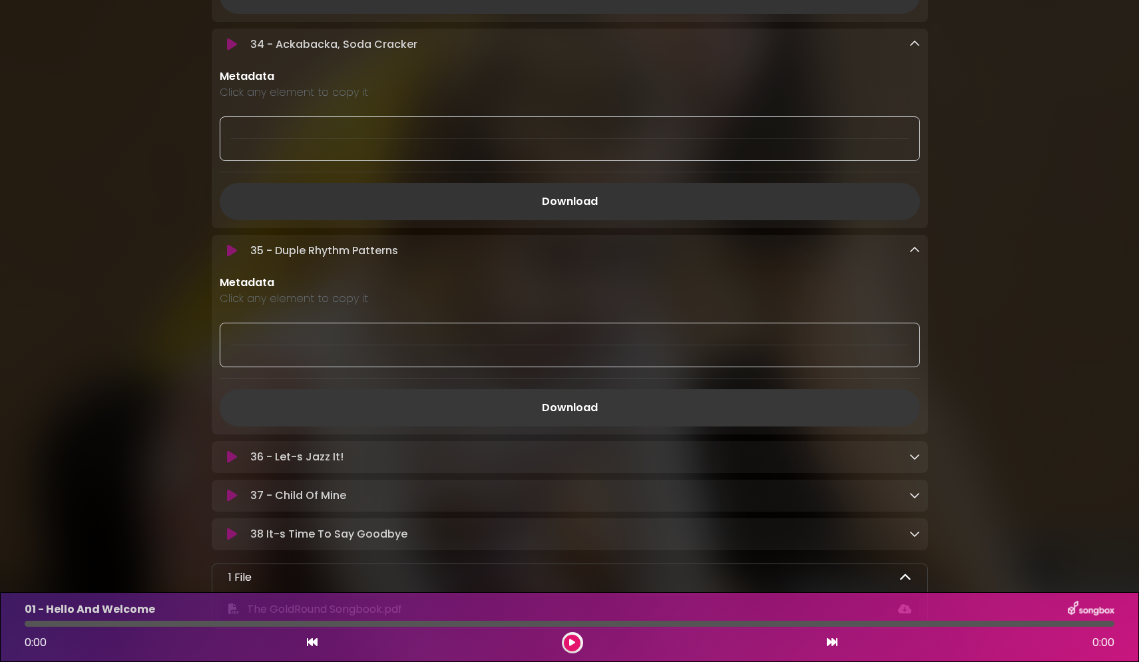
click at [559, 427] on link "Download" at bounding box center [570, 407] width 700 height 37
click at [916, 462] on icon at bounding box center [914, 456] width 11 height 11
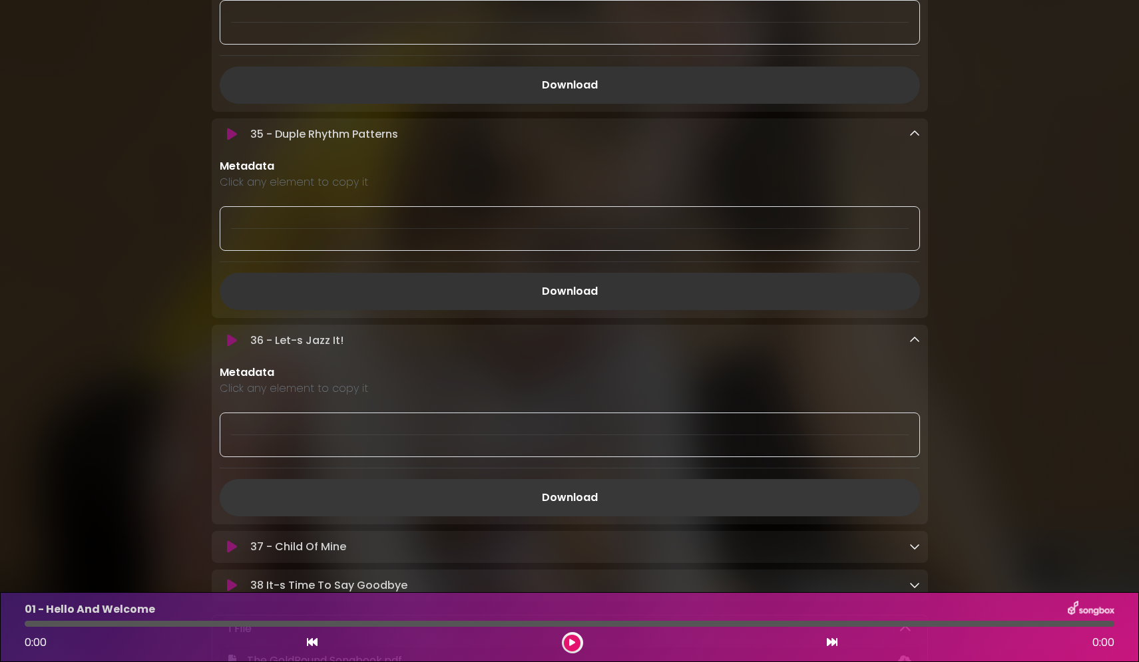
scroll to position [6812, 0]
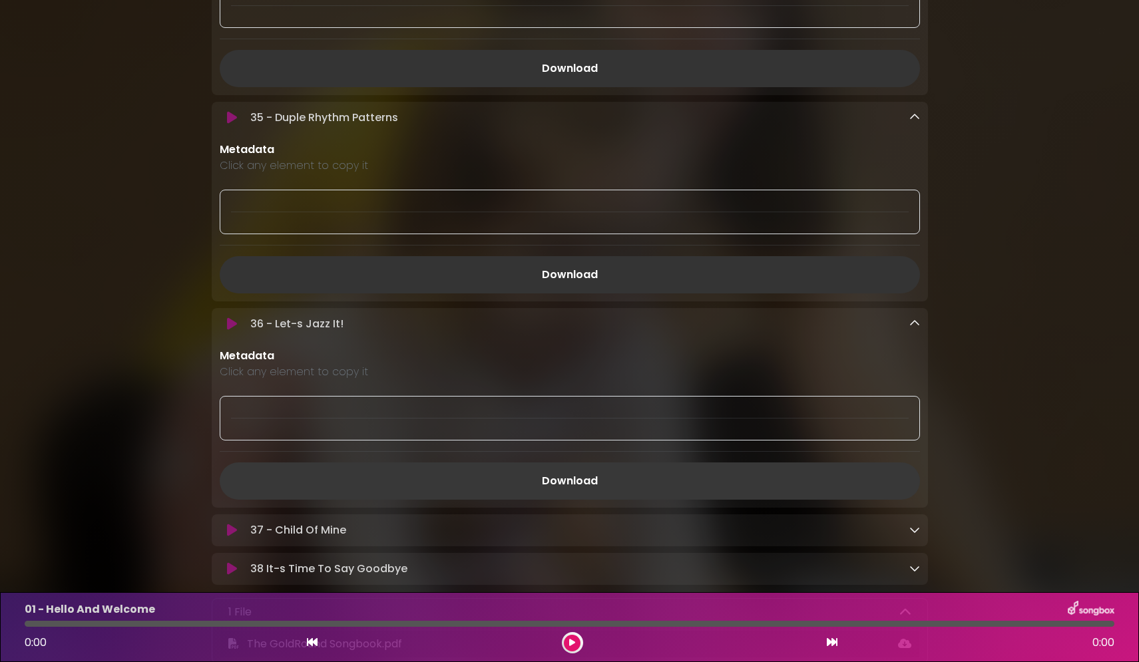
click at [551, 500] on link "Download" at bounding box center [570, 481] width 700 height 37
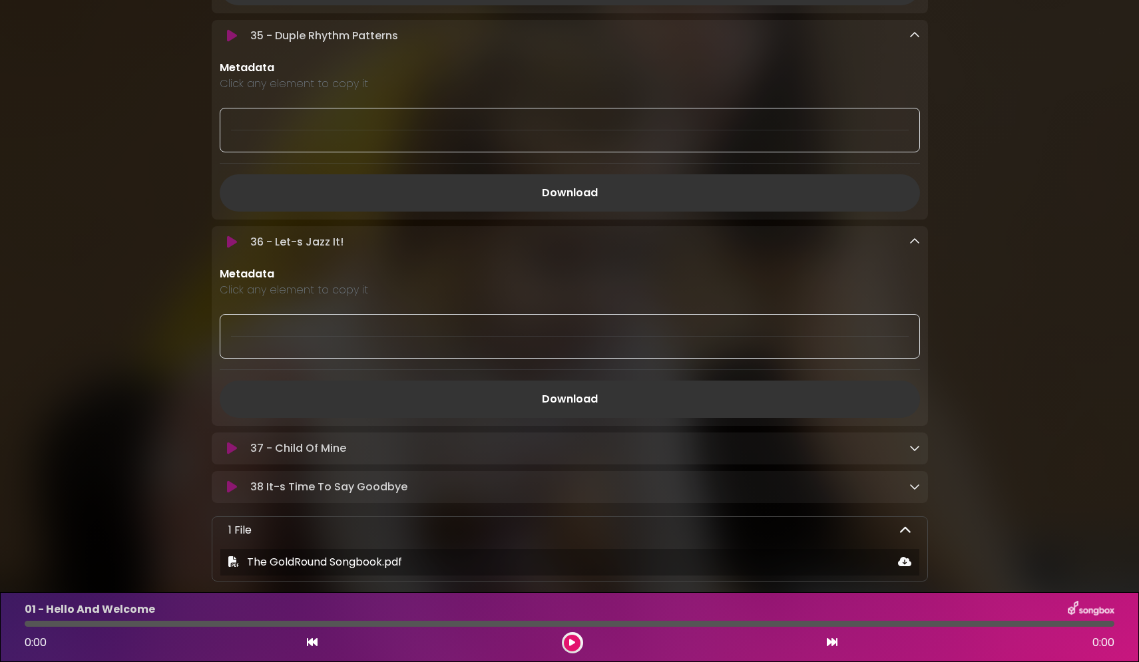
scroll to position [6878, 0]
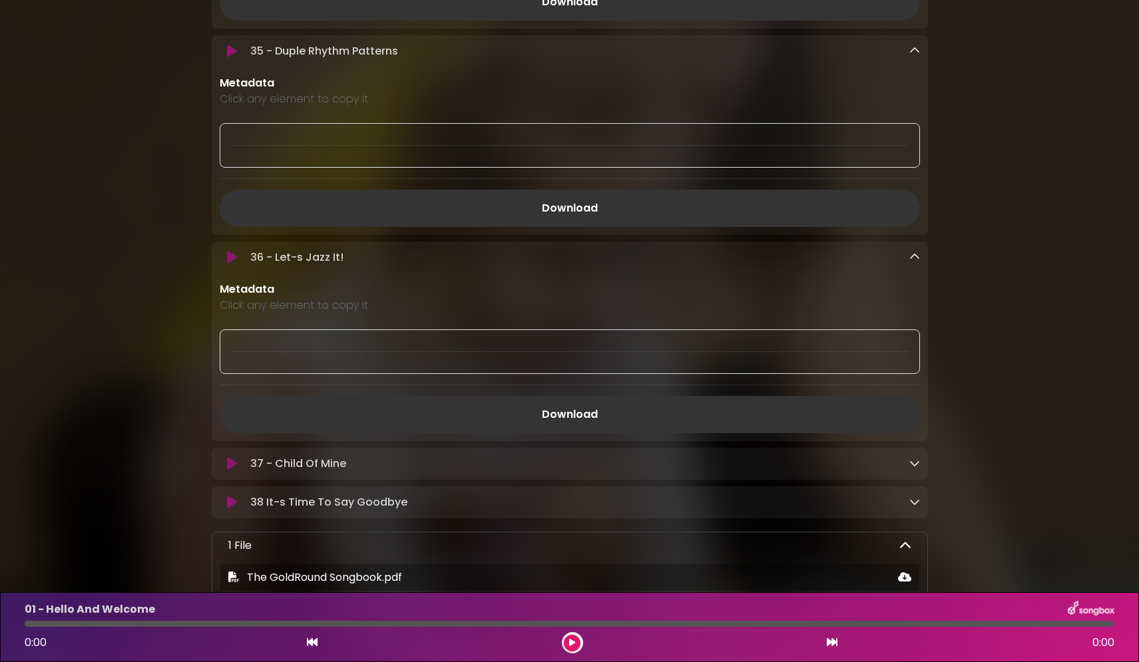
click at [915, 469] on icon at bounding box center [914, 463] width 11 height 11
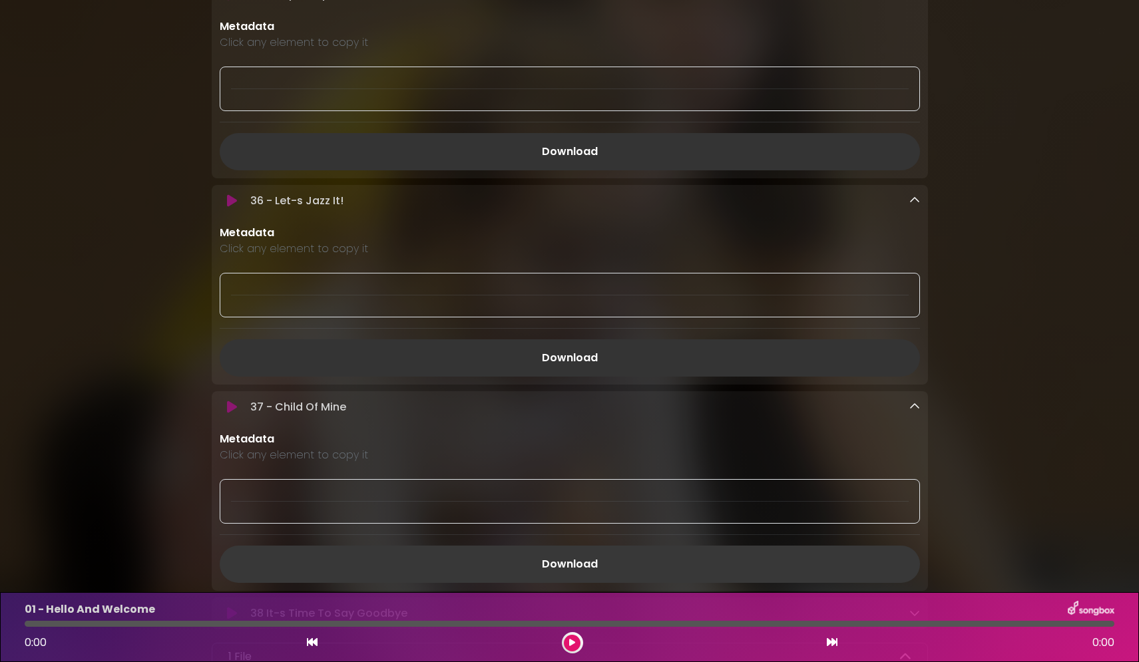
scroll to position [7011, 0]
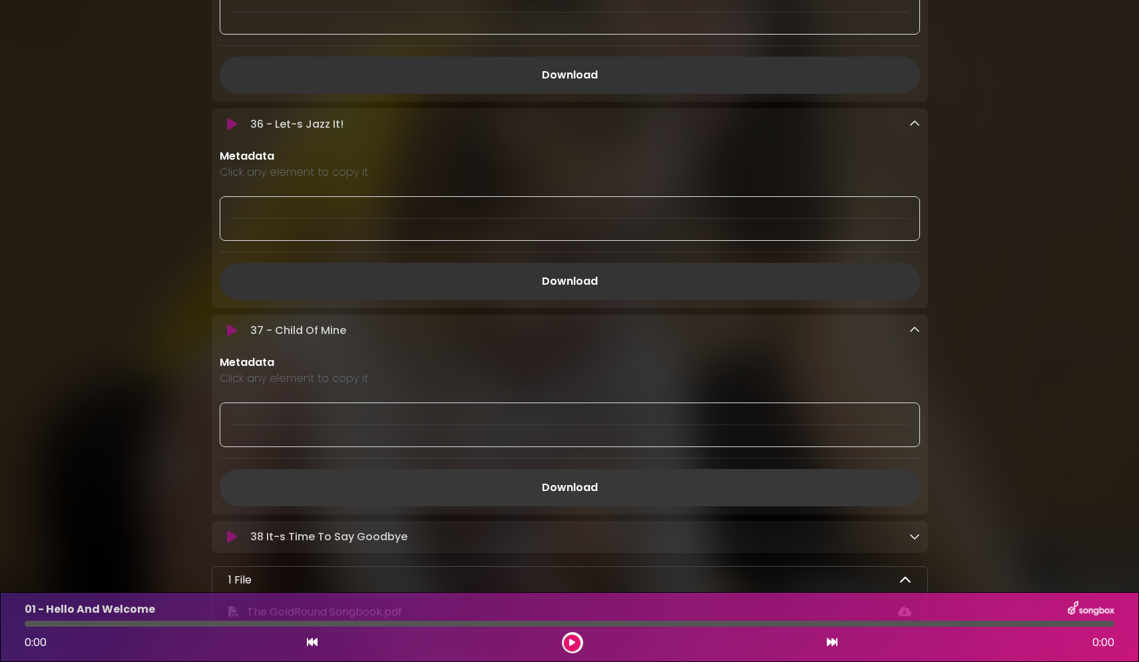
click at [579, 507] on link "Download" at bounding box center [570, 487] width 700 height 37
click at [913, 542] on icon at bounding box center [914, 536] width 11 height 11
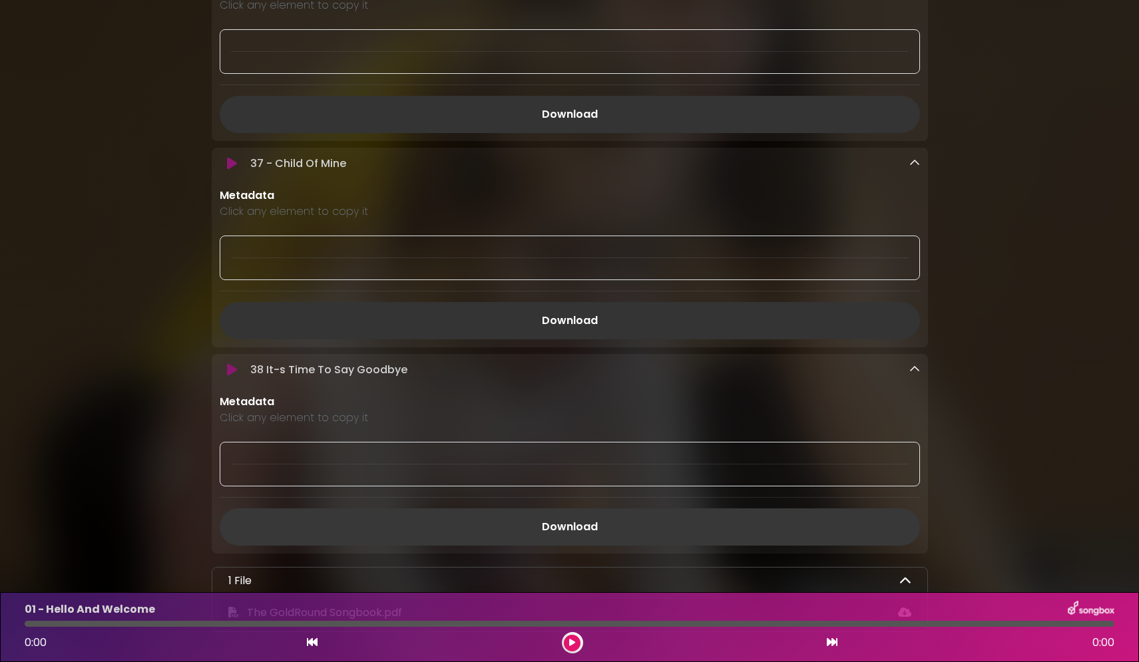
scroll to position [7211, 0]
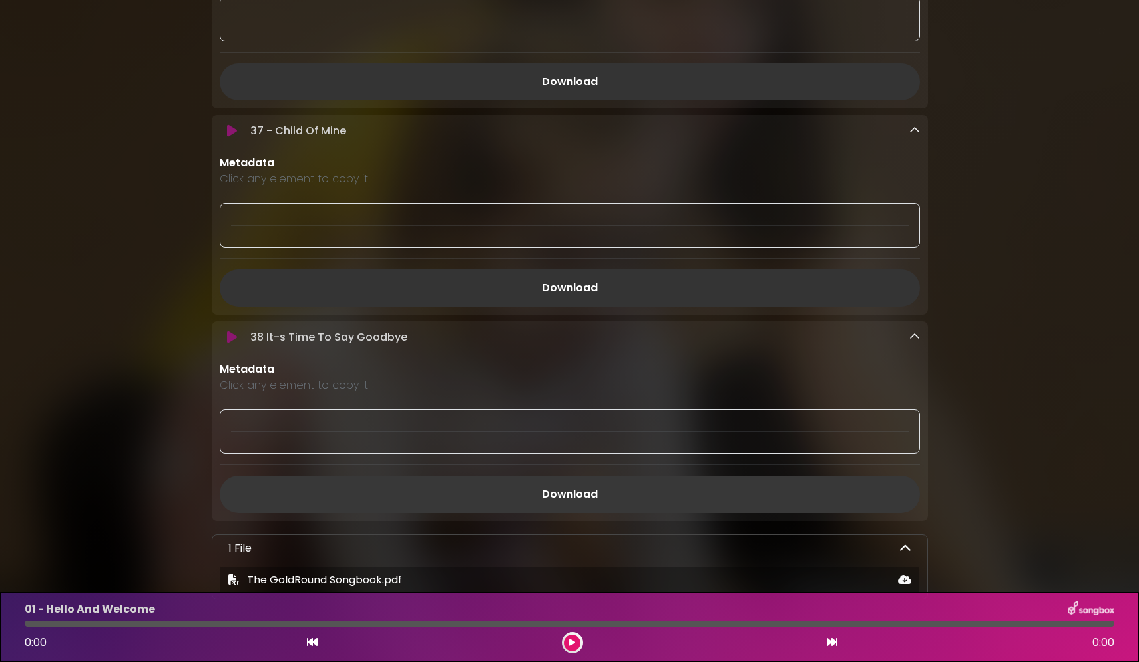
click at [565, 513] on link "Download" at bounding box center [570, 494] width 700 height 37
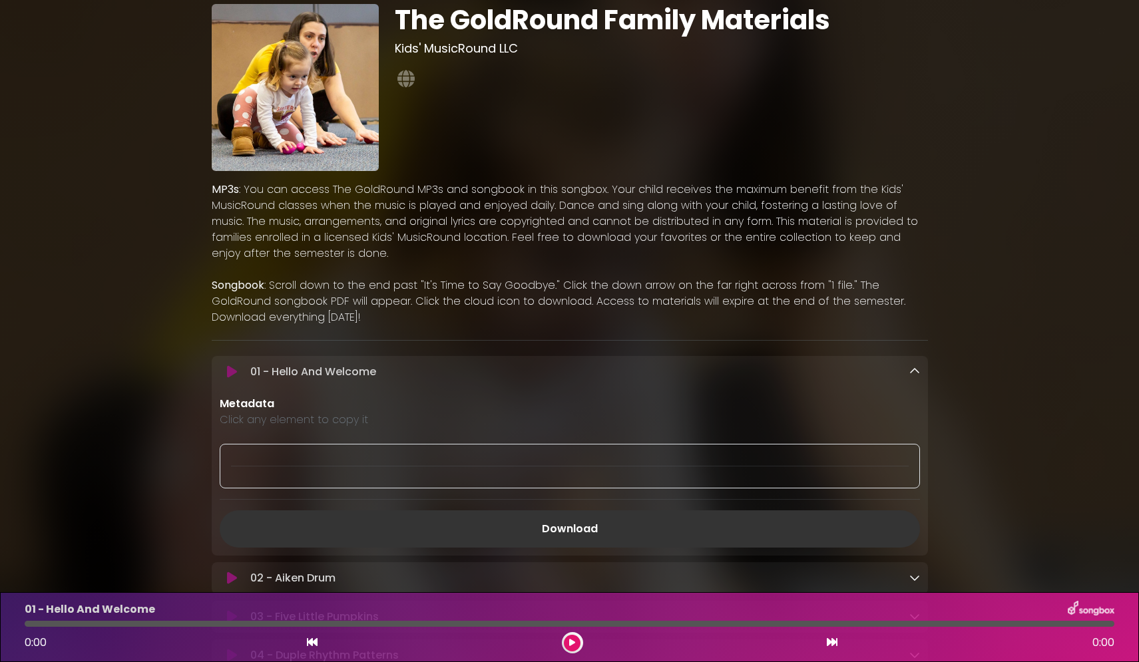
scroll to position [133, 0]
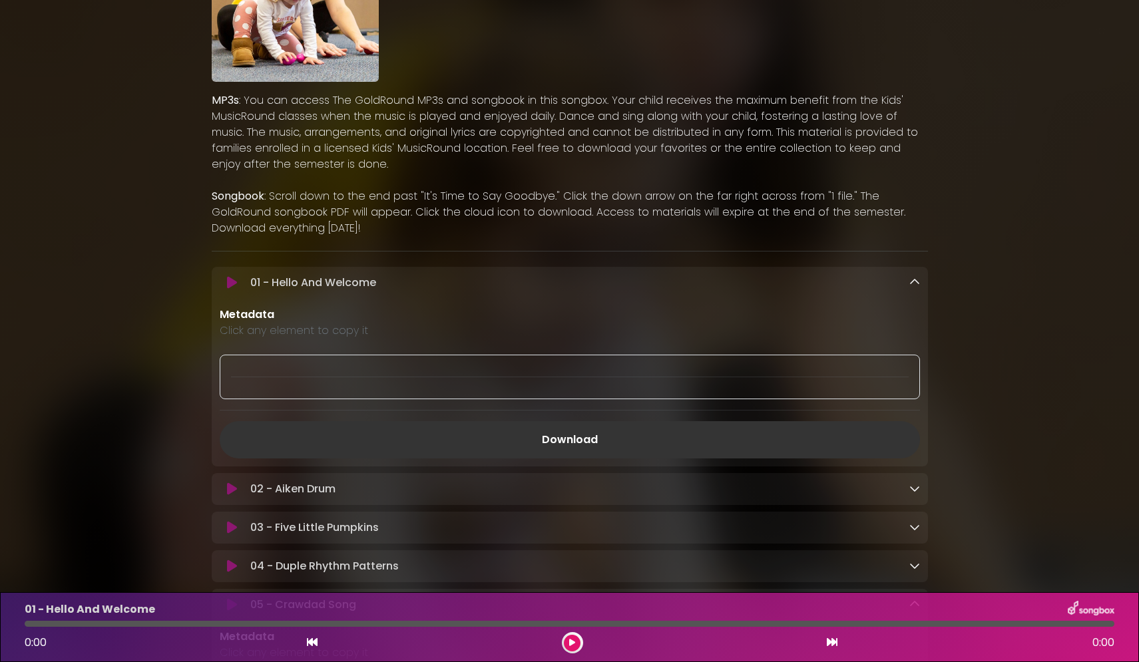
click at [914, 491] on icon at bounding box center [914, 488] width 11 height 11
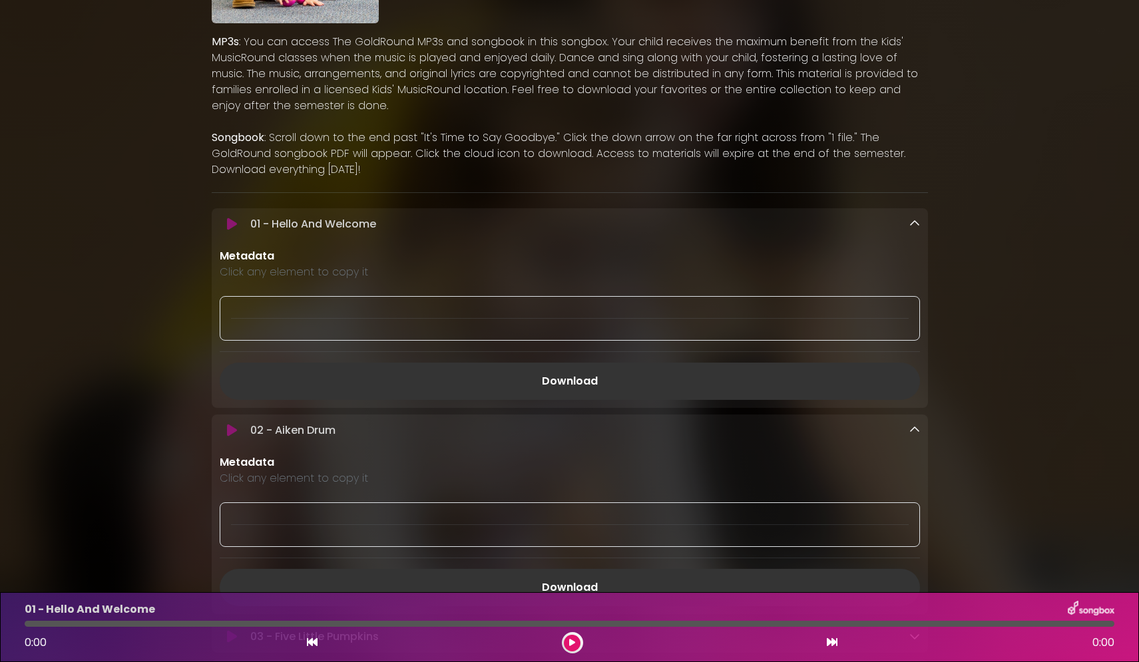
scroll to position [266, 0]
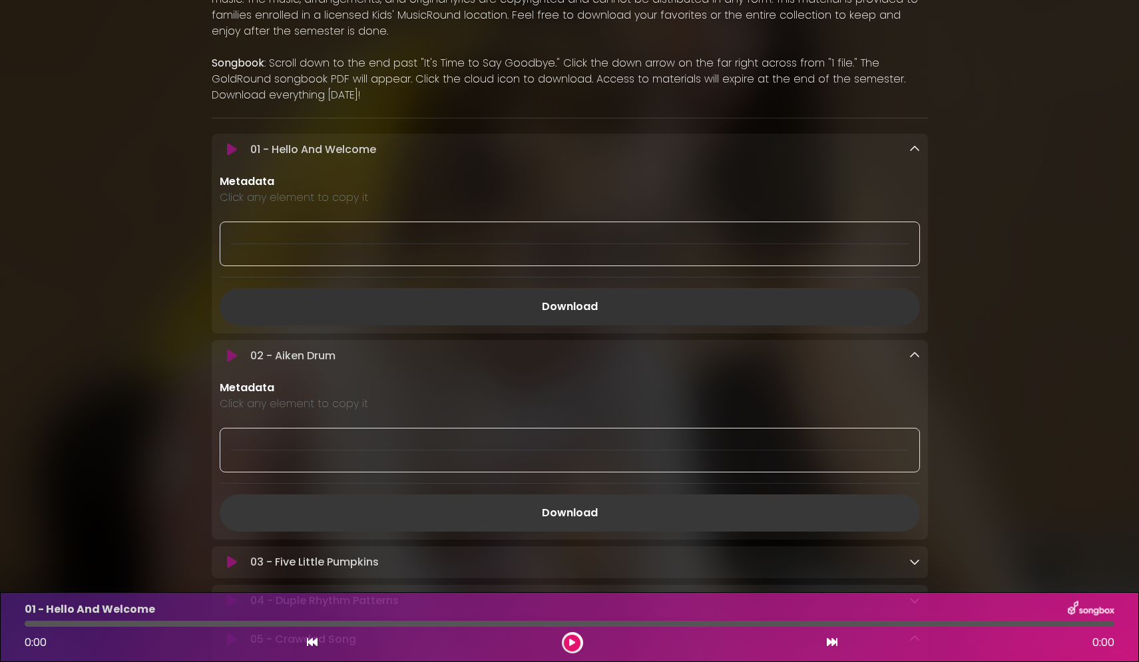
click at [565, 512] on link "Download" at bounding box center [570, 513] width 700 height 37
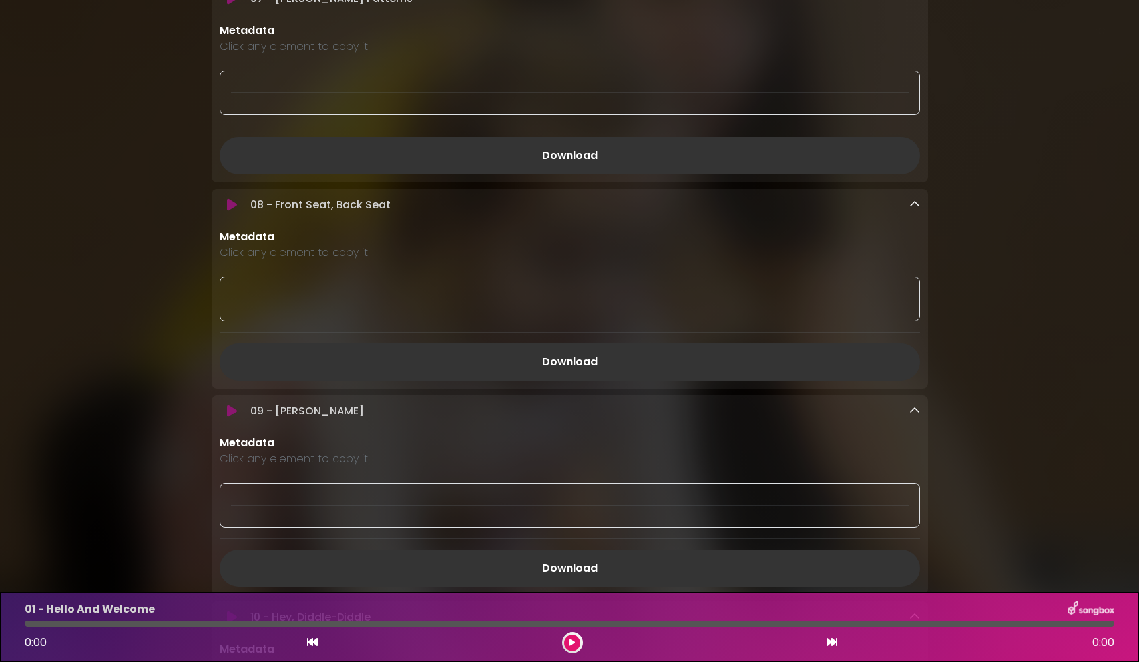
scroll to position [1465, 0]
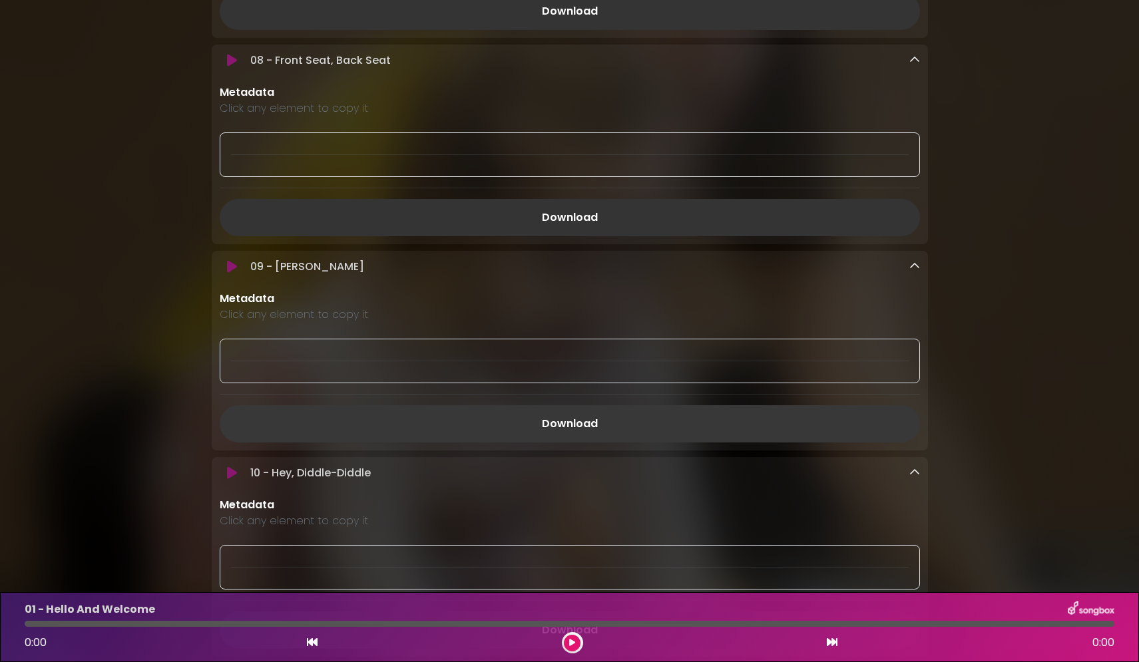
click at [571, 428] on link "Download" at bounding box center [570, 423] width 700 height 37
